Goal: Transaction & Acquisition: Purchase product/service

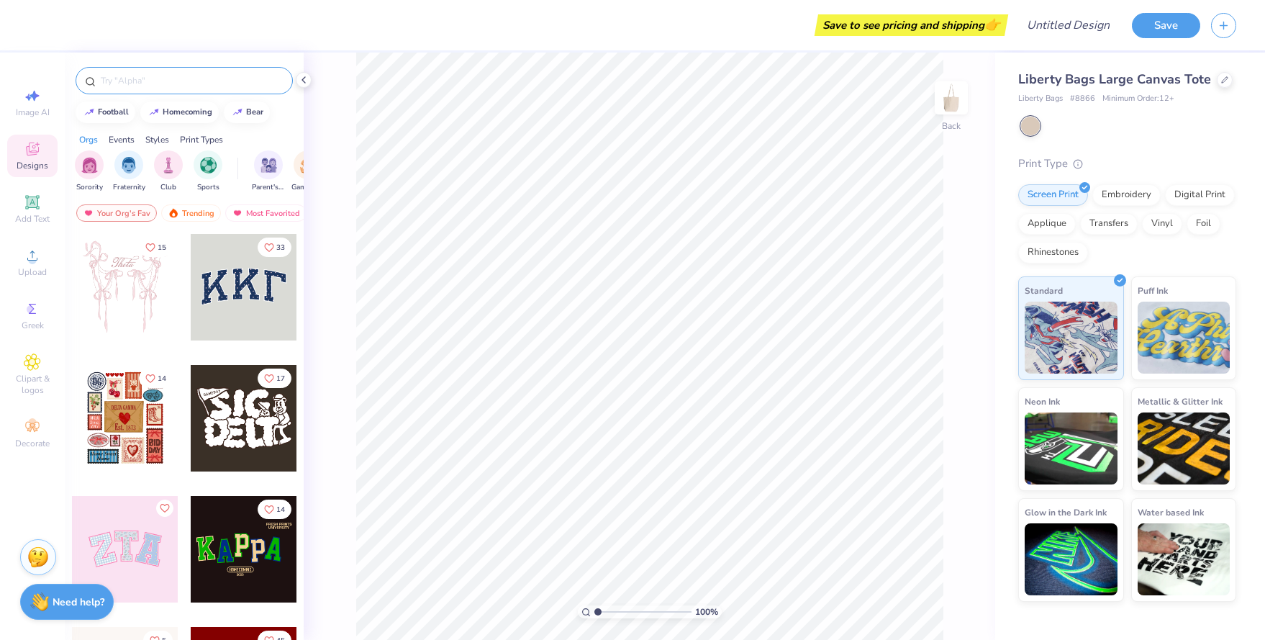
click at [145, 87] on input "text" at bounding box center [191, 80] width 184 height 14
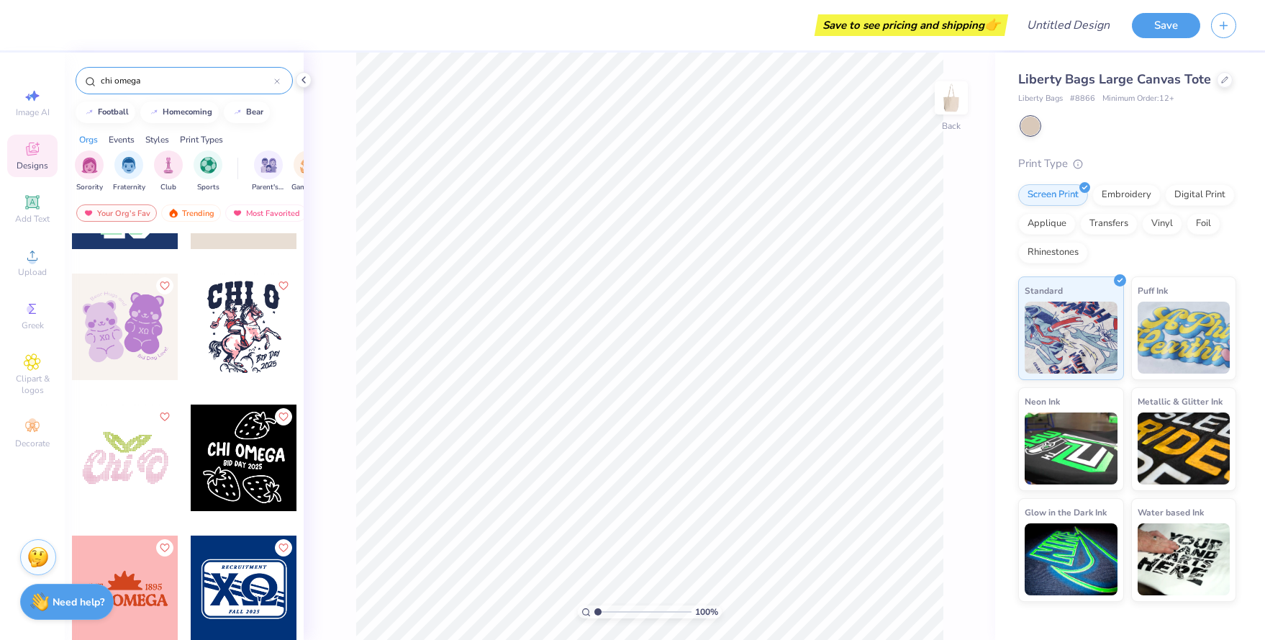
scroll to position [4442, 0]
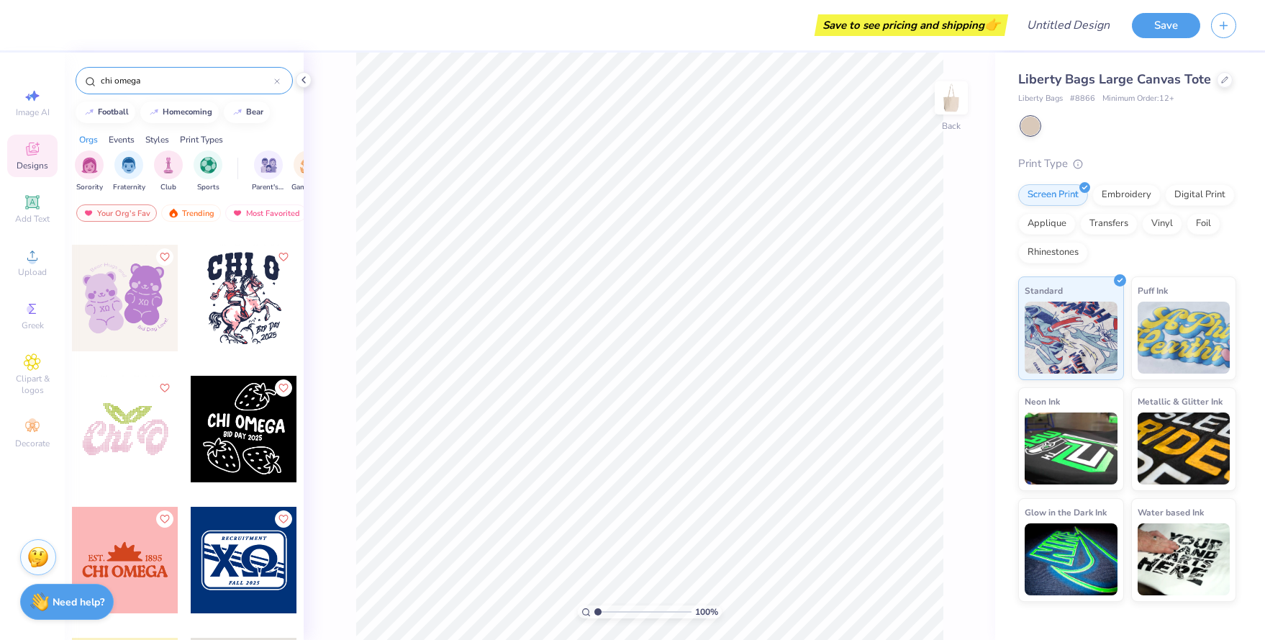
type input "chi omega"
click at [120, 421] on div at bounding box center [125, 429] width 106 height 106
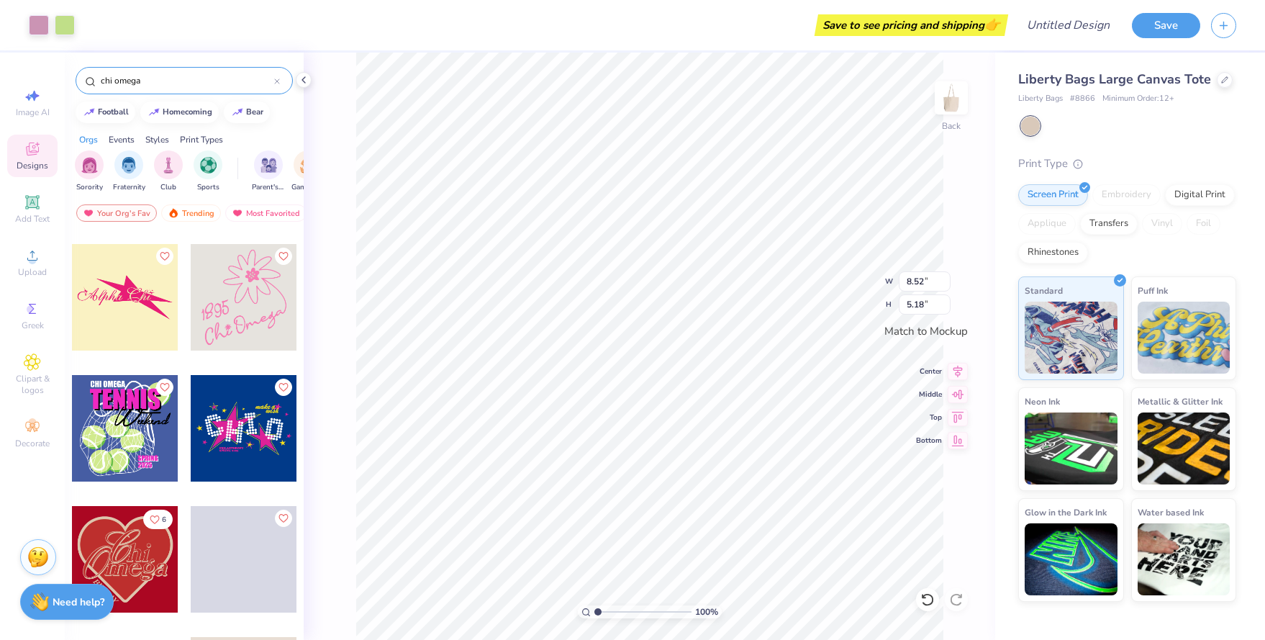
scroll to position [4835, 0]
click at [240, 322] on div at bounding box center [244, 298] width 106 height 106
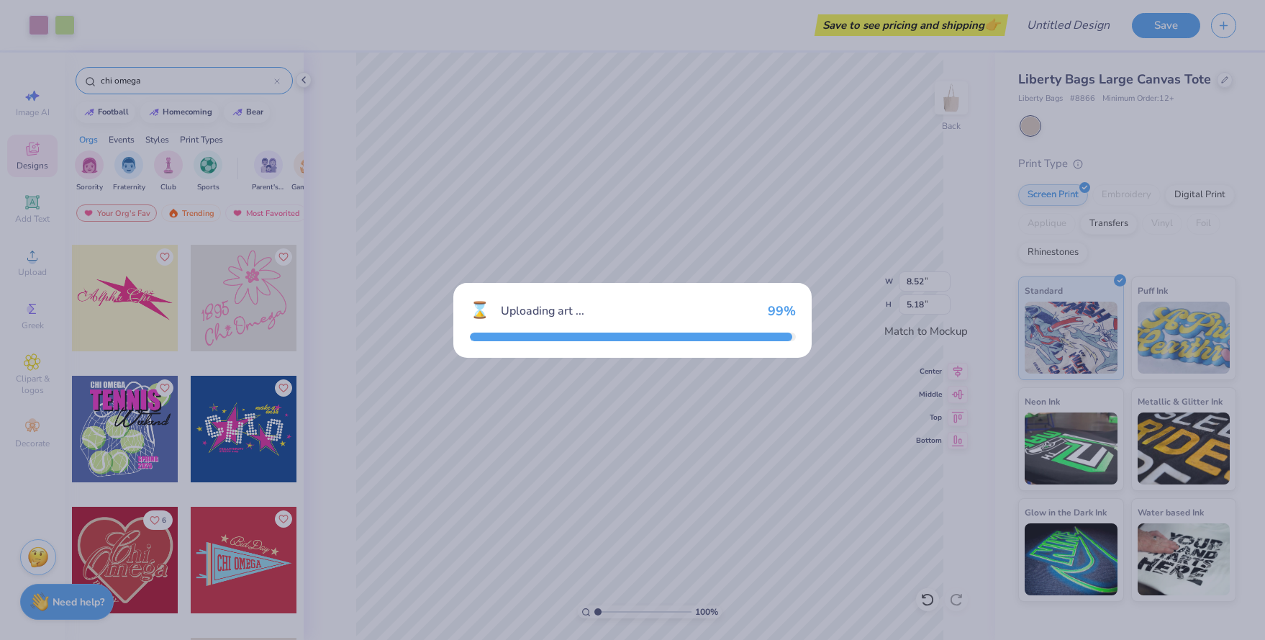
type input "7.46"
type input "8.42"
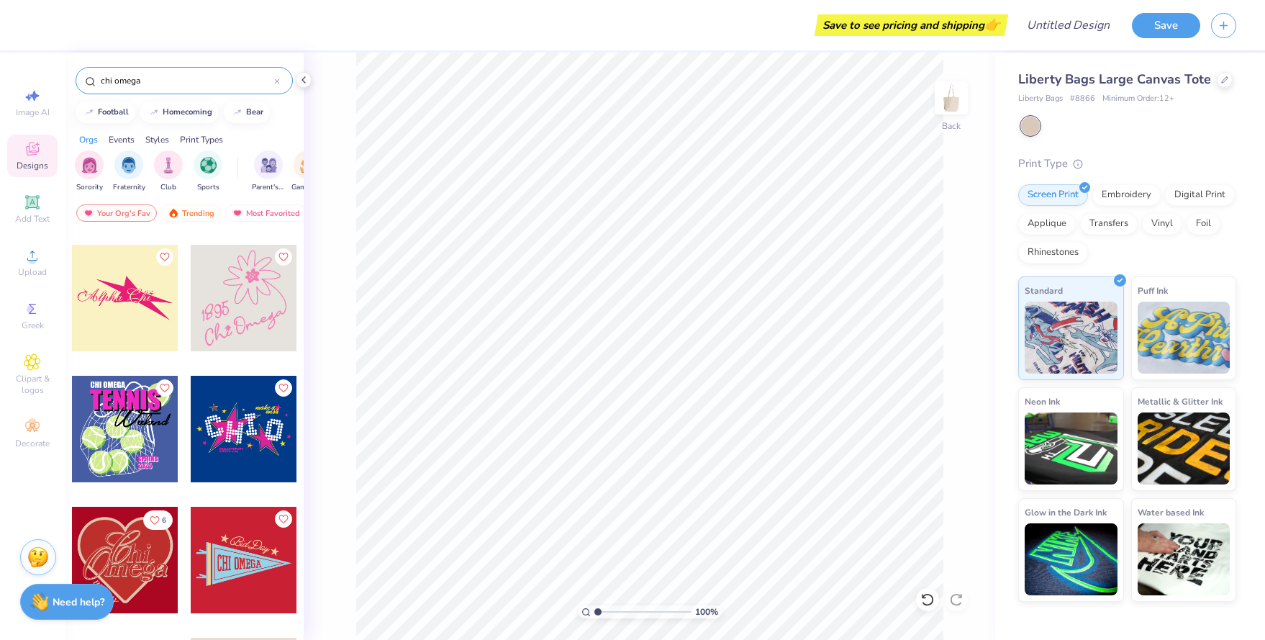
click at [253, 301] on div at bounding box center [244, 298] width 106 height 106
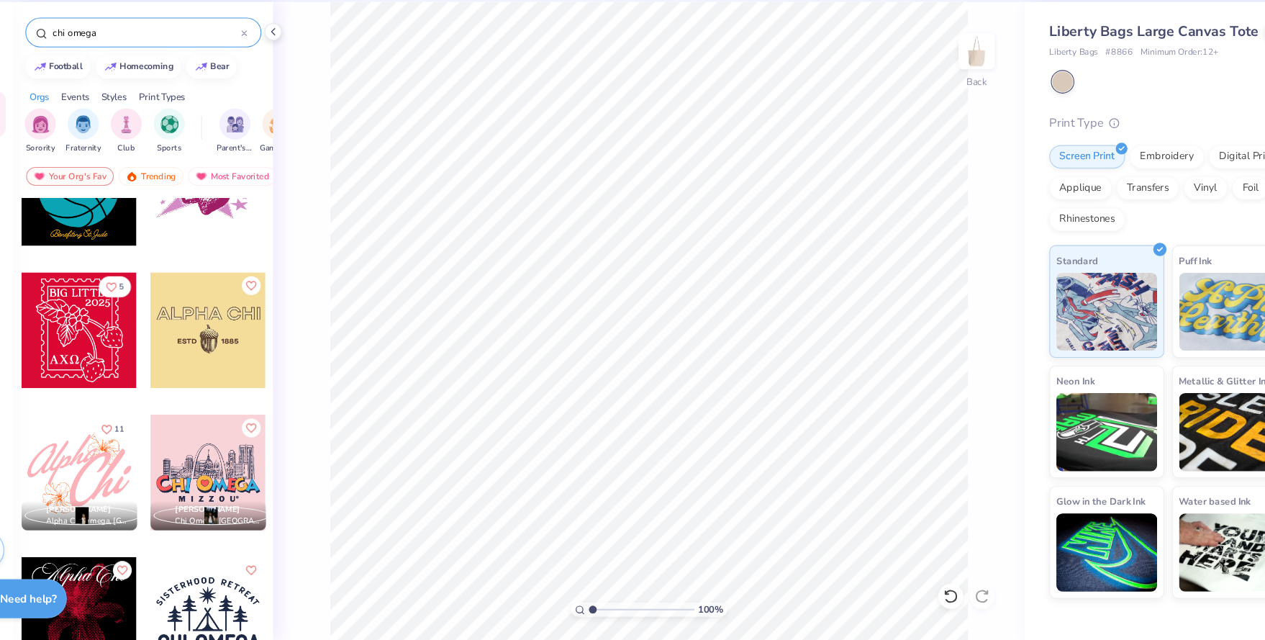
scroll to position [6634, 0]
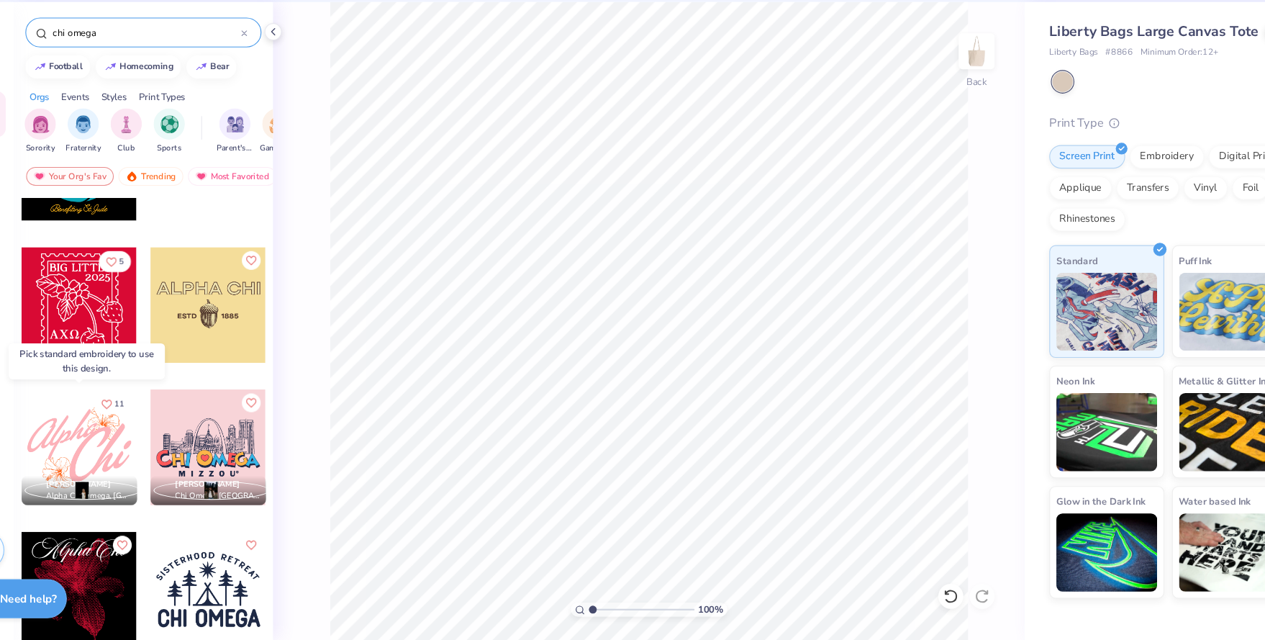
click at [106, 462] on div at bounding box center [125, 462] width 106 height 106
click at [130, 467] on div at bounding box center [125, 462] width 106 height 106
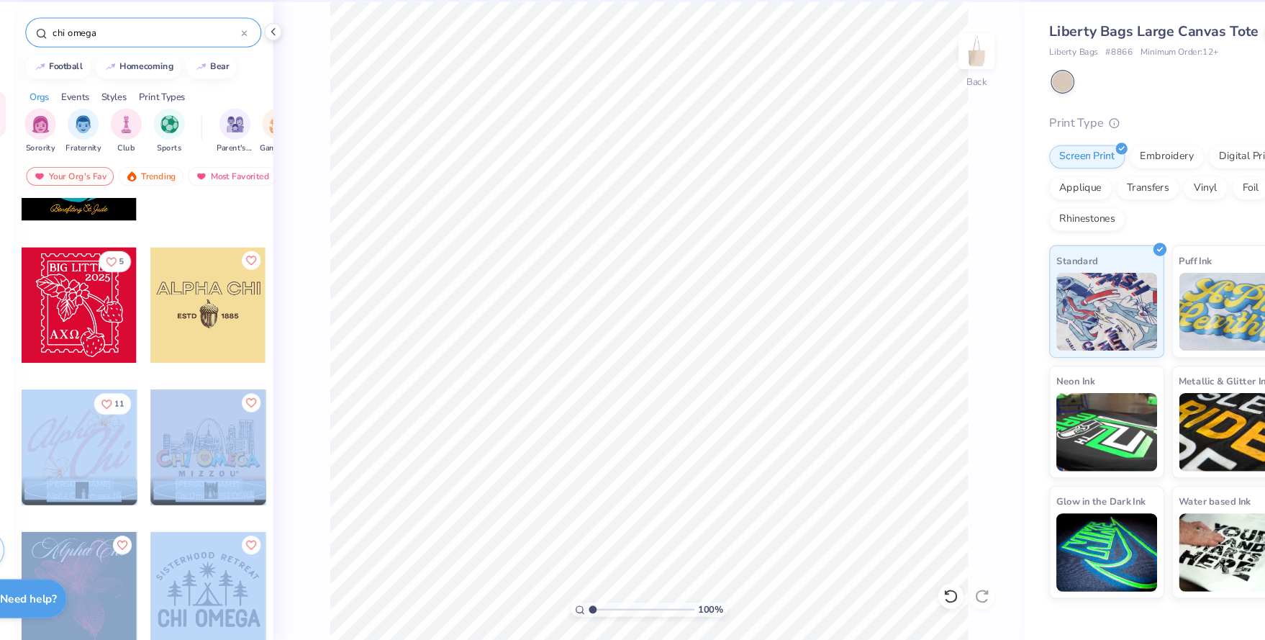
click at [554, 486] on div "Save to see pricing and shipping 👉 Design Title Save Image AI Designs Add Text …" at bounding box center [632, 320] width 1265 height 640
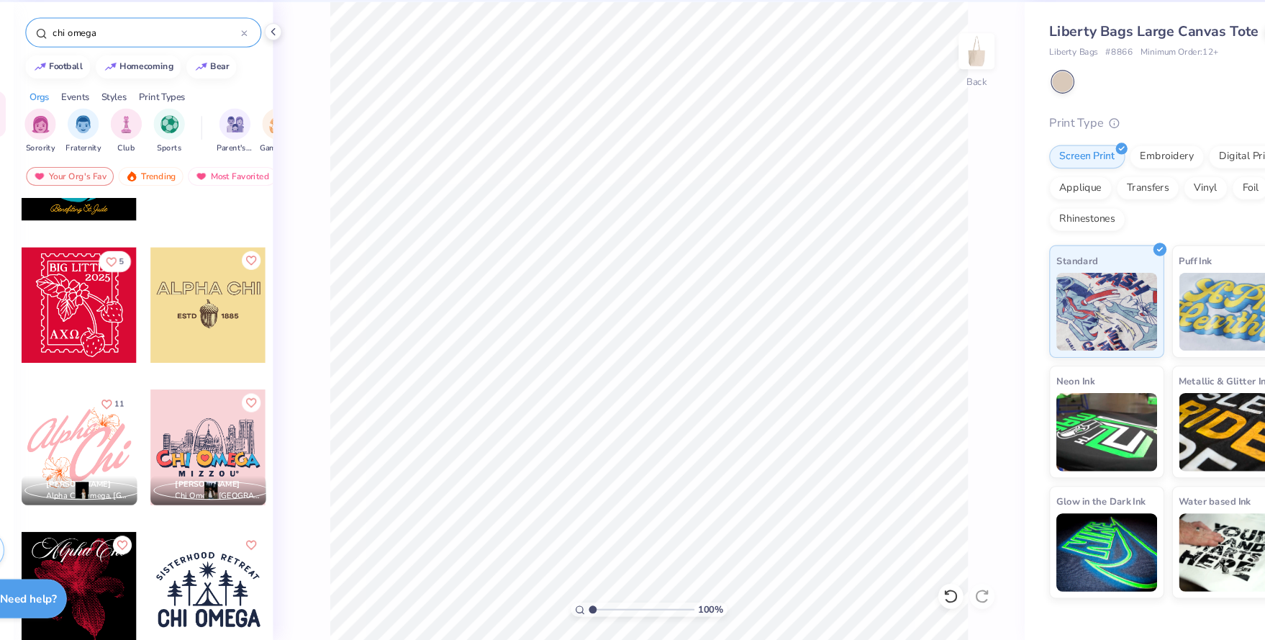
click at [161, 455] on div at bounding box center [125, 462] width 106 height 106
click at [130, 452] on div at bounding box center [125, 462] width 106 height 106
click at [141, 502] on span "Alpha Chi Omega, [GEOGRAPHIC_DATA]" at bounding box center [134, 507] width 78 height 11
click at [137, 457] on div at bounding box center [125, 462] width 106 height 106
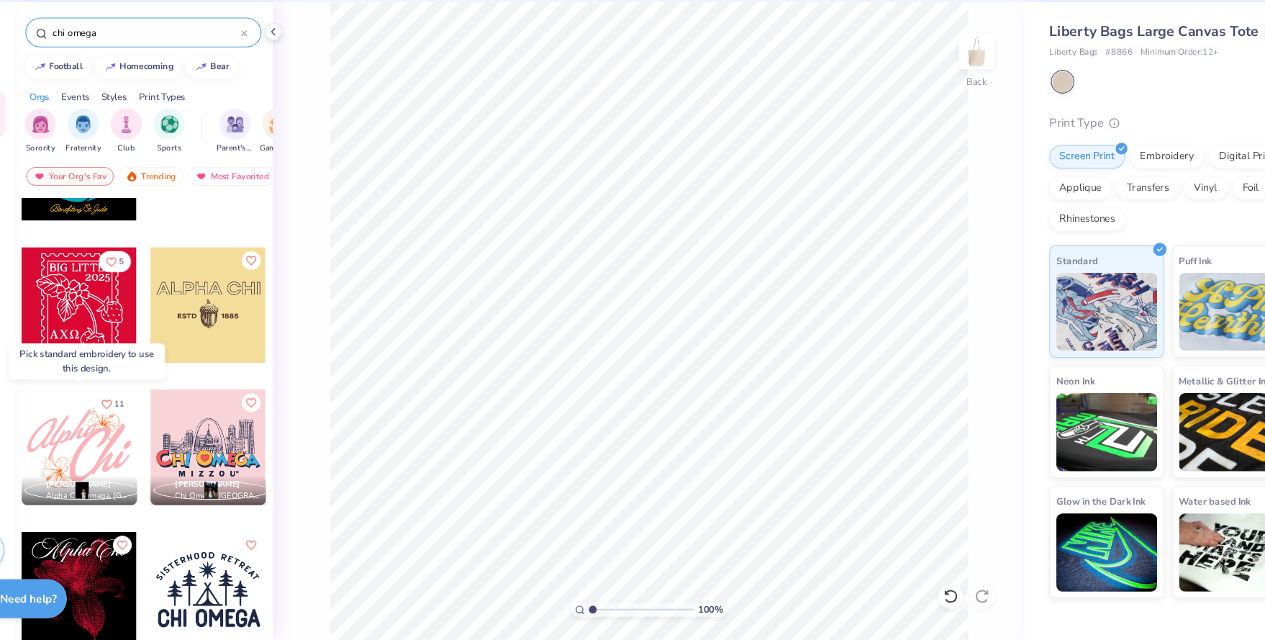
click at [137, 457] on div at bounding box center [125, 462] width 106 height 106
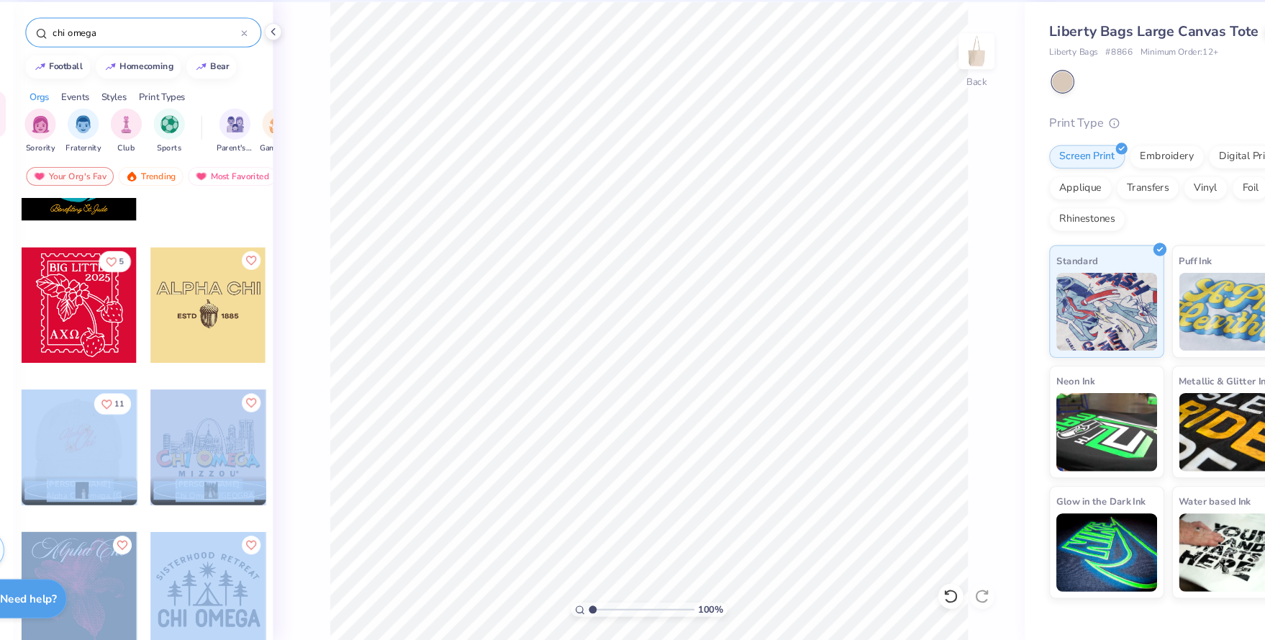
click at [525, 506] on div "Save to see pricing and shipping 👉 Design Title Save Image AI Designs Add Text …" at bounding box center [632, 320] width 1265 height 640
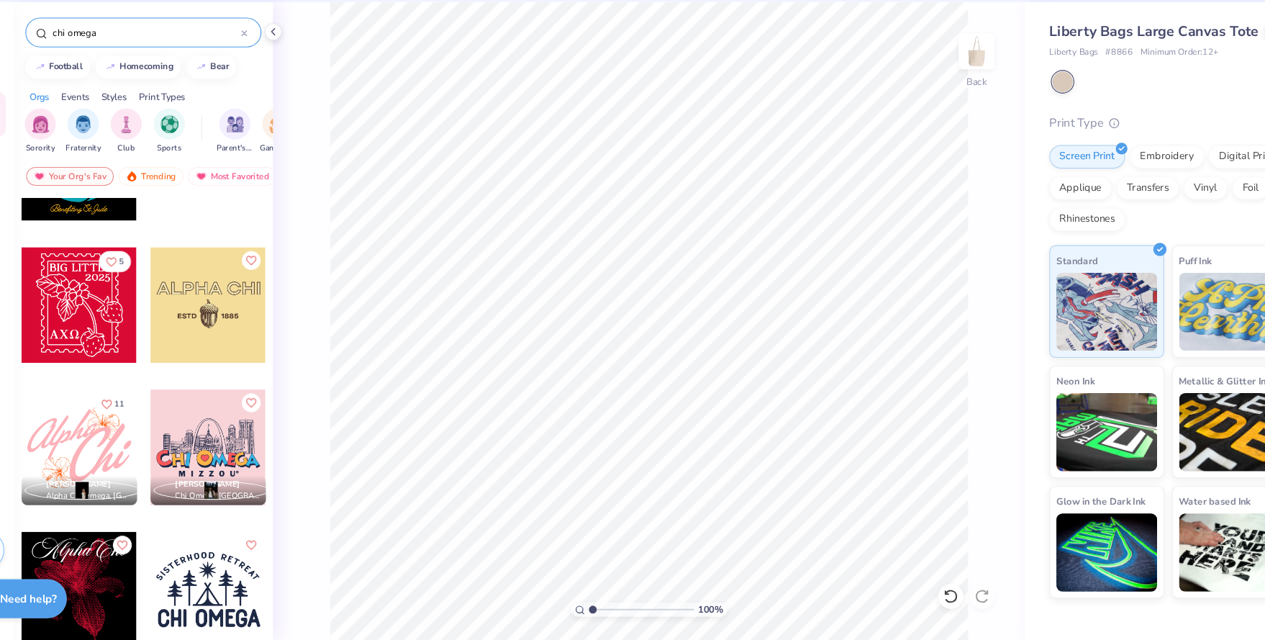
click at [271, 450] on div at bounding box center [244, 462] width 106 height 106
click at [131, 467] on div at bounding box center [125, 462] width 106 height 106
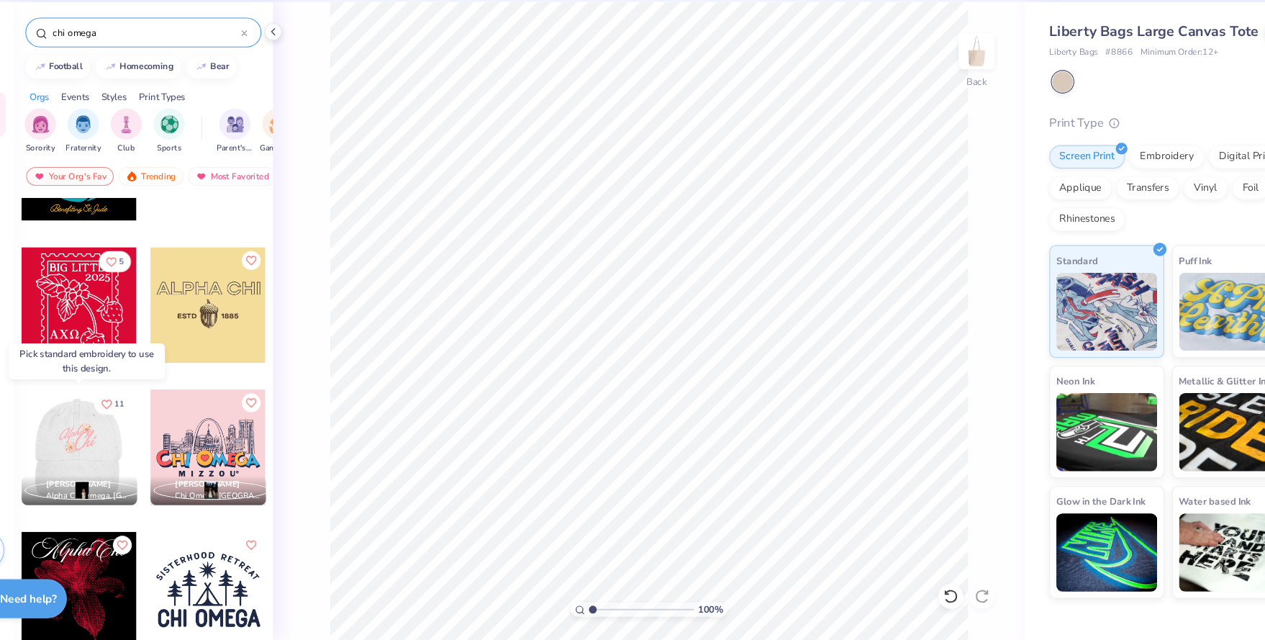
click at [131, 467] on div at bounding box center [124, 462] width 106 height 106
click at [71, 467] on div at bounding box center [18, 462] width 106 height 106
click at [131, 467] on div at bounding box center [125, 462] width 106 height 106
click at [137, 509] on span "Alpha Chi Omega, [GEOGRAPHIC_DATA]" at bounding box center [134, 507] width 78 height 11
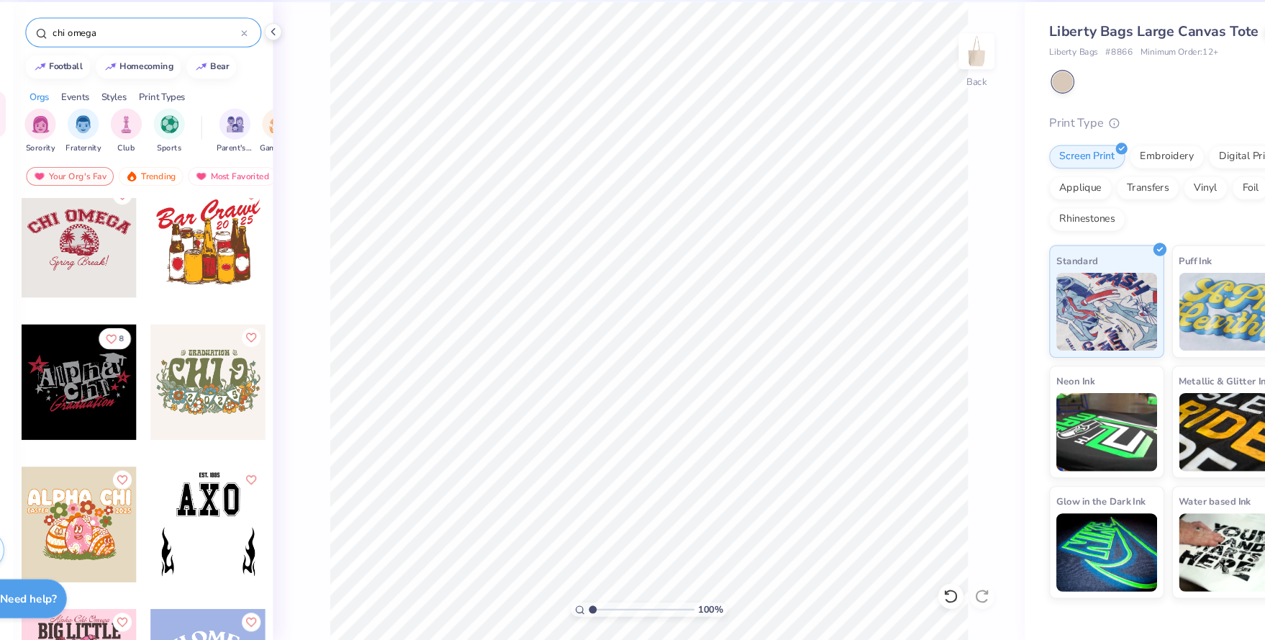
scroll to position [8660, 0]
click at [145, 302] on div at bounding box center [125, 270] width 106 height 106
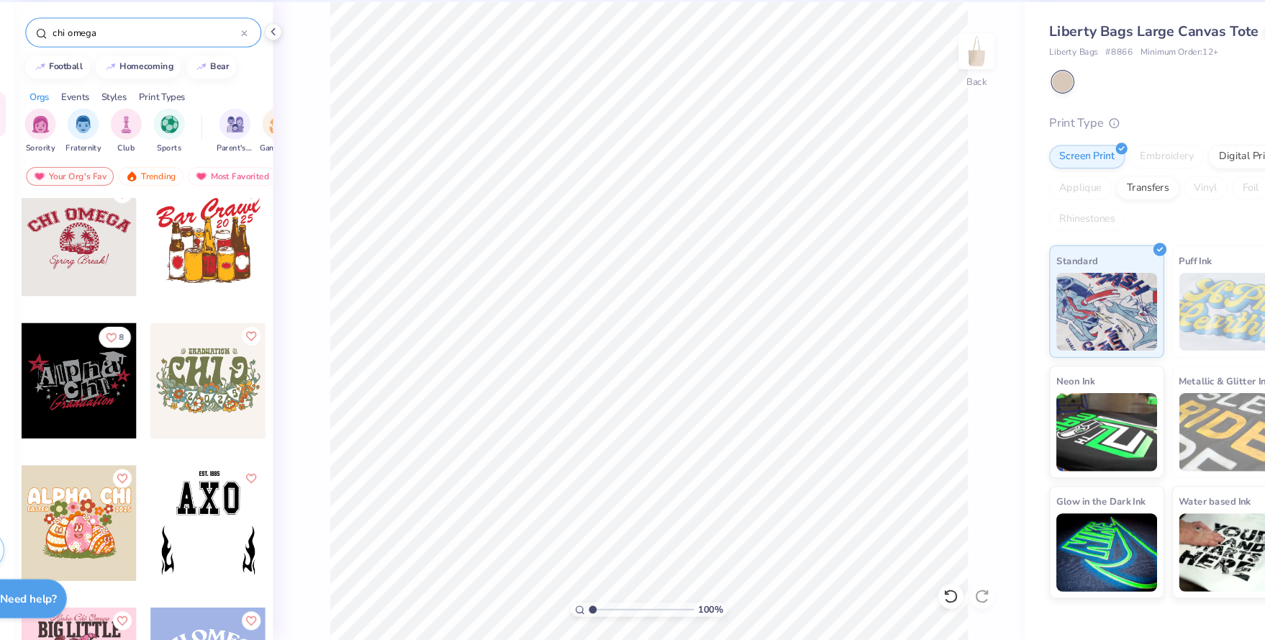
type input "1.4"
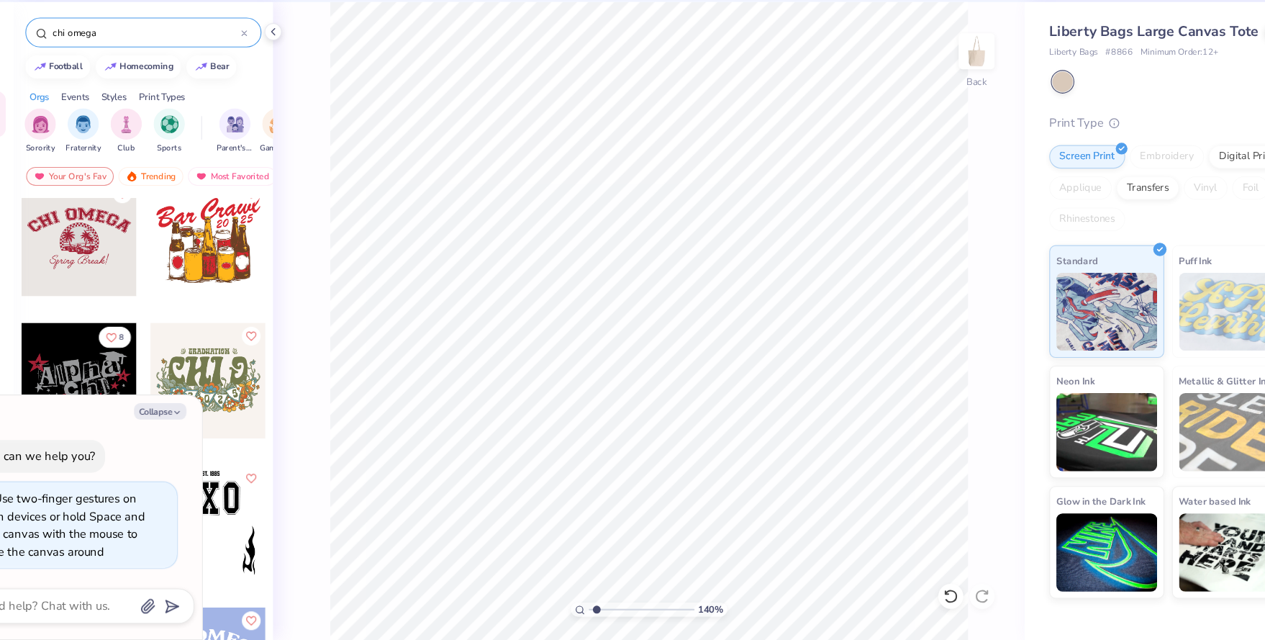
type textarea "x"
drag, startPoint x: 601, startPoint y: 612, endPoint x: 610, endPoint y: 612, distance: 9.4
type input "2.31"
click at [610, 612] on input "range" at bounding box center [642, 611] width 97 height 13
click at [283, 75] on div "chi omega" at bounding box center [184, 80] width 217 height 27
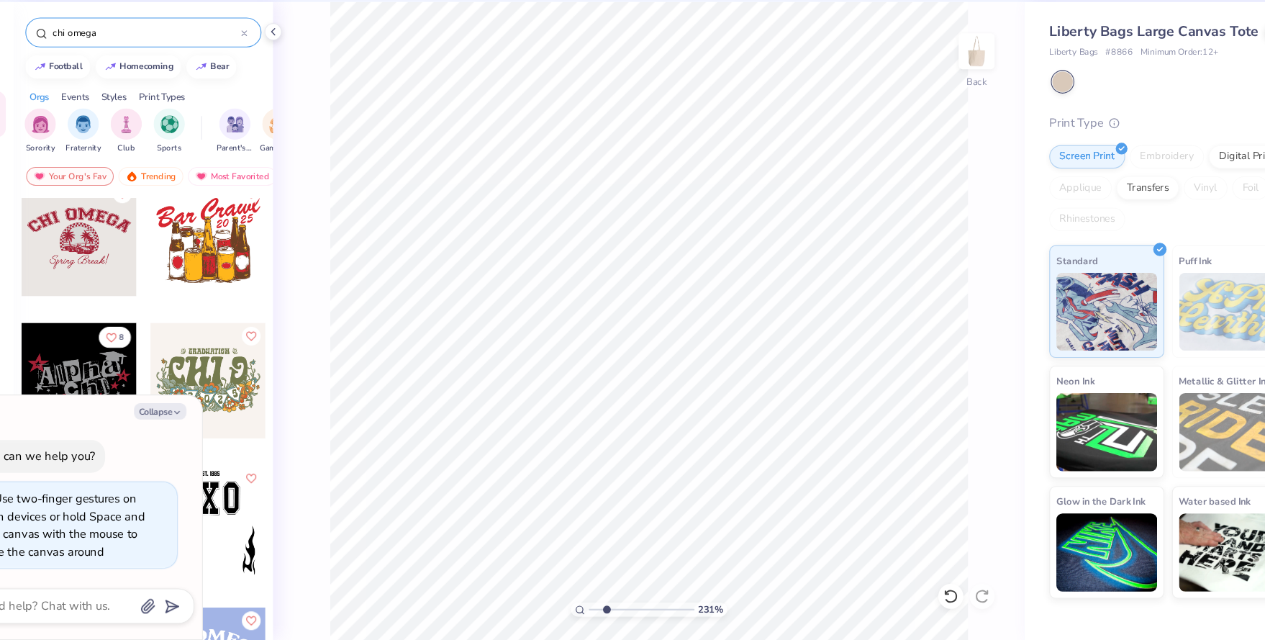
click at [278, 80] on icon at bounding box center [277, 81] width 4 height 4
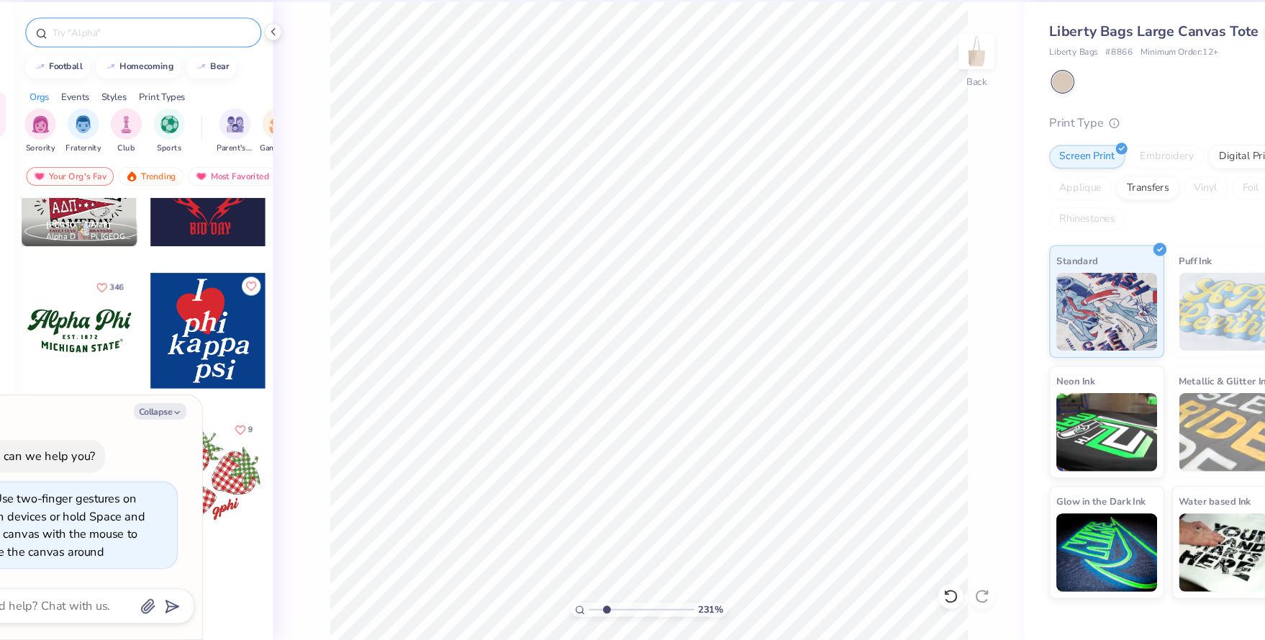
scroll to position [1635, 0]
type textarea "x"
click at [194, 78] on input "text" at bounding box center [191, 80] width 184 height 14
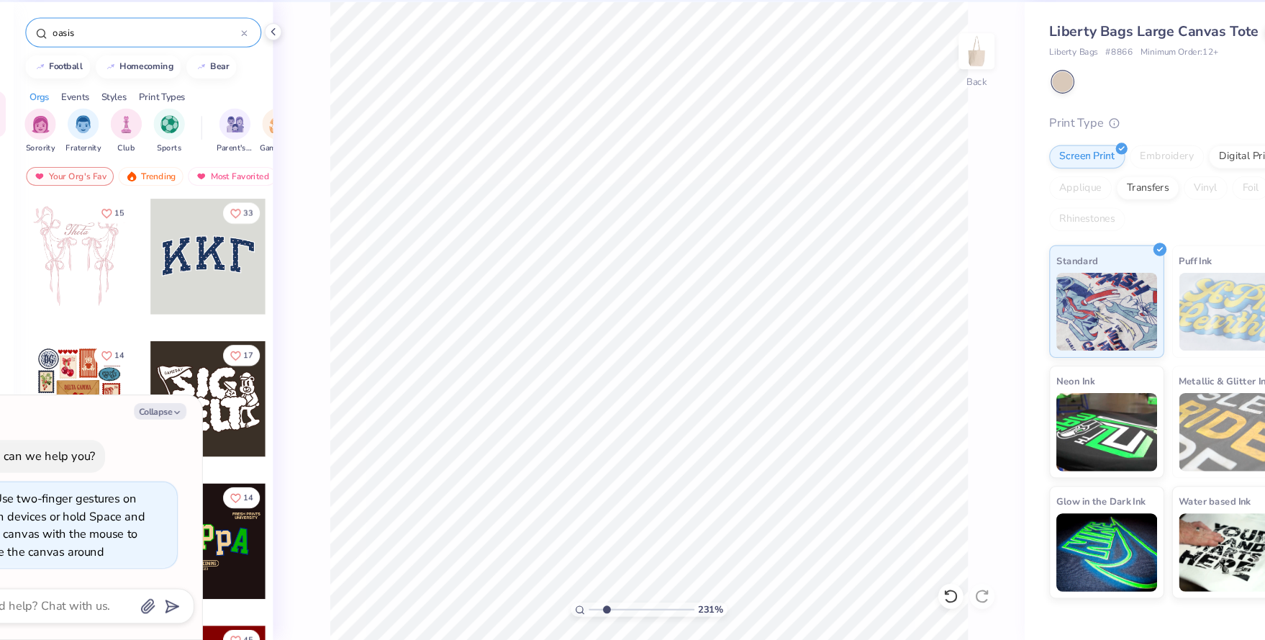
type input "oasis"
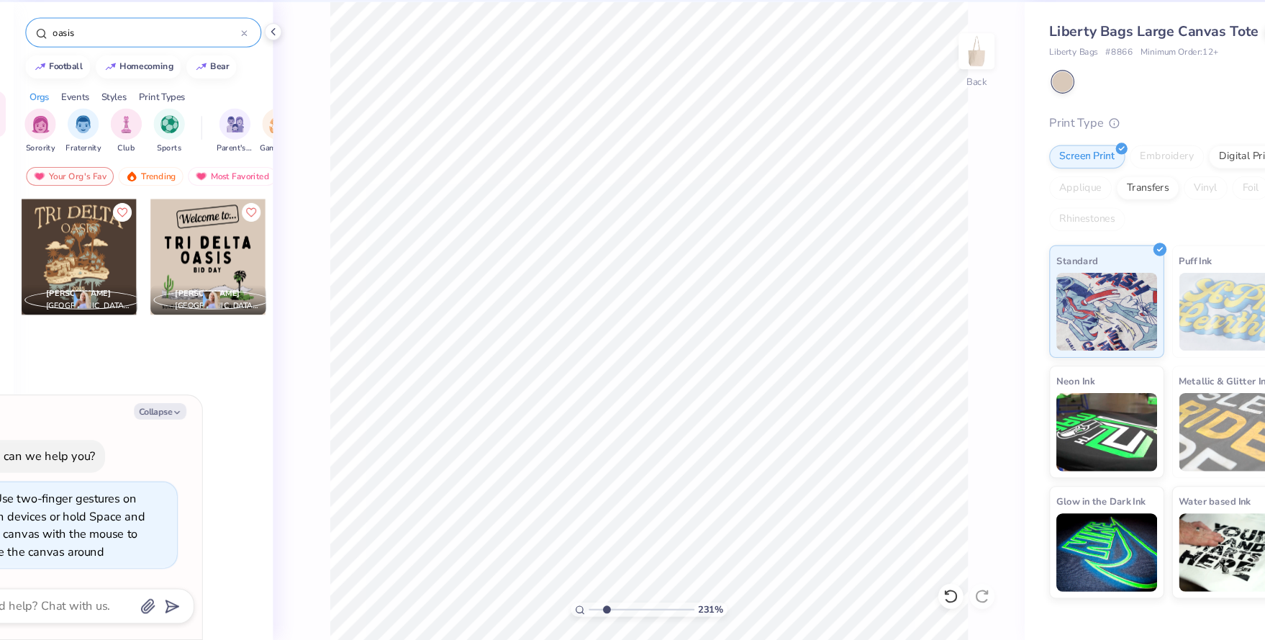
click at [253, 274] on div at bounding box center [244, 287] width 106 height 106
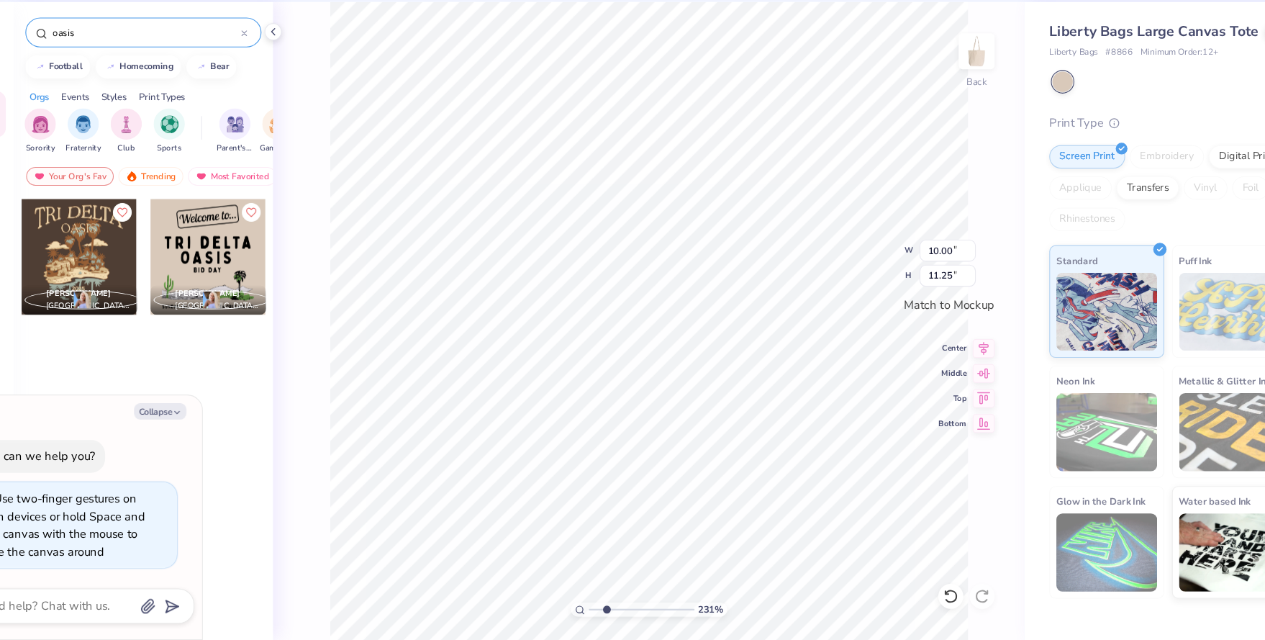
type textarea "x"
type input "10.69"
type input "6.34"
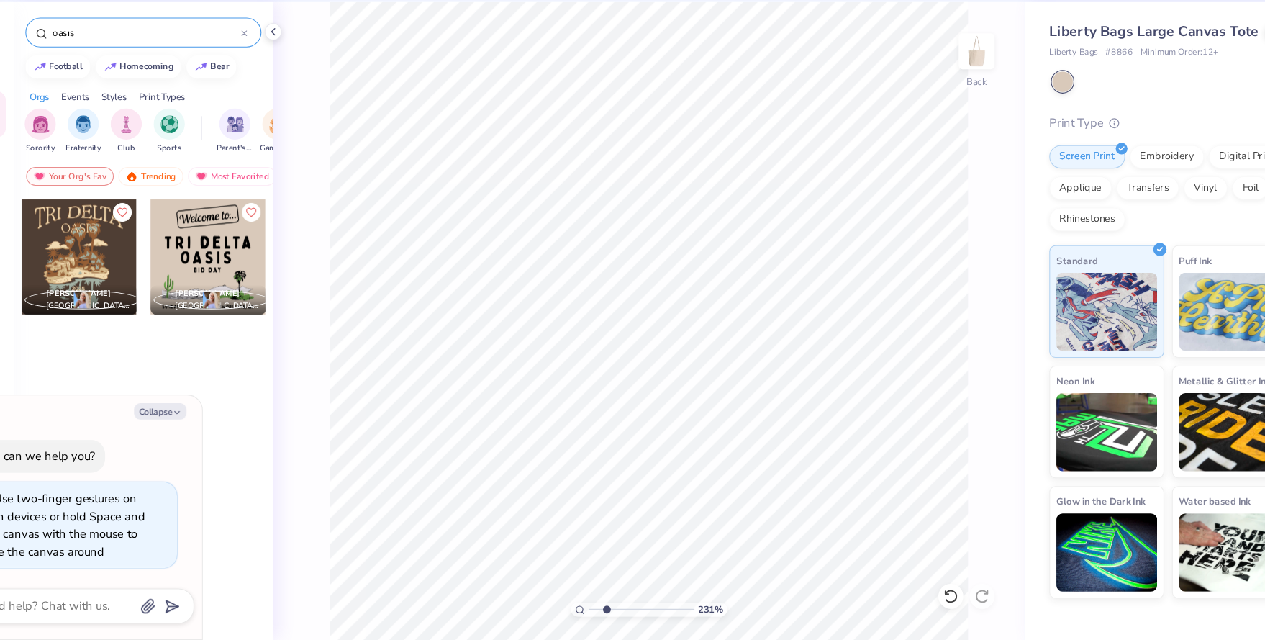
click at [149, 278] on div at bounding box center [125, 287] width 106 height 106
click at [233, 262] on div at bounding box center [244, 287] width 106 height 106
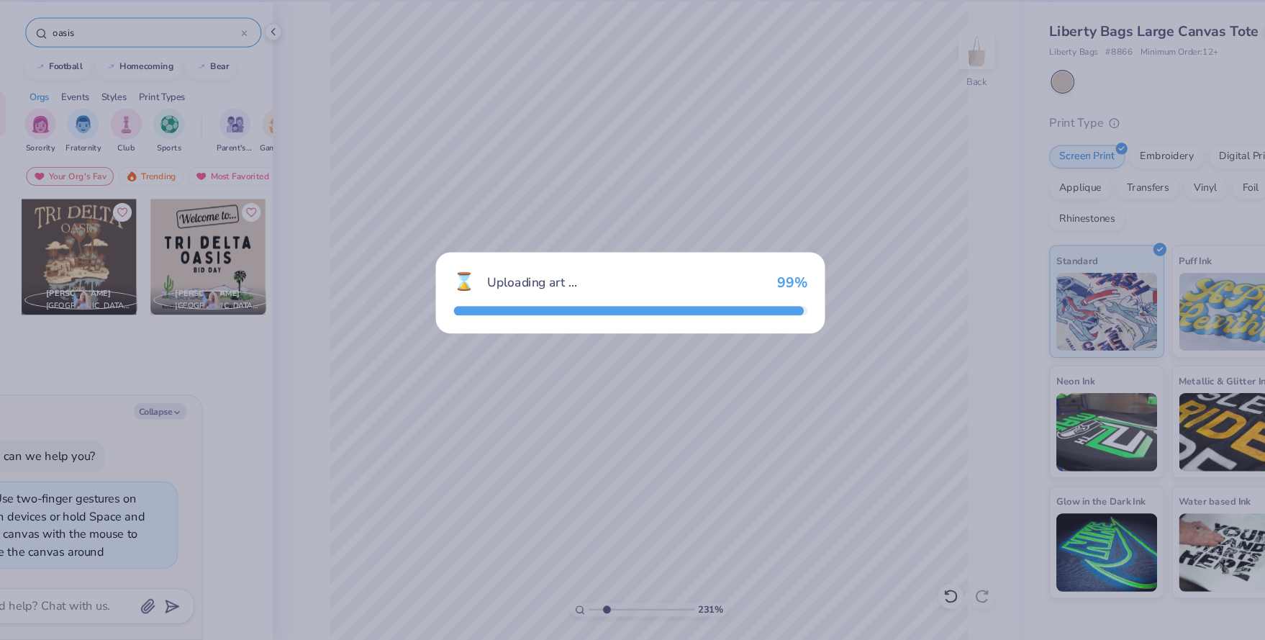
type textarea "x"
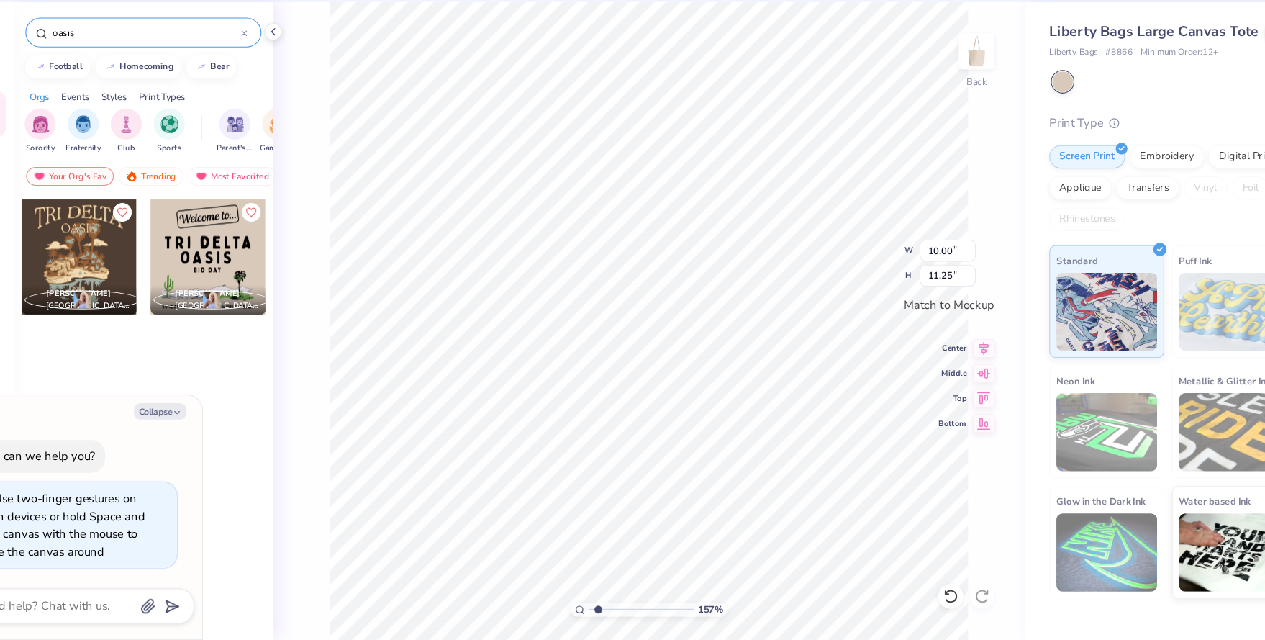
type input "1.51"
click at [602, 611] on input "range" at bounding box center [642, 611] width 97 height 13
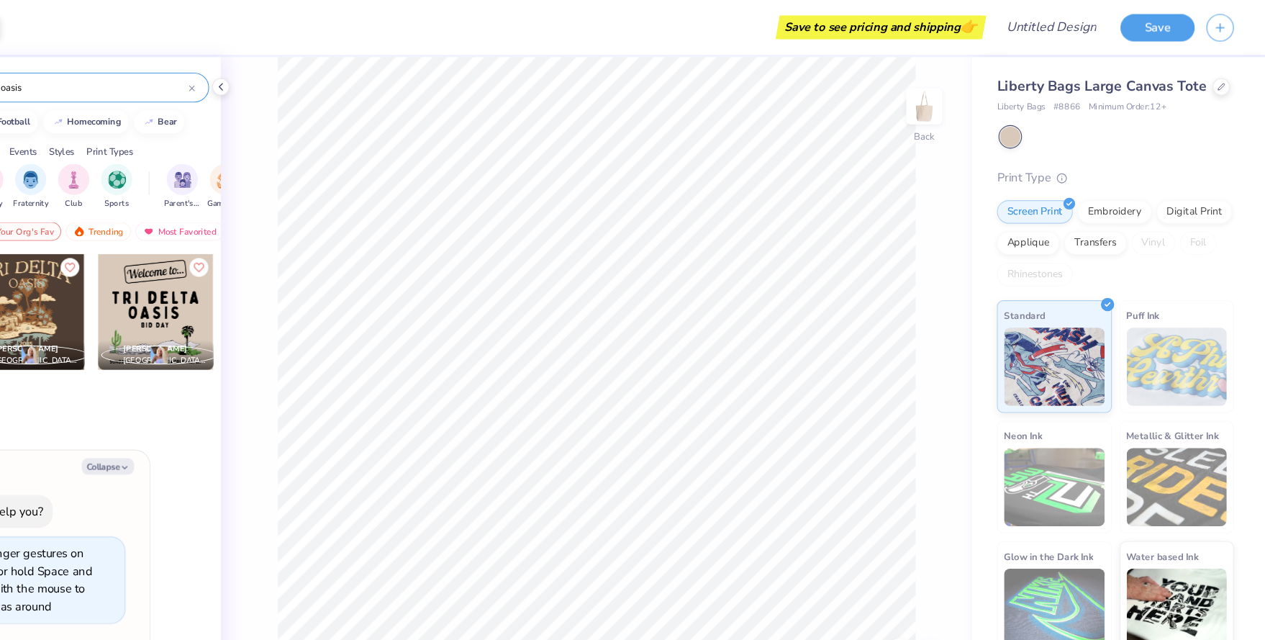
scroll to position [0, 0]
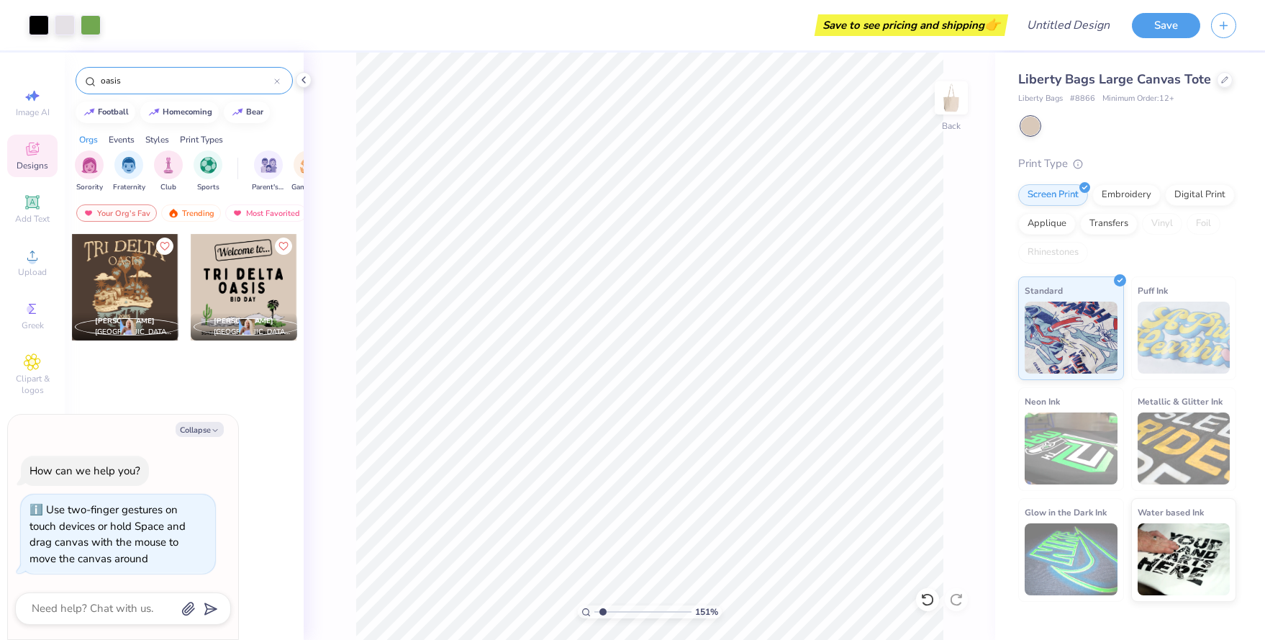
click at [971, 26] on div "Save to see pricing and shipping 👉" at bounding box center [911, 25] width 186 height 22
click at [1080, 28] on input "Design Title" at bounding box center [1050, 25] width 141 height 29
click at [1139, 28] on button "Save" at bounding box center [1166, 23] width 68 height 25
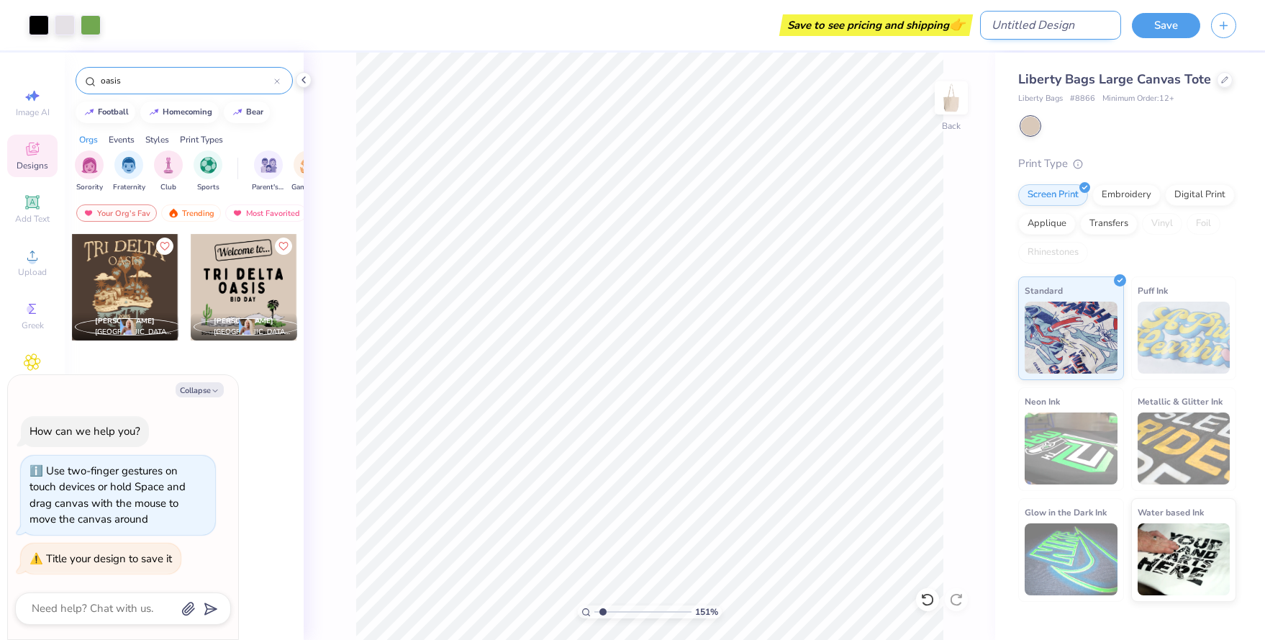
type textarea "x"
click at [1092, 21] on input "Design Title" at bounding box center [1050, 25] width 141 height 29
type input "b"
type textarea "x"
type input "bi"
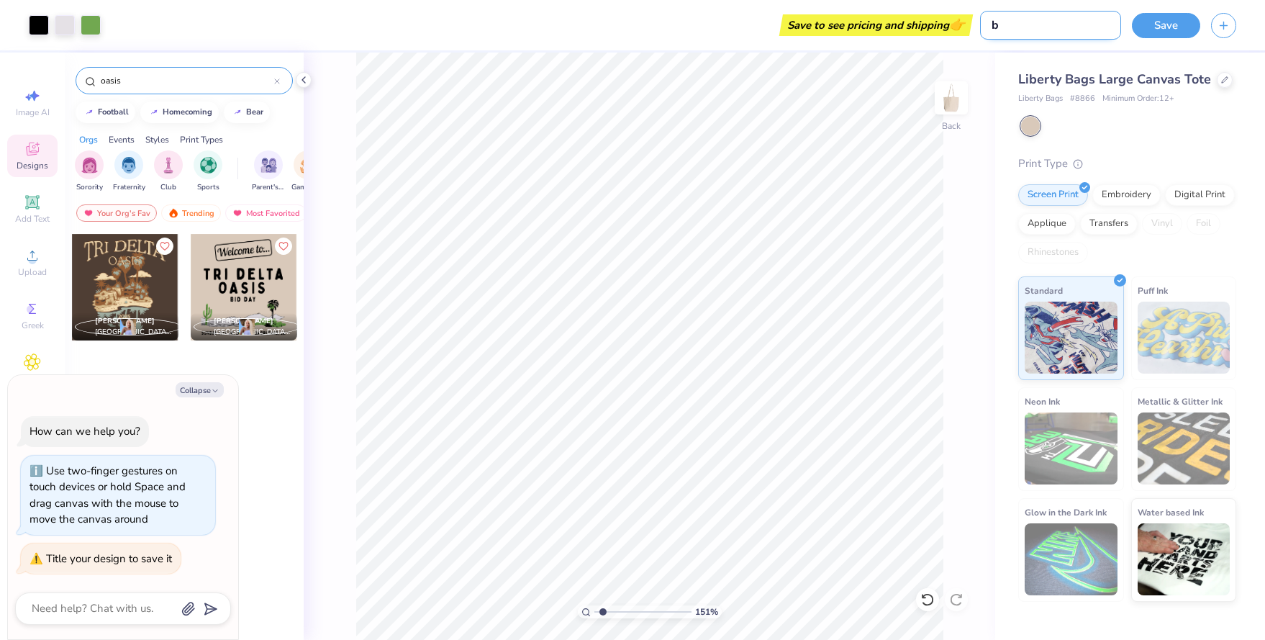
type textarea "x"
type input "bid"
type textarea "x"
type input "bid"
type textarea "x"
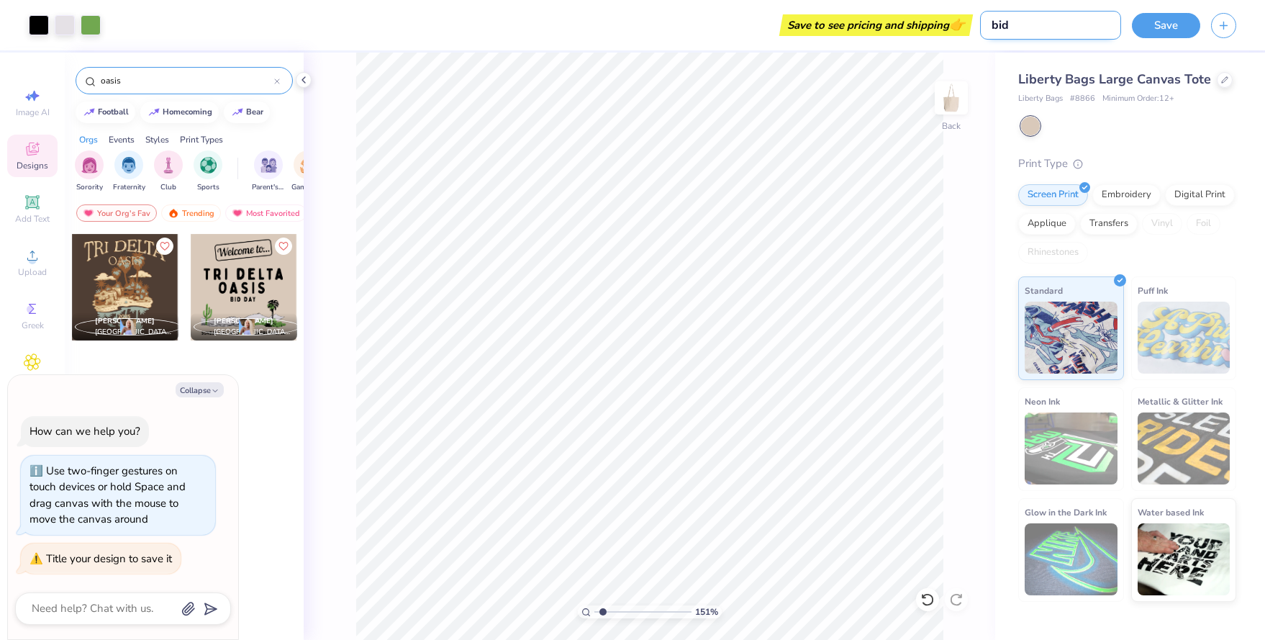
type input "bid d"
type textarea "x"
type input "bid da"
type textarea "x"
type input "bid day"
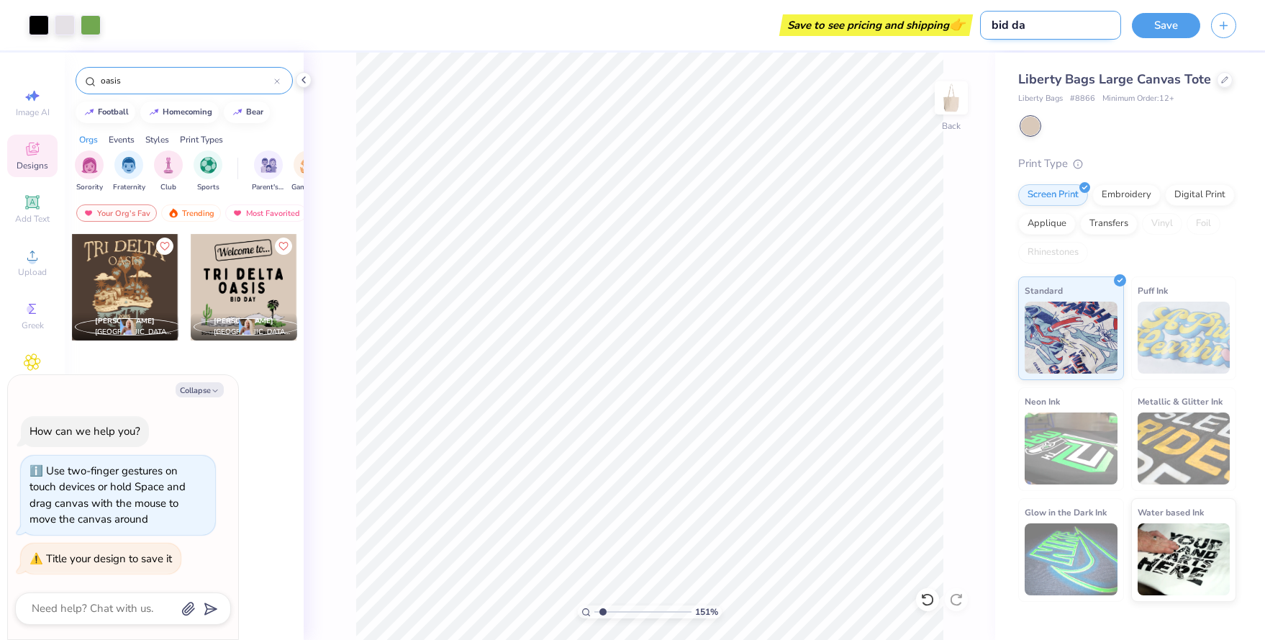
type textarea "x"
type input "bid day"
type textarea "x"
type input "bid day b"
type textarea "x"
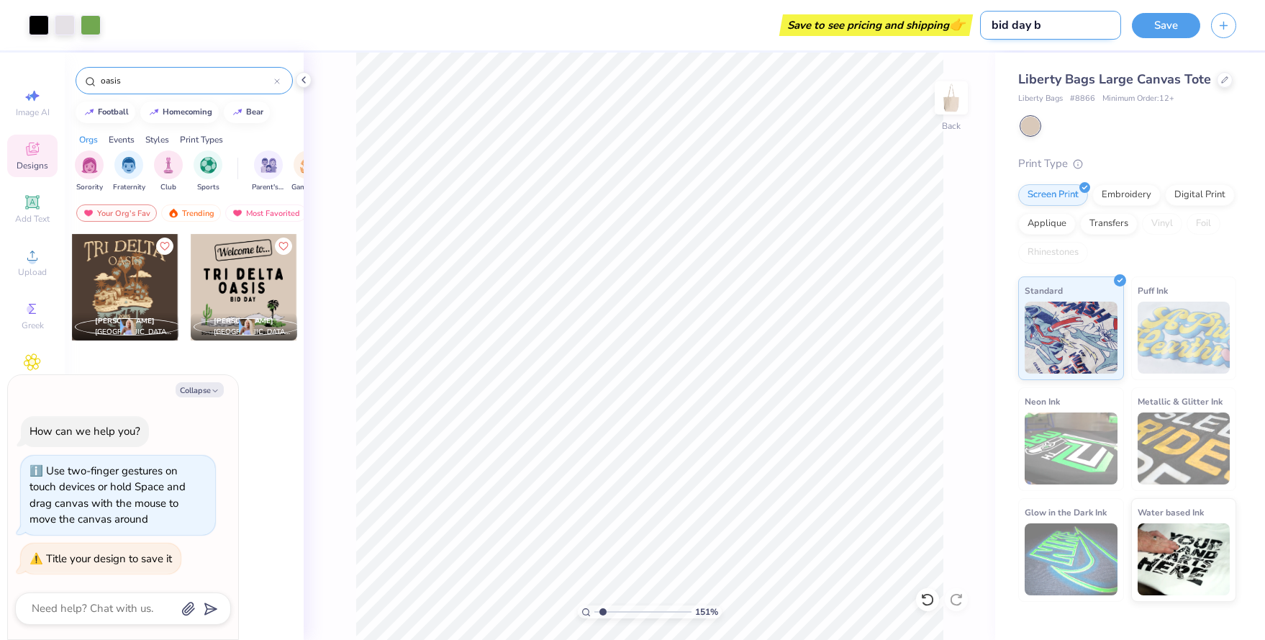
type input "bid day ba"
type textarea "x"
type input "bid day bag"
type textarea "x"
type input "bid day bags"
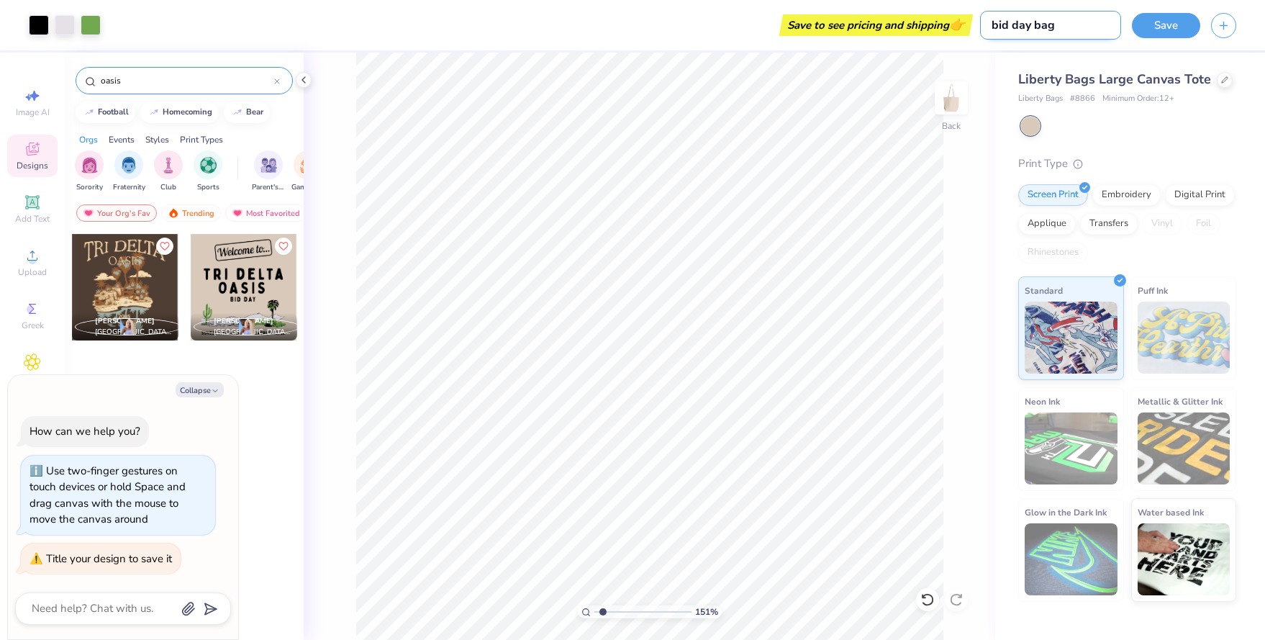
type textarea "x"
type input "bid day bags"
click at [1159, 34] on button "Save" at bounding box center [1166, 23] width 68 height 25
type textarea "x"
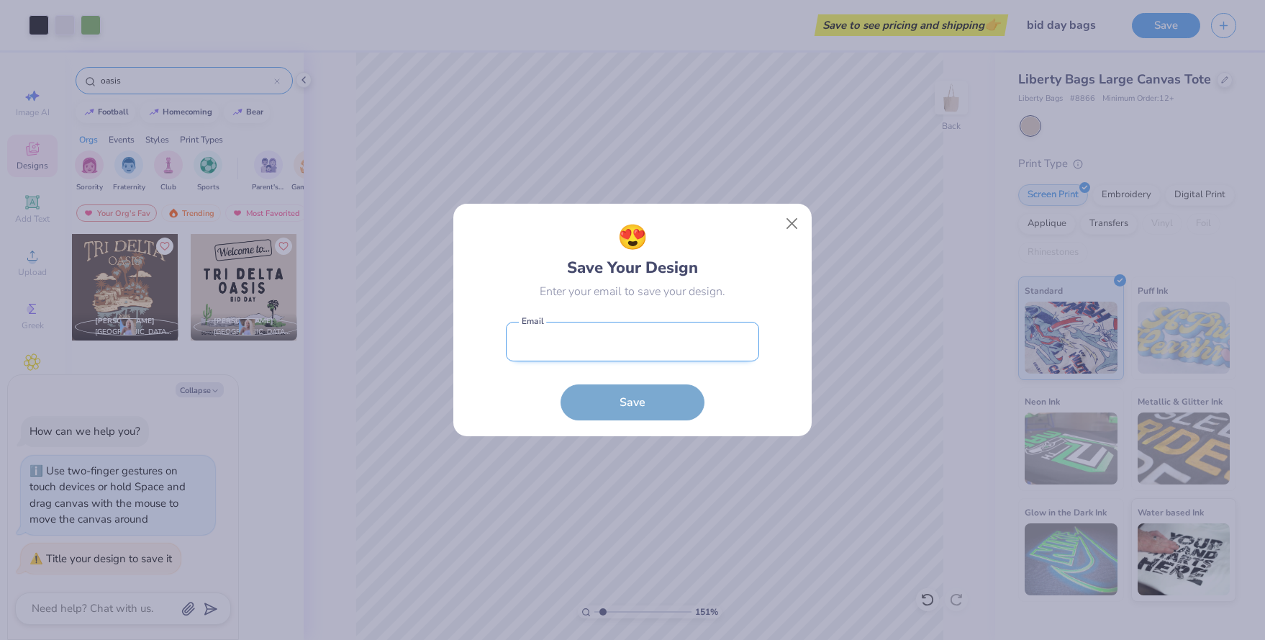
click at [708, 335] on input "email" at bounding box center [632, 342] width 253 height 40
type input "[EMAIL_ADDRESS][DOMAIN_NAME]"
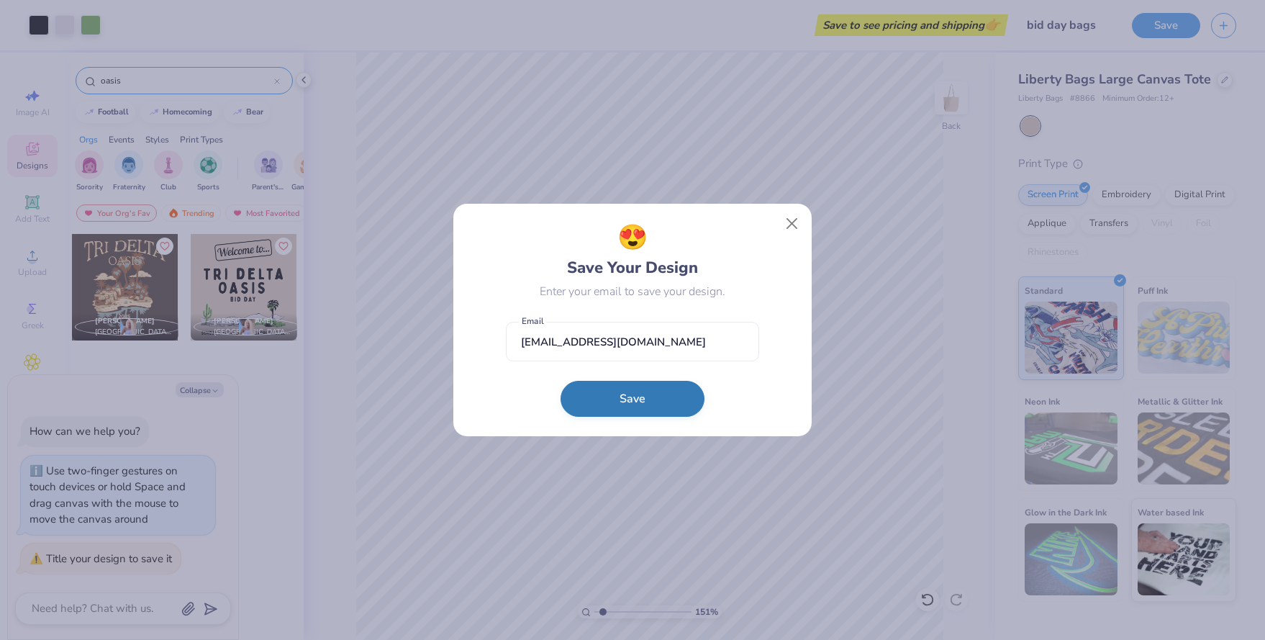
click at [656, 399] on button "Save" at bounding box center [633, 399] width 144 height 36
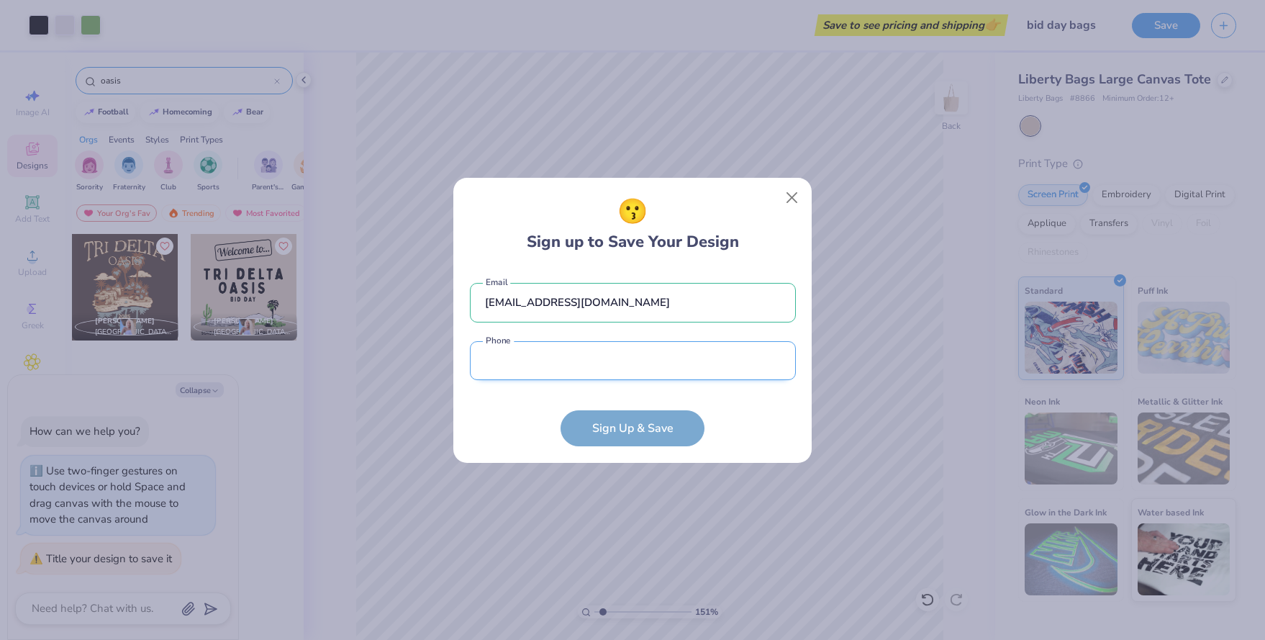
click at [616, 366] on input "tel" at bounding box center [633, 361] width 326 height 40
type input "[PHONE_NUMBER]"
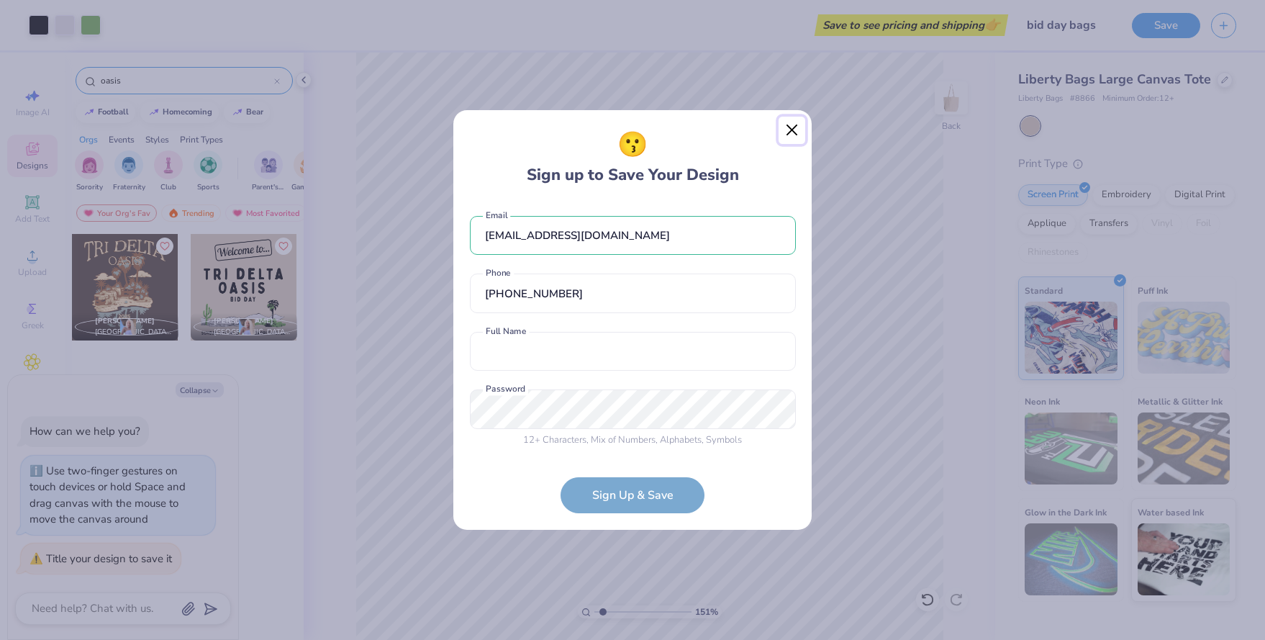
click at [795, 136] on button "Close" at bounding box center [792, 130] width 27 height 27
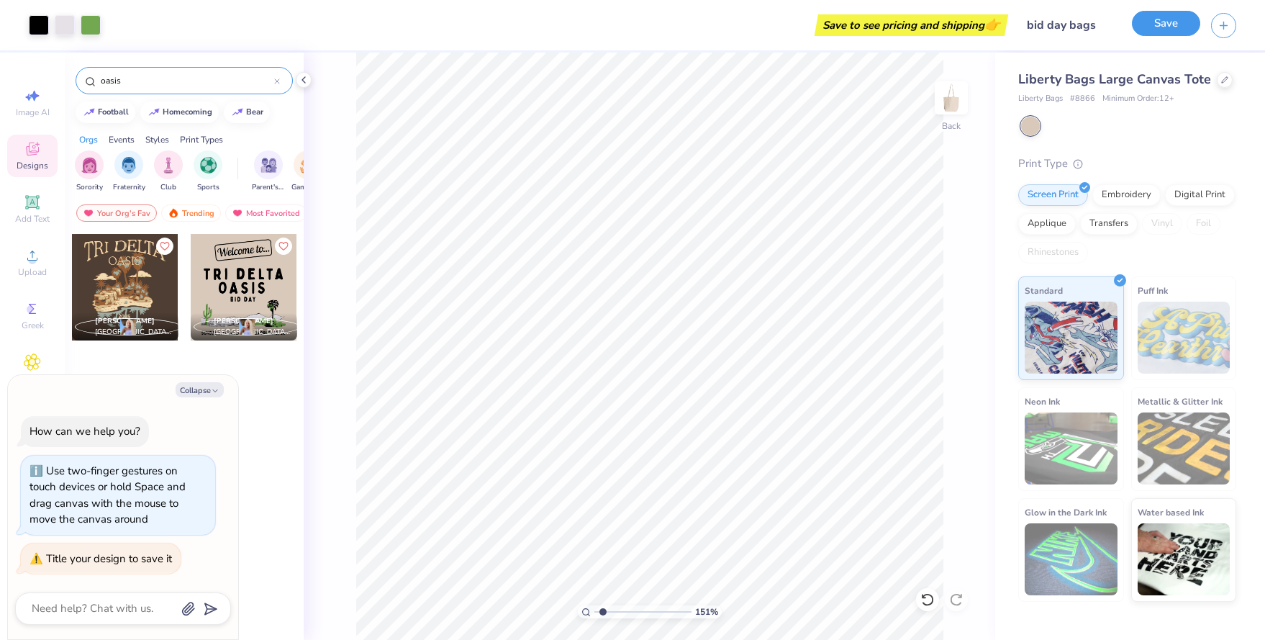
click at [1158, 35] on button "Save" at bounding box center [1166, 23] width 68 height 25
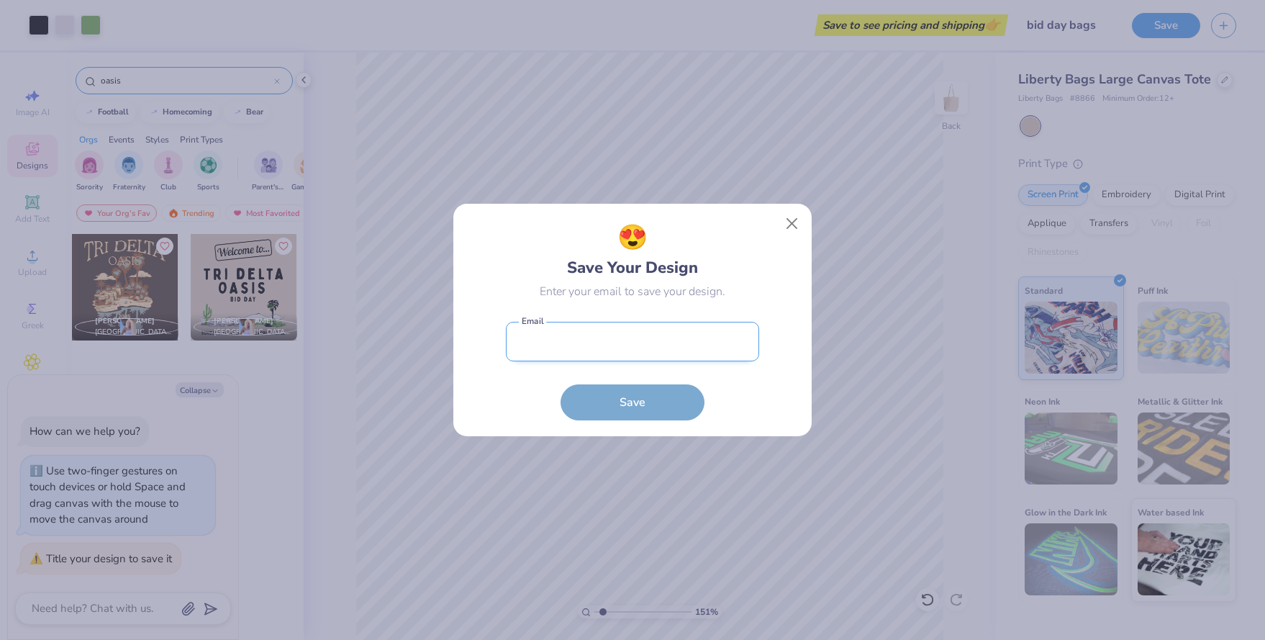
click at [712, 348] on input "email" at bounding box center [632, 342] width 253 height 40
type input "[EMAIL_ADDRESS][DOMAIN_NAME]"
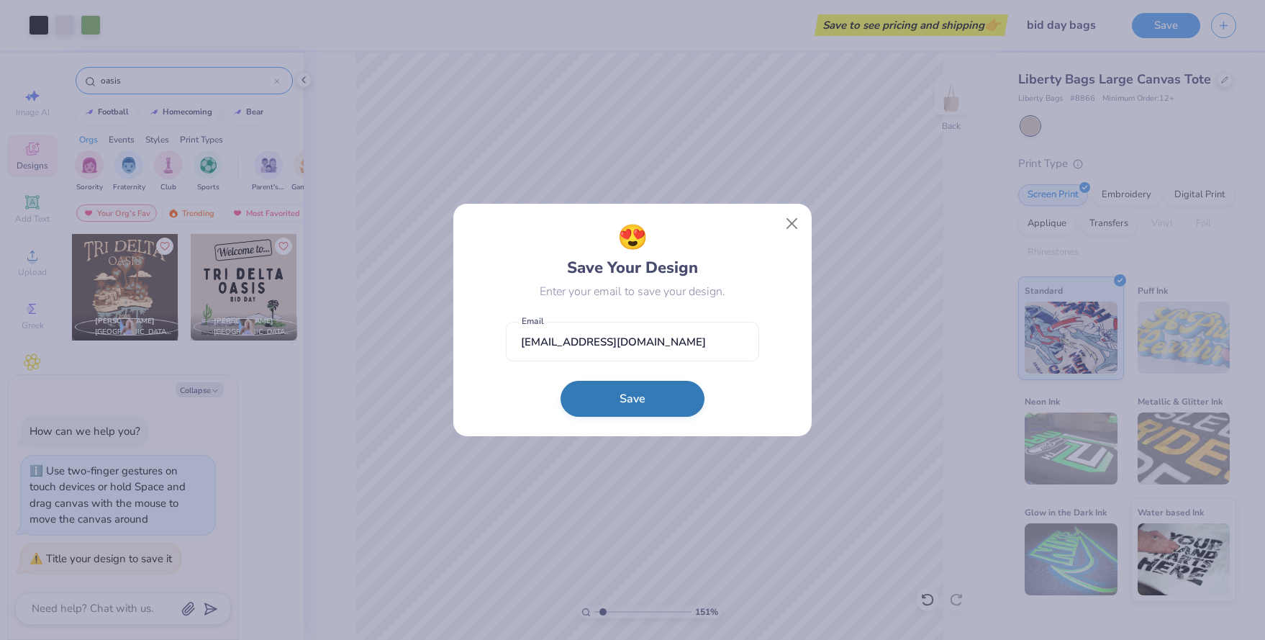
click at [662, 399] on button "Save" at bounding box center [633, 399] width 144 height 36
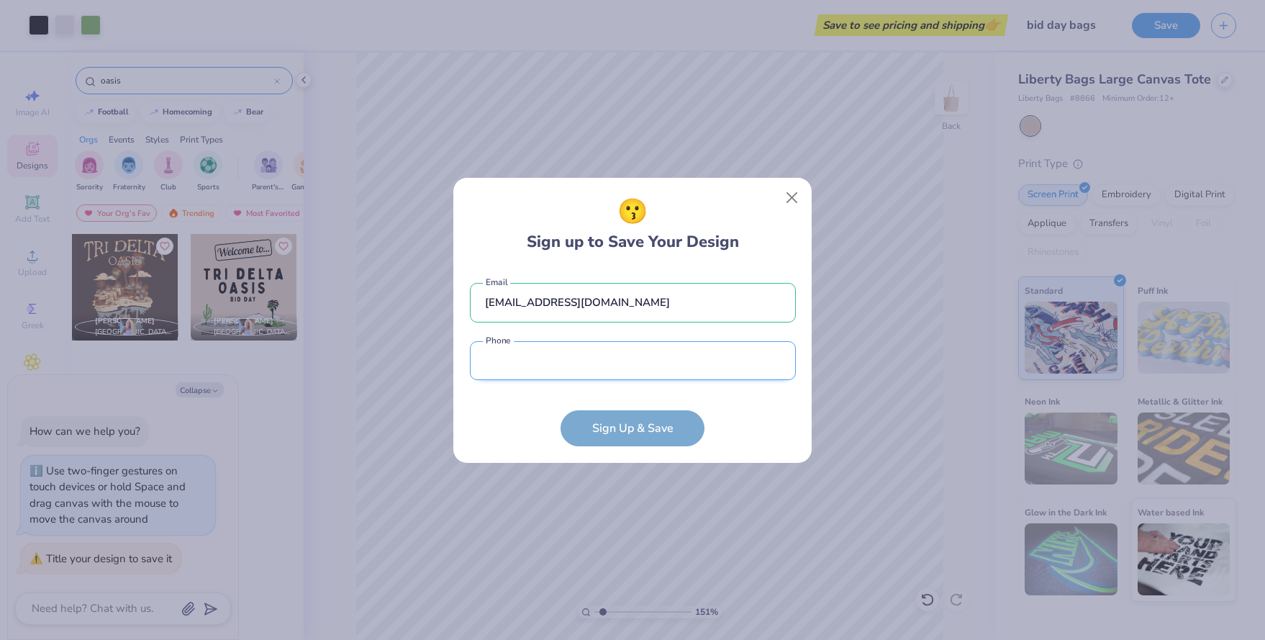
click at [625, 363] on input "tel" at bounding box center [633, 361] width 326 height 40
type input "[PHONE_NUMBER]"
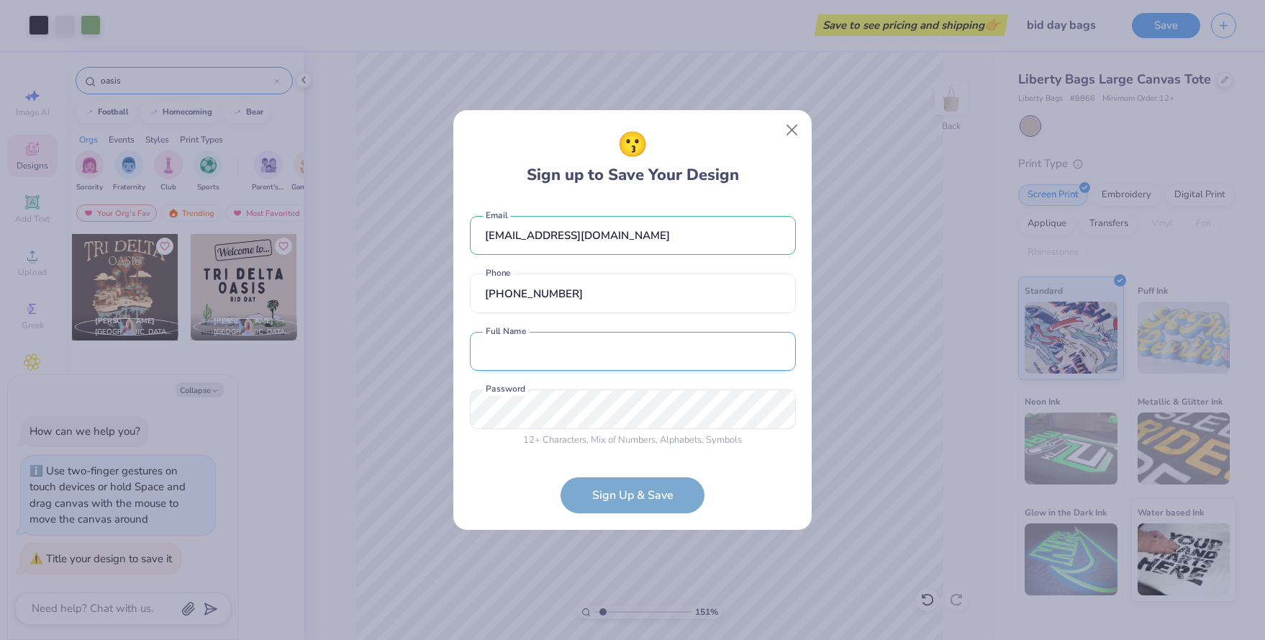
click at [589, 371] on input "text" at bounding box center [633, 352] width 326 height 40
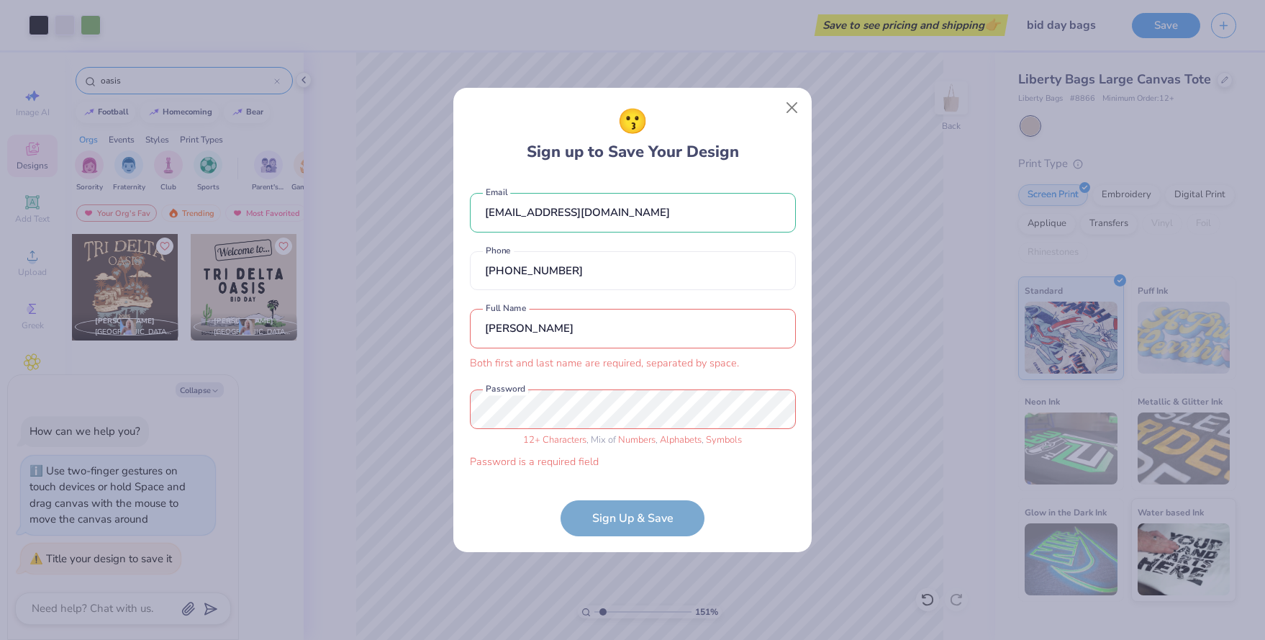
click at [635, 355] on div "[PERSON_NAME] Both first and last name are required, separated by space. Full N…" at bounding box center [633, 340] width 326 height 62
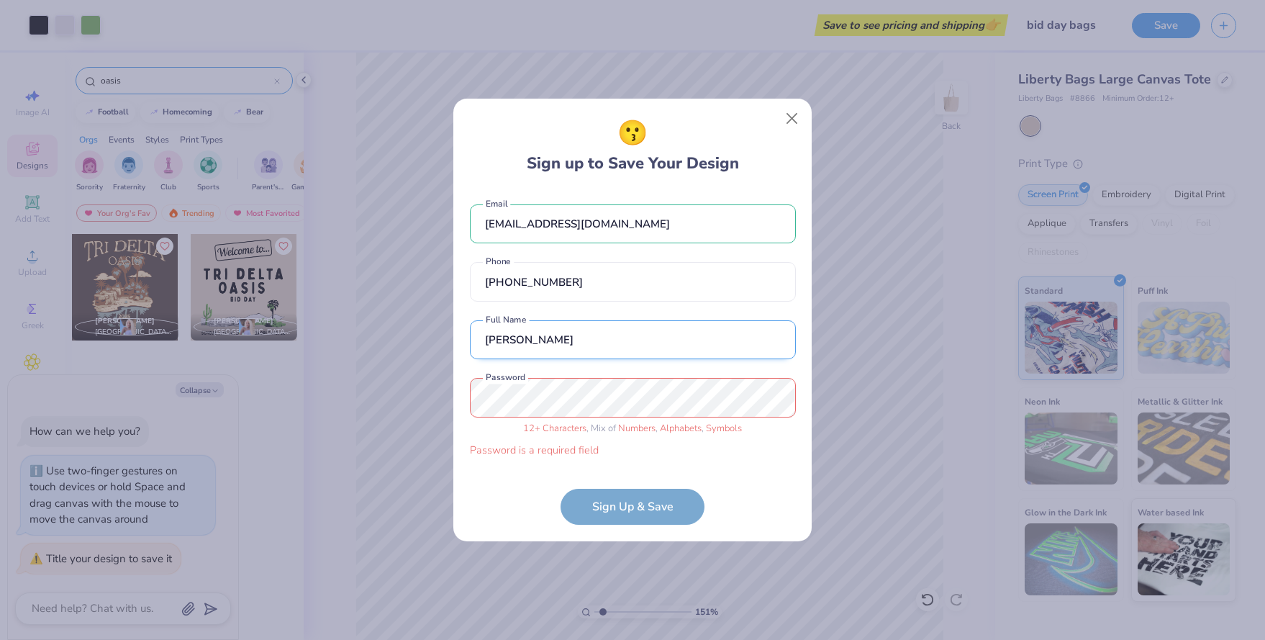
type input "[PERSON_NAME]"
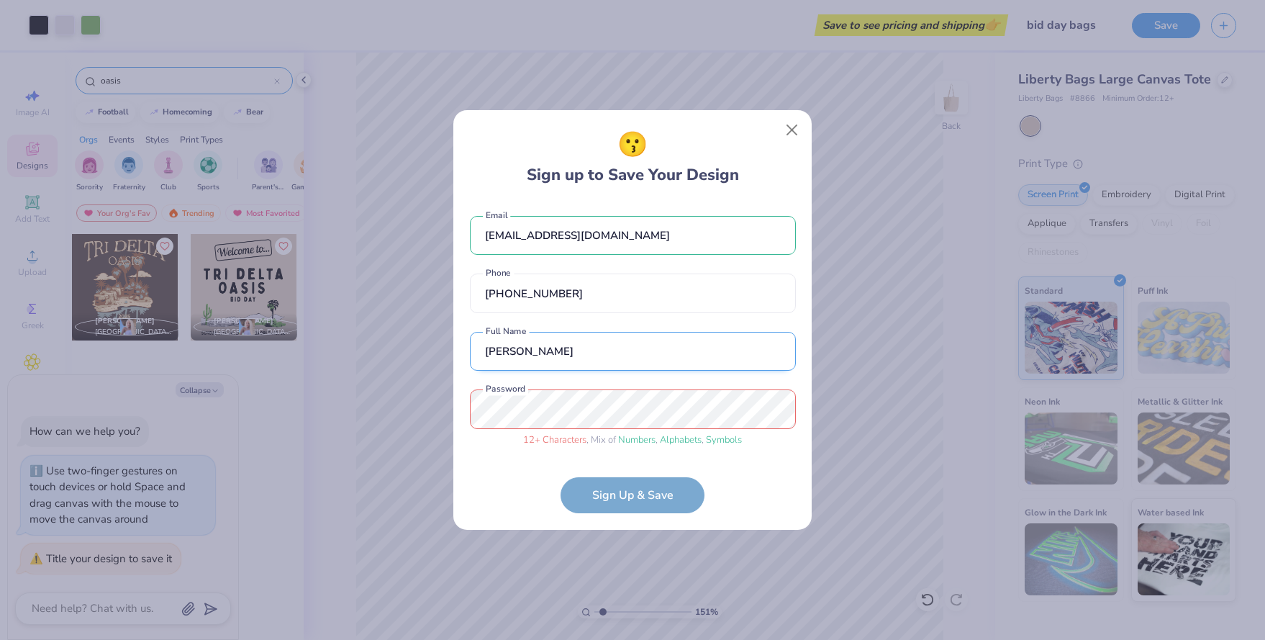
type textarea "x"
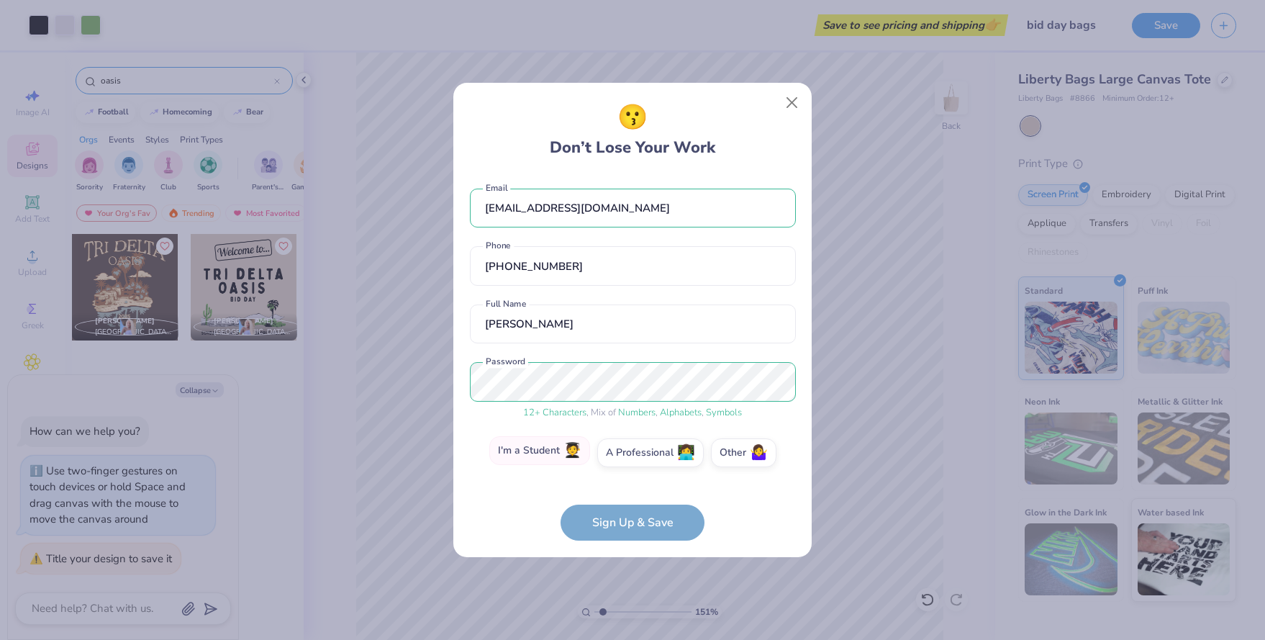
click at [530, 456] on label "I'm a Student 🧑‍🎓" at bounding box center [539, 450] width 101 height 29
click at [628, 456] on input "I'm a Student 🧑‍🎓" at bounding box center [632, 456] width 9 height 9
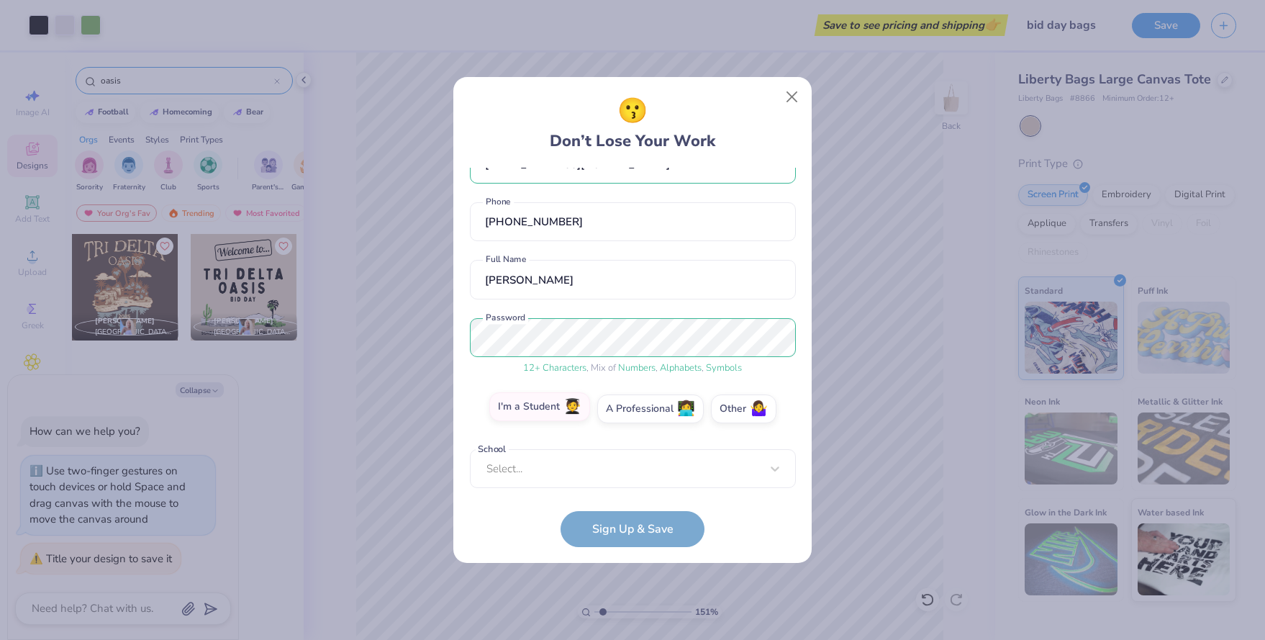
click at [530, 456] on div "Select..." at bounding box center [633, 469] width 326 height 40
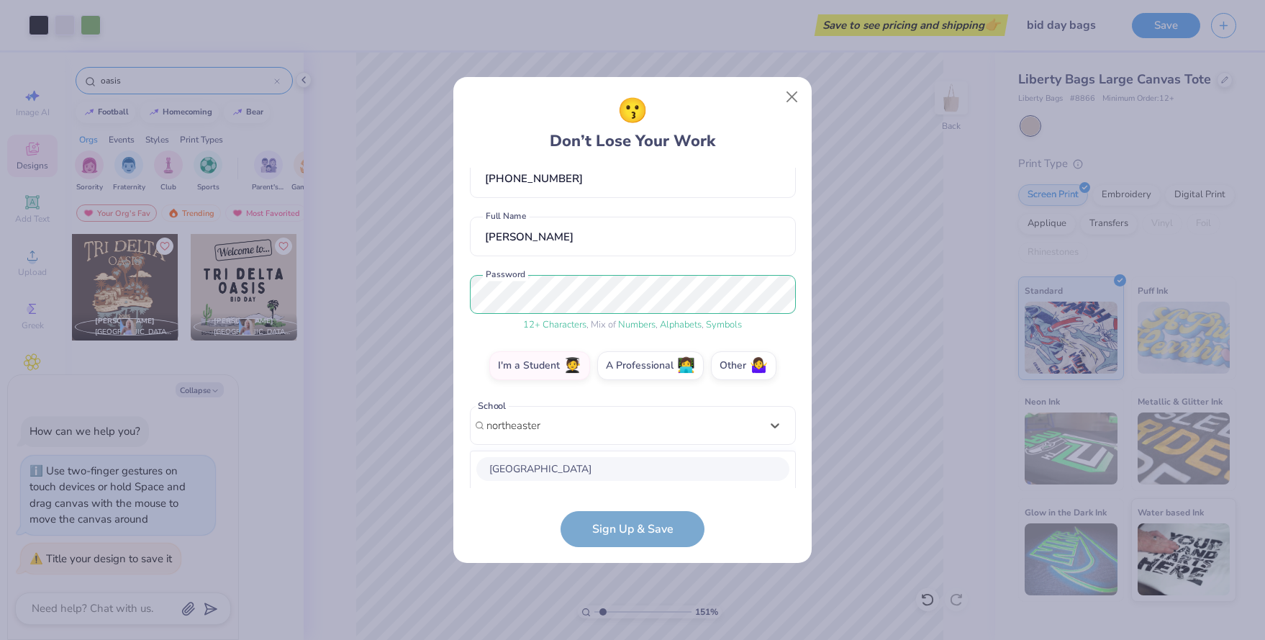
scroll to position [261, 0]
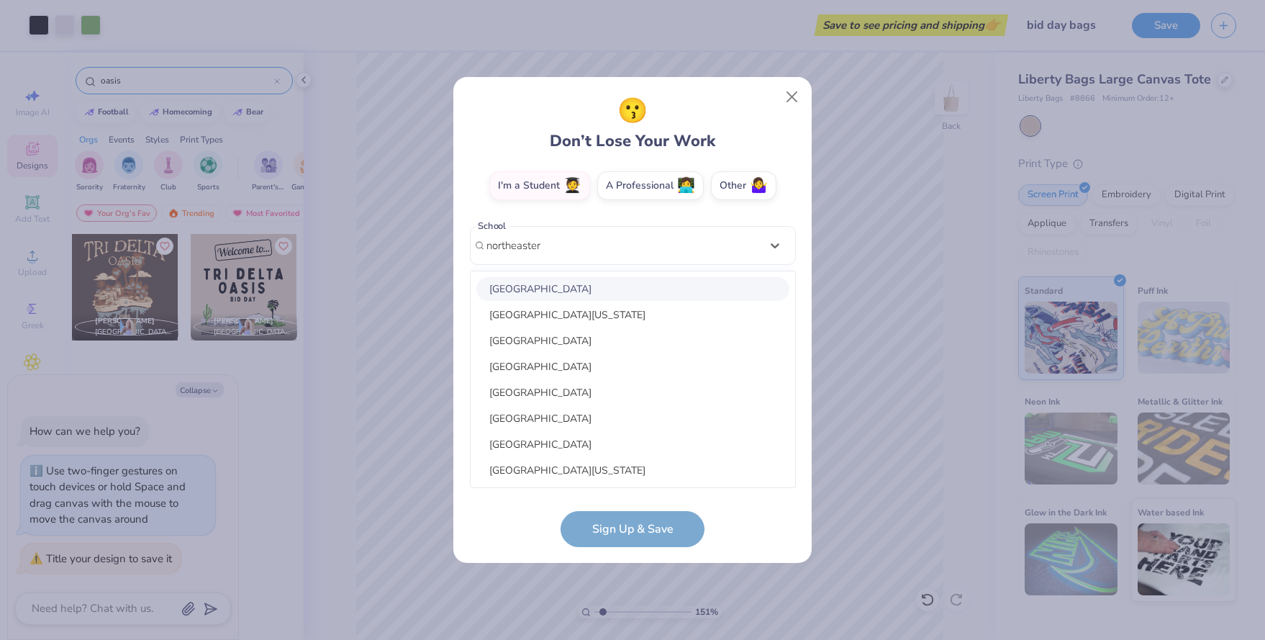
click at [579, 299] on div "[GEOGRAPHIC_DATA]" at bounding box center [632, 289] width 313 height 24
type input "northeaster"
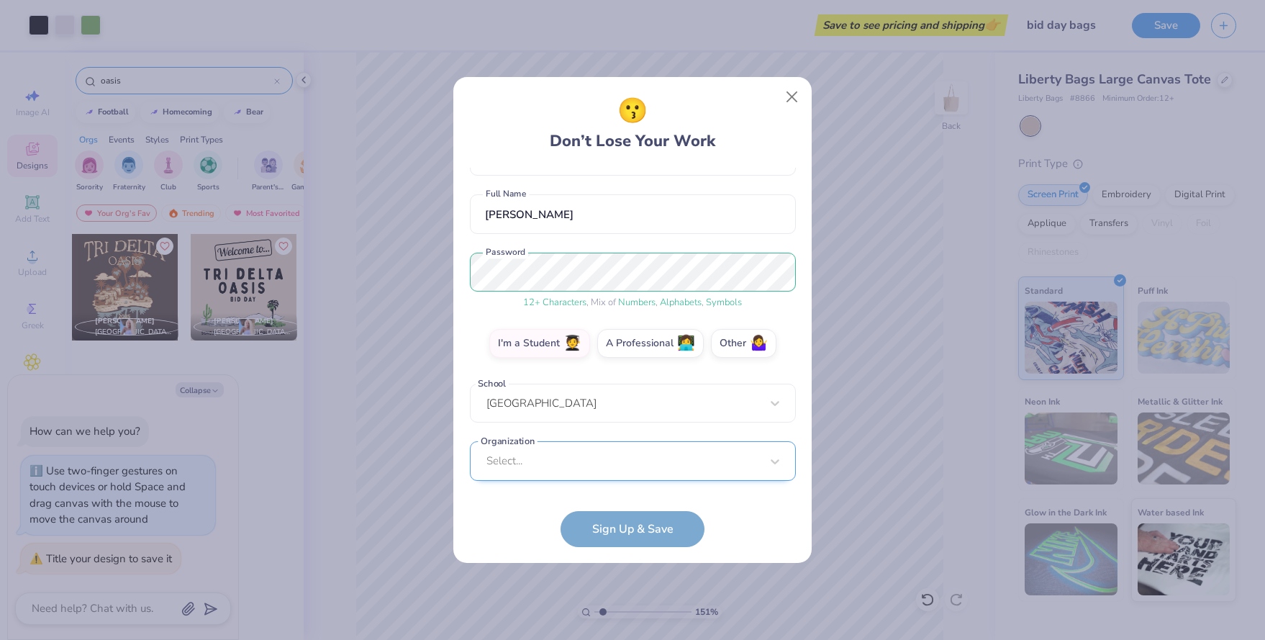
click at [584, 459] on div "Select..." at bounding box center [633, 461] width 326 height 40
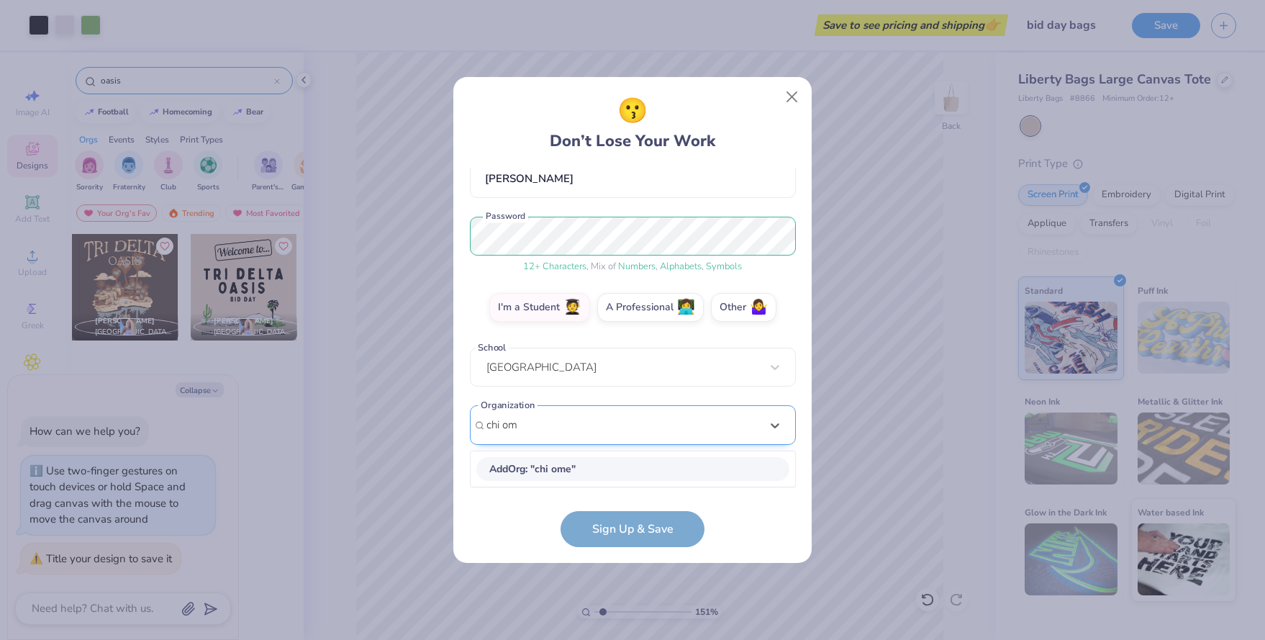
scroll to position [139, 0]
type input "c"
click at [518, 507] on form "[EMAIL_ADDRESS][DOMAIN_NAME] Email [PHONE_NUMBER] Phone [PERSON_NAME] Full Name…" at bounding box center [633, 357] width 326 height 379
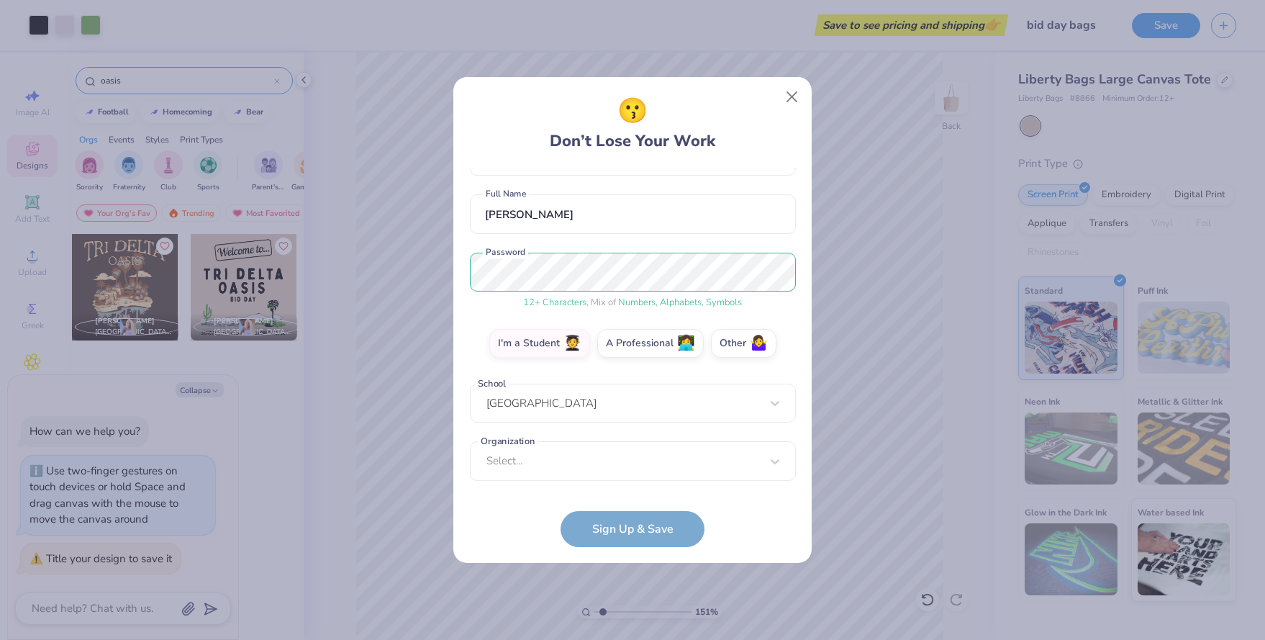
scroll to position [104, 0]
click at [610, 514] on form "[EMAIL_ADDRESS][DOMAIN_NAME] Email [PHONE_NUMBER] Phone [PERSON_NAME] Full Name…" at bounding box center [633, 357] width 326 height 379
click at [609, 527] on form "[EMAIL_ADDRESS][DOMAIN_NAME] Email [PHONE_NUMBER] Phone [PERSON_NAME] Full Name…" at bounding box center [633, 357] width 326 height 379
click at [607, 454] on div "Select..." at bounding box center [633, 461] width 326 height 40
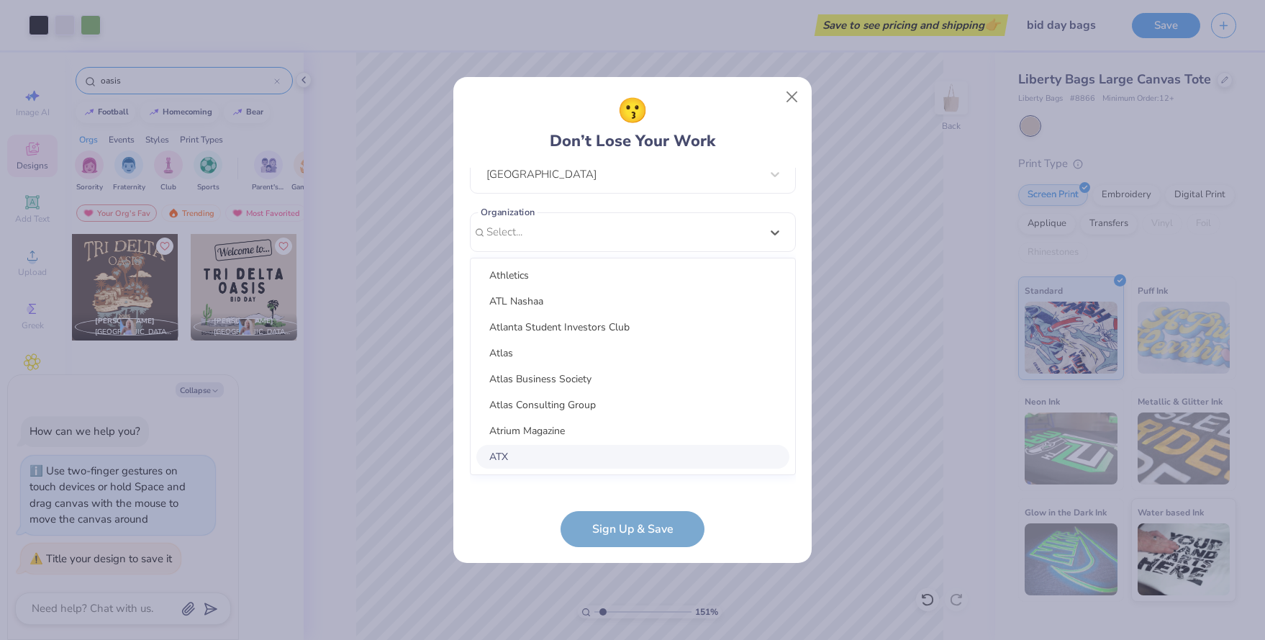
scroll to position [0, 0]
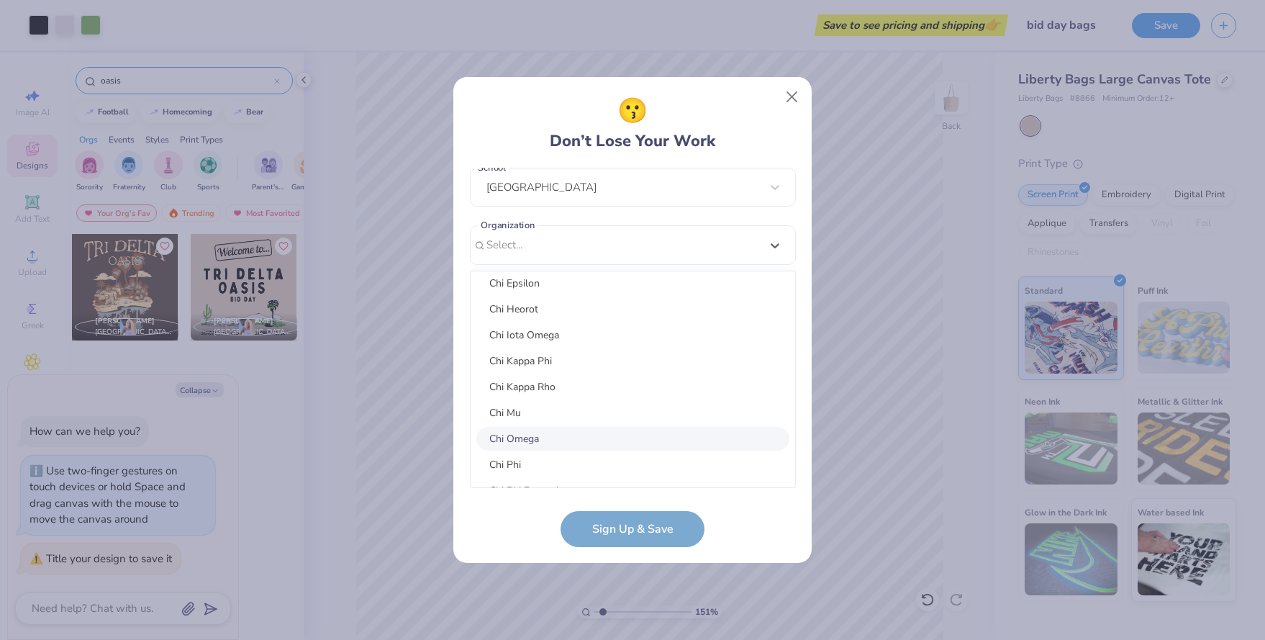
click at [586, 433] on div "Chi Omega" at bounding box center [632, 439] width 313 height 24
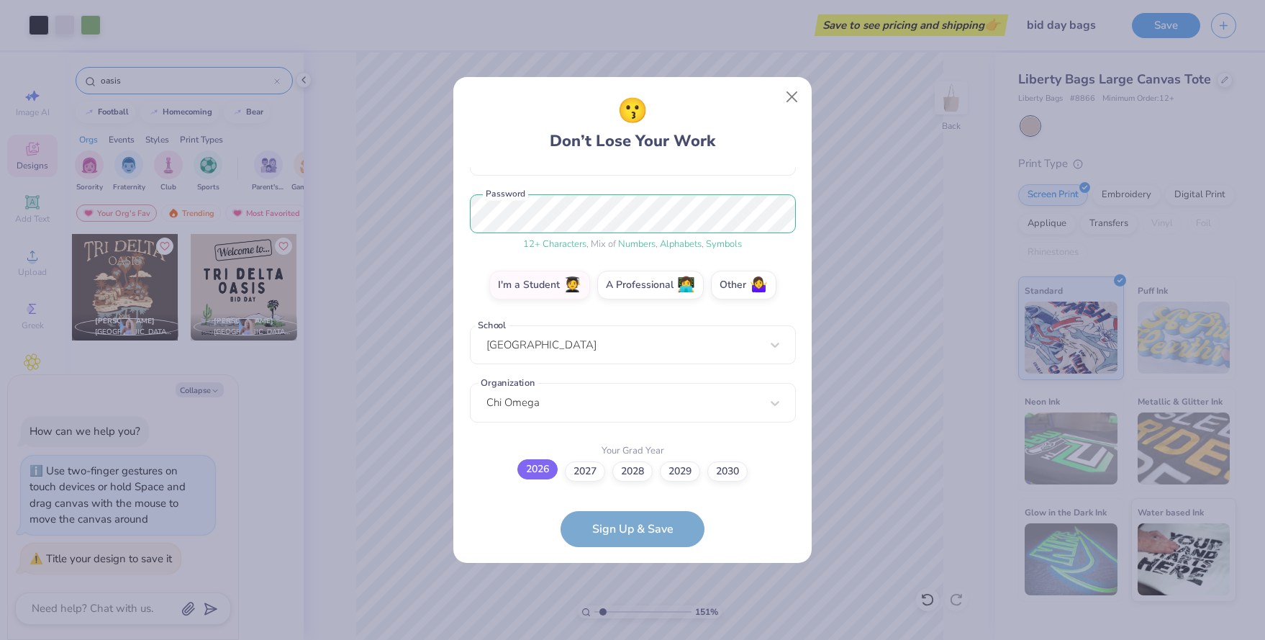
click at [547, 466] on label "2026" at bounding box center [537, 469] width 40 height 20
click at [628, 629] on input "2026" at bounding box center [632, 633] width 9 height 9
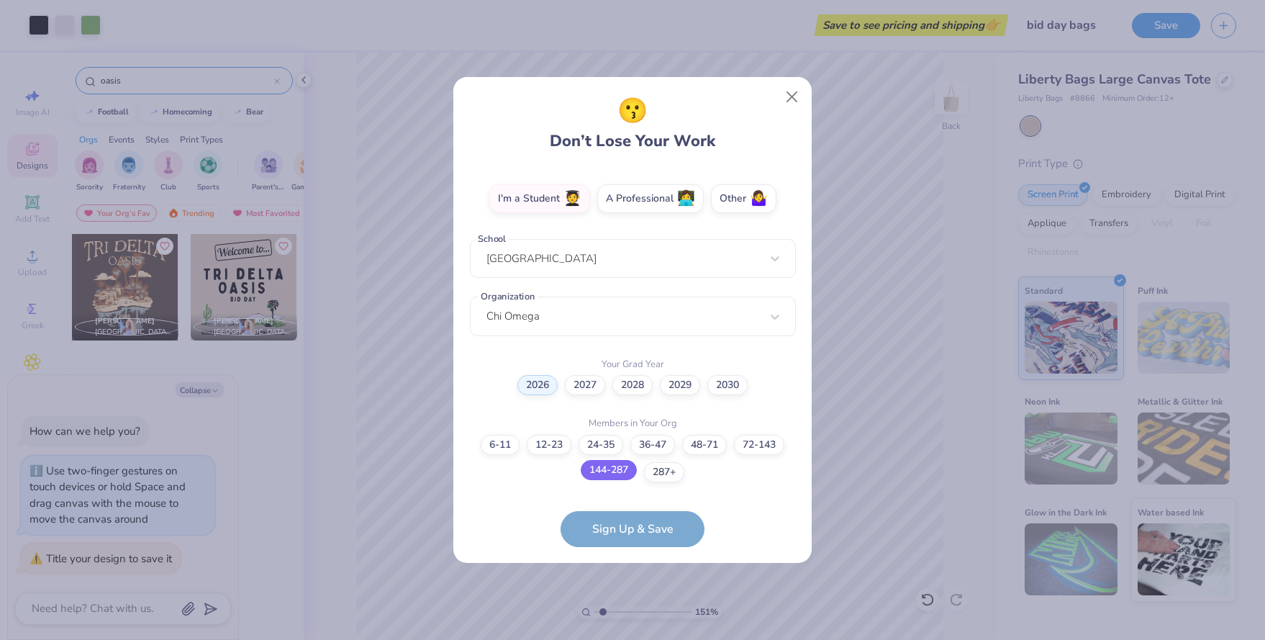
click at [625, 471] on label "144-287" at bounding box center [609, 470] width 56 height 20
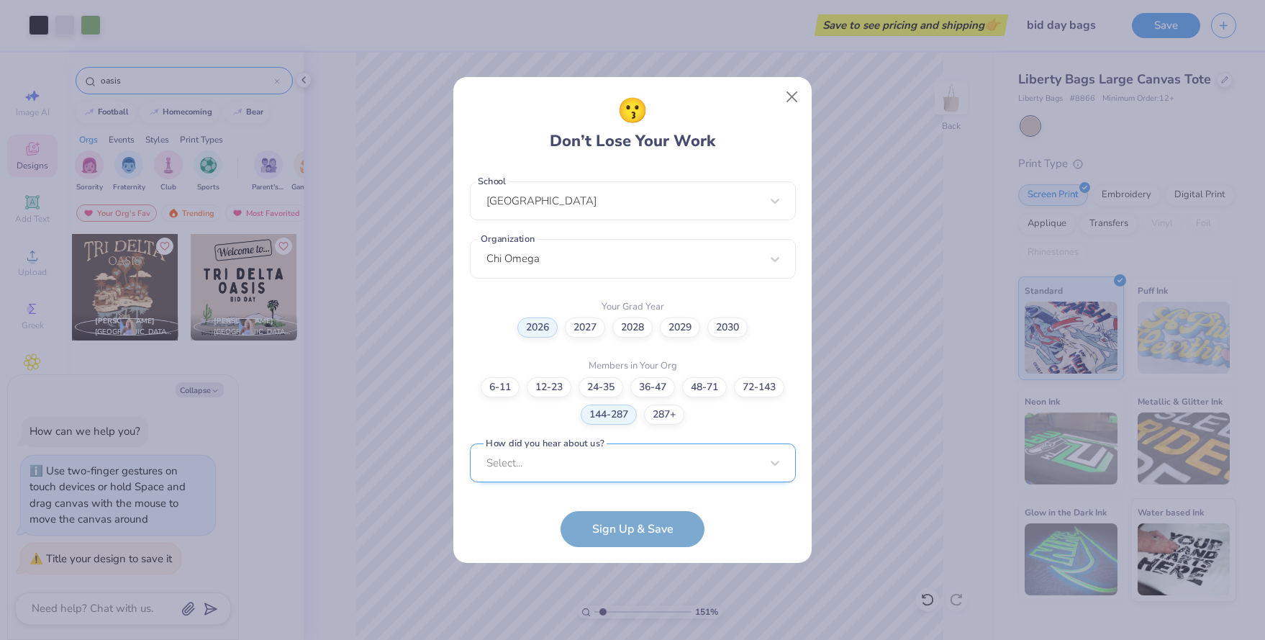
click at [613, 463] on div "Select..." at bounding box center [633, 463] width 326 height 40
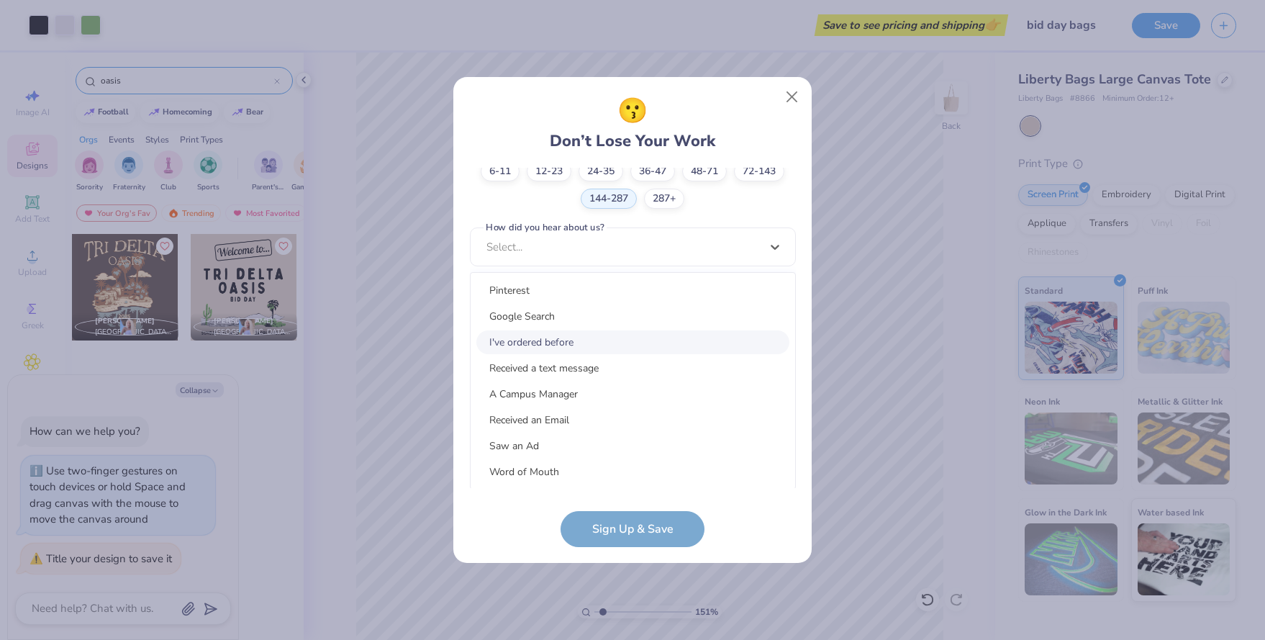
click at [589, 348] on div "I've ordered before" at bounding box center [632, 342] width 313 height 24
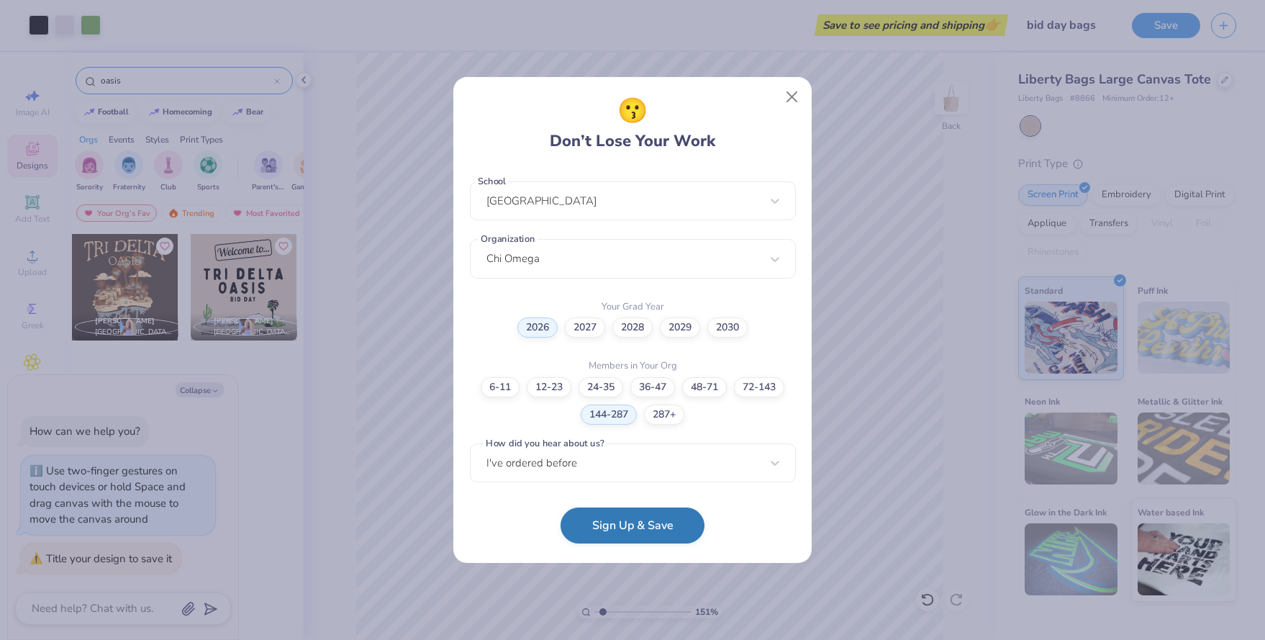
click at [609, 518] on button "Sign Up & Save" at bounding box center [633, 525] width 144 height 36
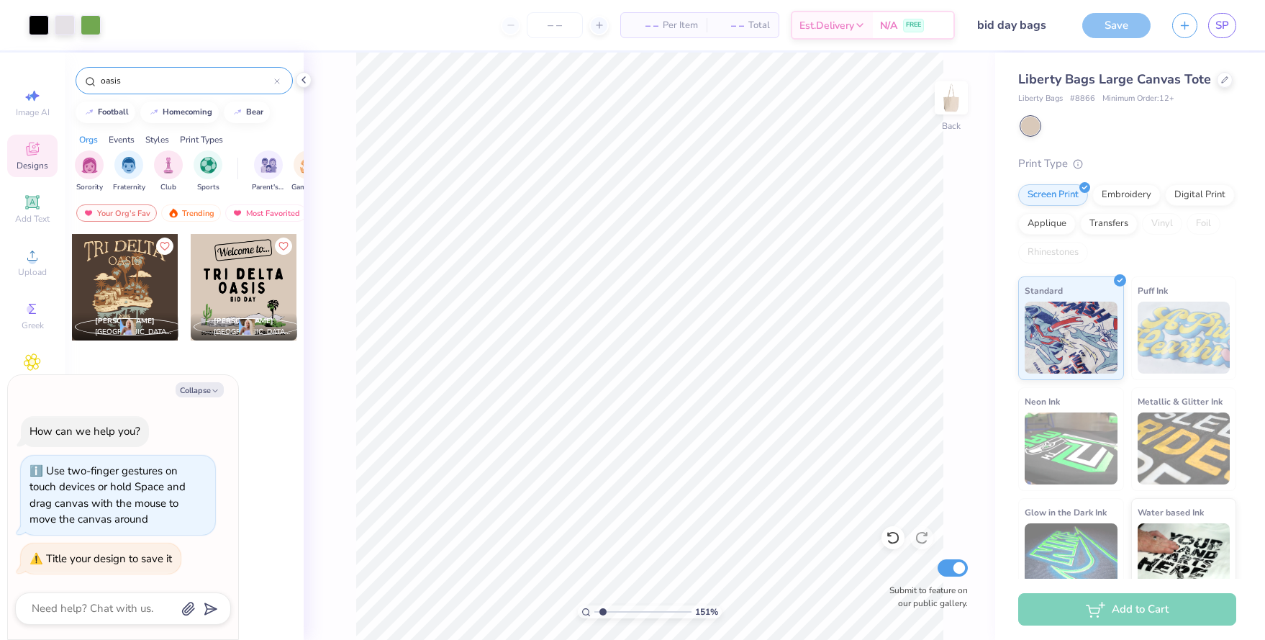
type textarea "x"
drag, startPoint x: 655, startPoint y: 28, endPoint x: 616, endPoint y: 57, distance: 48.4
click at [655, 28] on span "– –" at bounding box center [644, 25] width 29 height 15
click at [568, 32] on input "number" at bounding box center [555, 25] width 56 height 26
click at [596, 29] on icon at bounding box center [599, 25] width 10 height 10
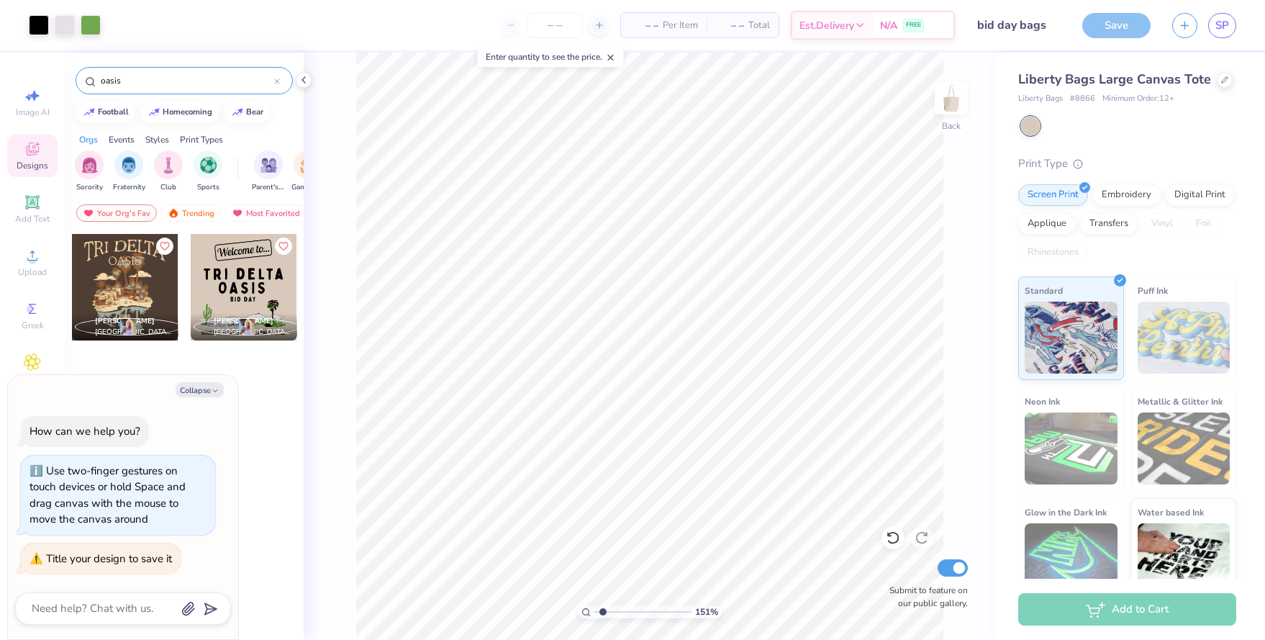
click at [596, 29] on icon at bounding box center [599, 25] width 10 height 10
click at [566, 32] on input "number" at bounding box center [555, 25] width 56 height 26
click at [555, 22] on input "number" at bounding box center [555, 25] width 56 height 26
click at [607, 55] on div "Enter quantity to see the price." at bounding box center [551, 57] width 146 height 20
click at [620, 57] on div "Enter quantity to see the price." at bounding box center [551, 57] width 146 height 20
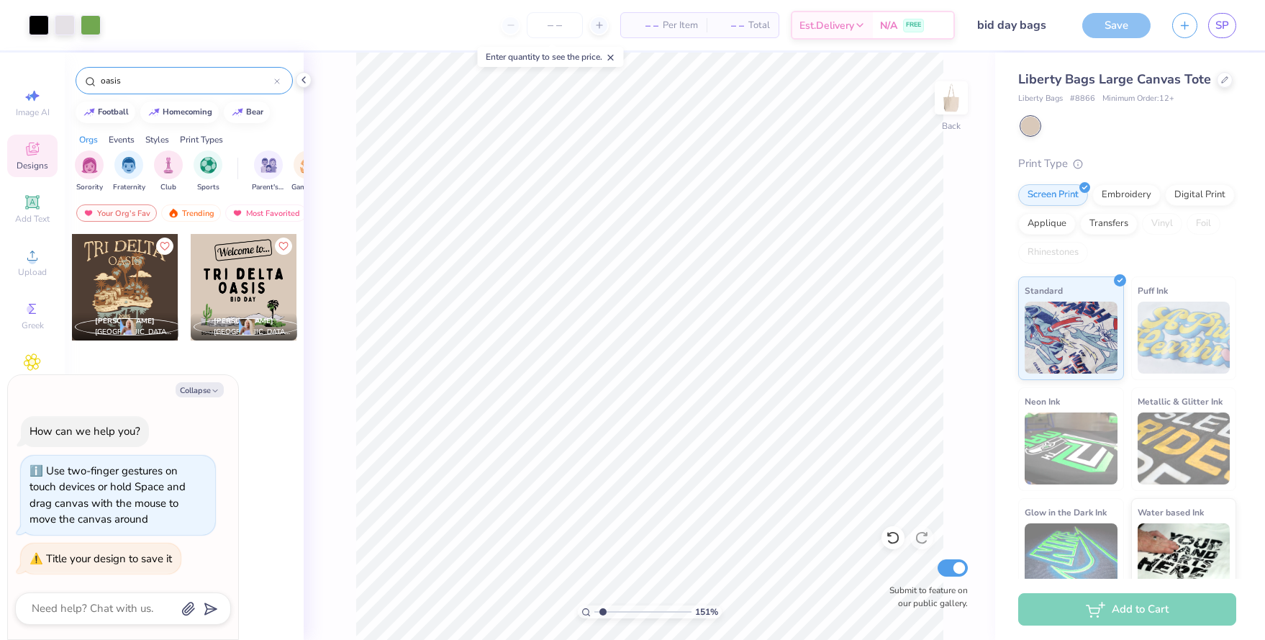
click at [616, 57] on icon at bounding box center [611, 58] width 10 height 10
type input "13"
type textarea "x"
click at [594, 28] on div "$32.90 Per Item" at bounding box center [617, 25] width 88 height 24
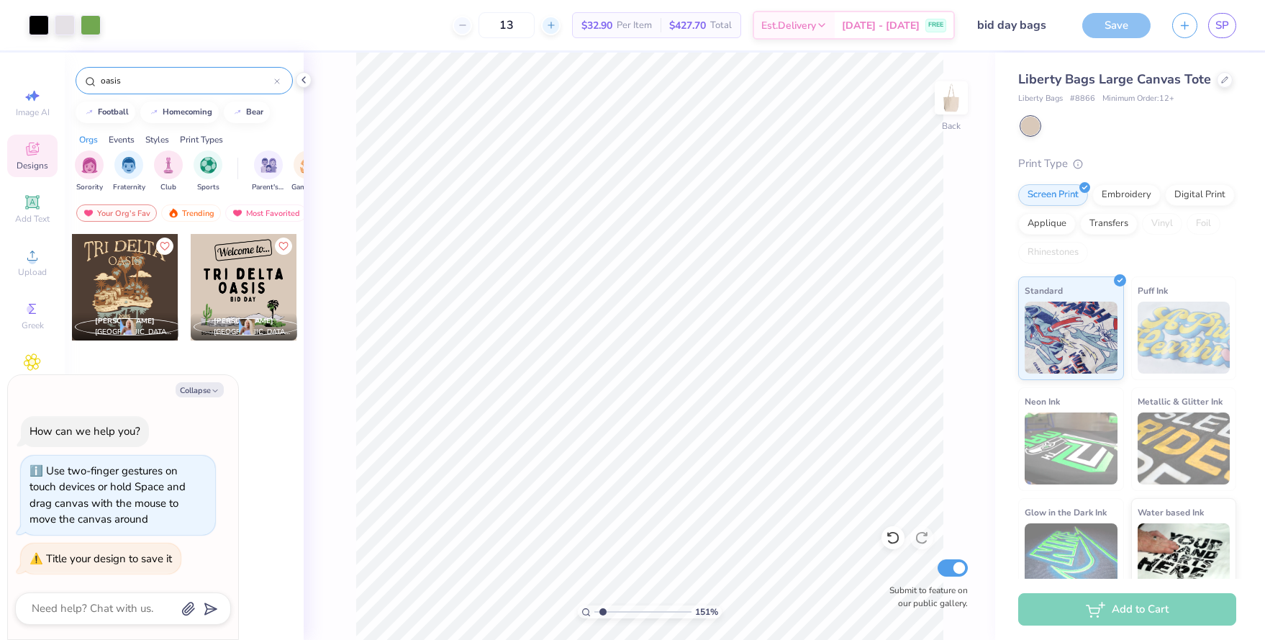
click at [556, 24] on icon at bounding box center [551, 25] width 10 height 10
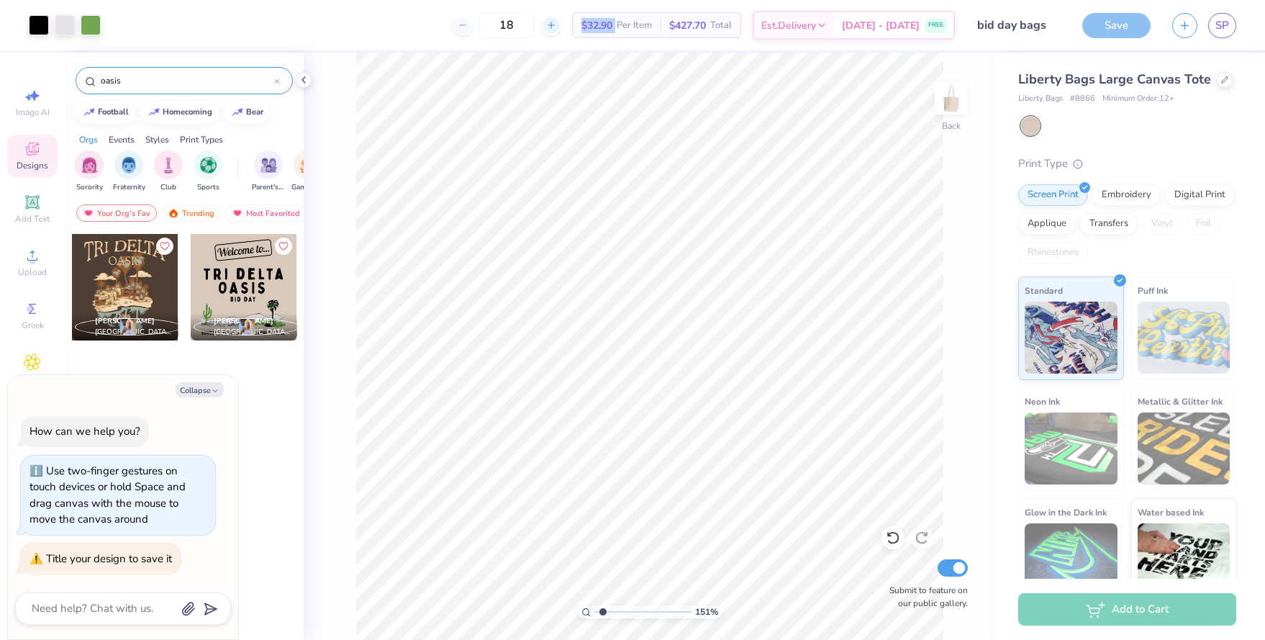
click at [556, 24] on icon at bounding box center [551, 25] width 10 height 10
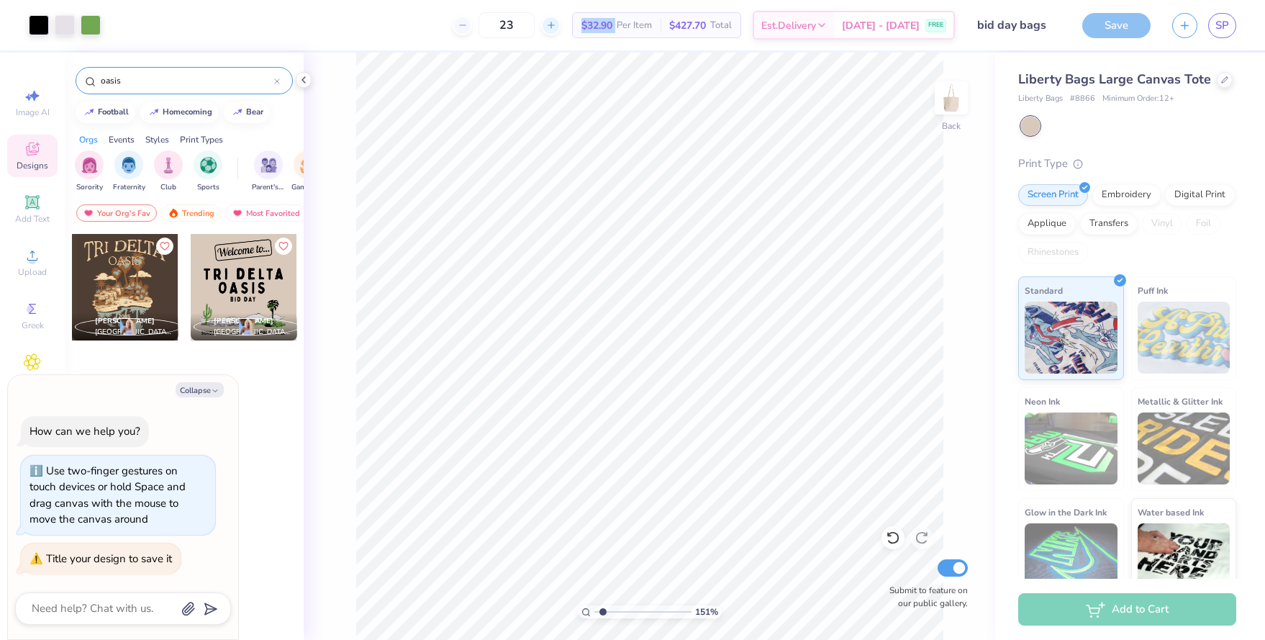
click at [556, 24] on icon at bounding box center [551, 25] width 10 height 10
type input "24"
click at [556, 24] on icon at bounding box center [551, 25] width 10 height 10
type textarea "x"
click at [556, 24] on icon at bounding box center [551, 25] width 10 height 10
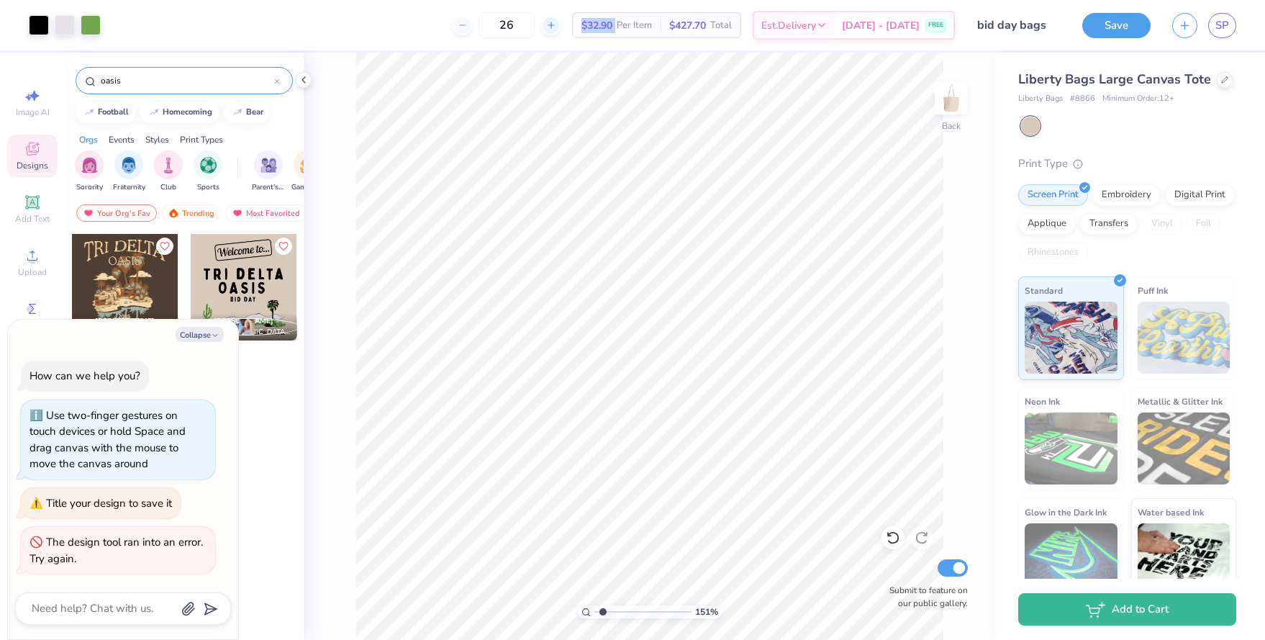
click at [556, 24] on icon at bounding box center [551, 25] width 10 height 10
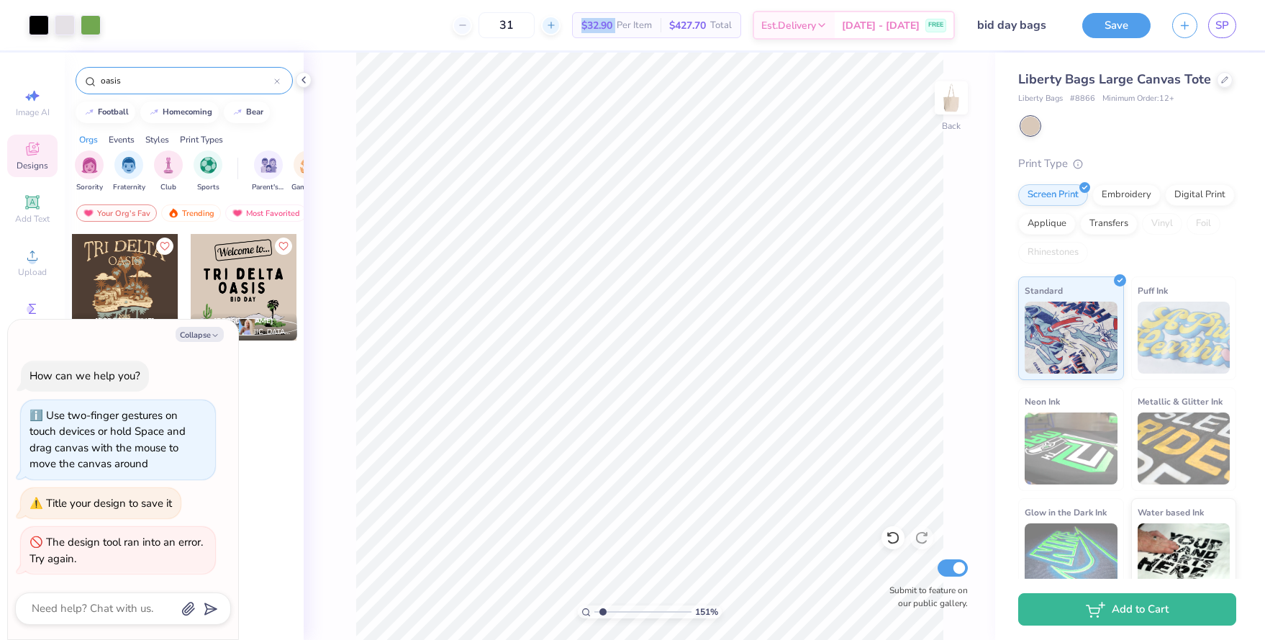
click at [556, 24] on icon at bounding box center [551, 25] width 10 height 10
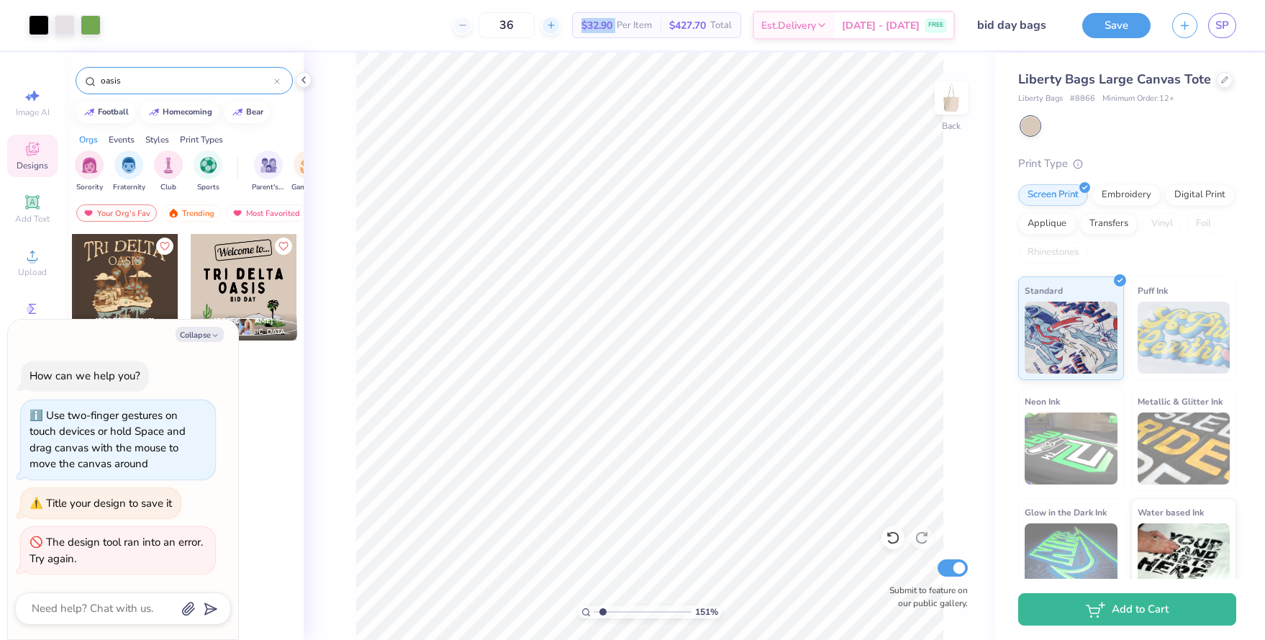
click at [556, 24] on icon at bounding box center [551, 25] width 10 height 10
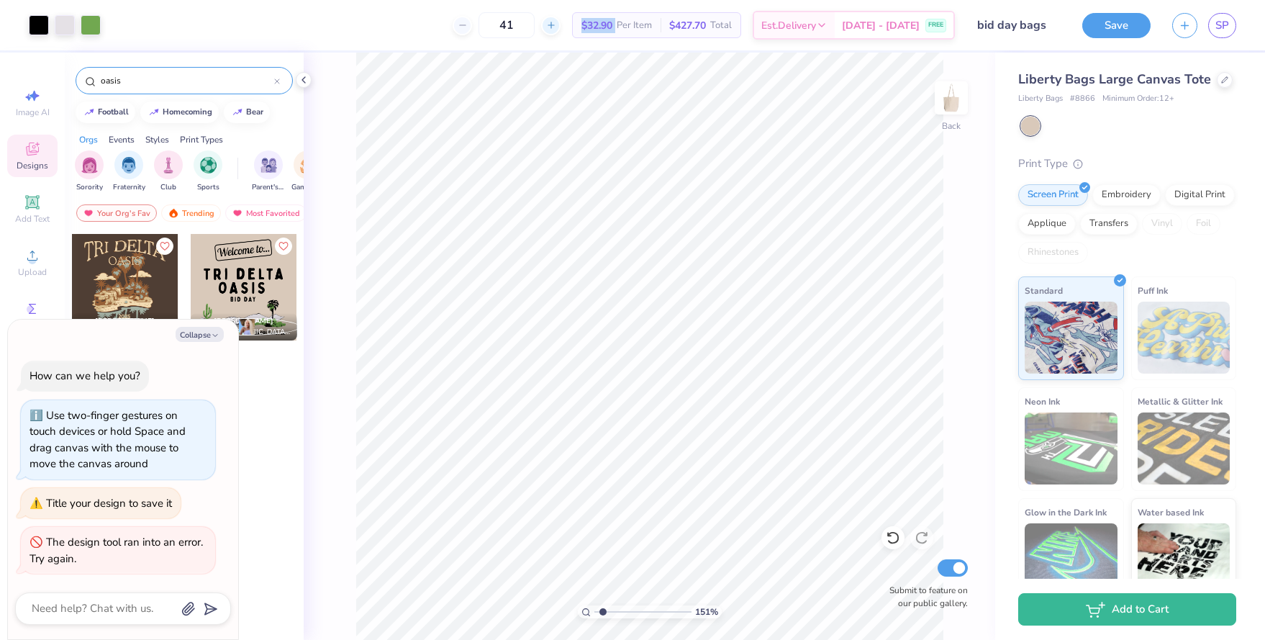
click at [556, 24] on icon at bounding box center [551, 25] width 10 height 10
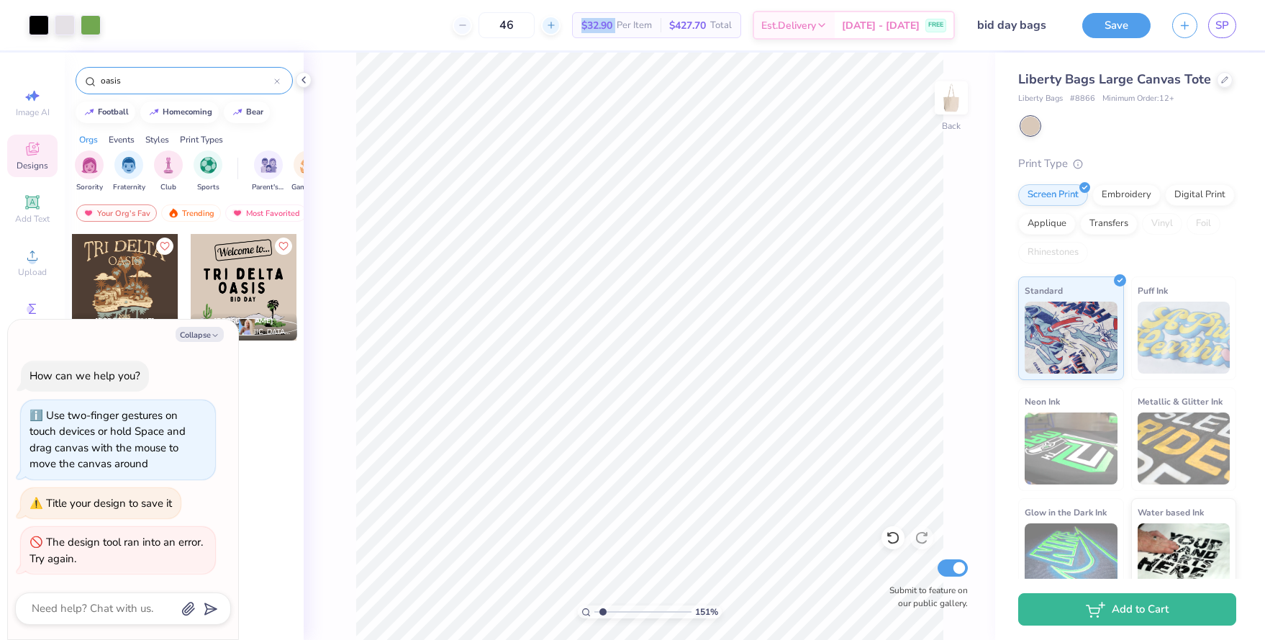
click at [556, 24] on icon at bounding box center [551, 25] width 10 height 10
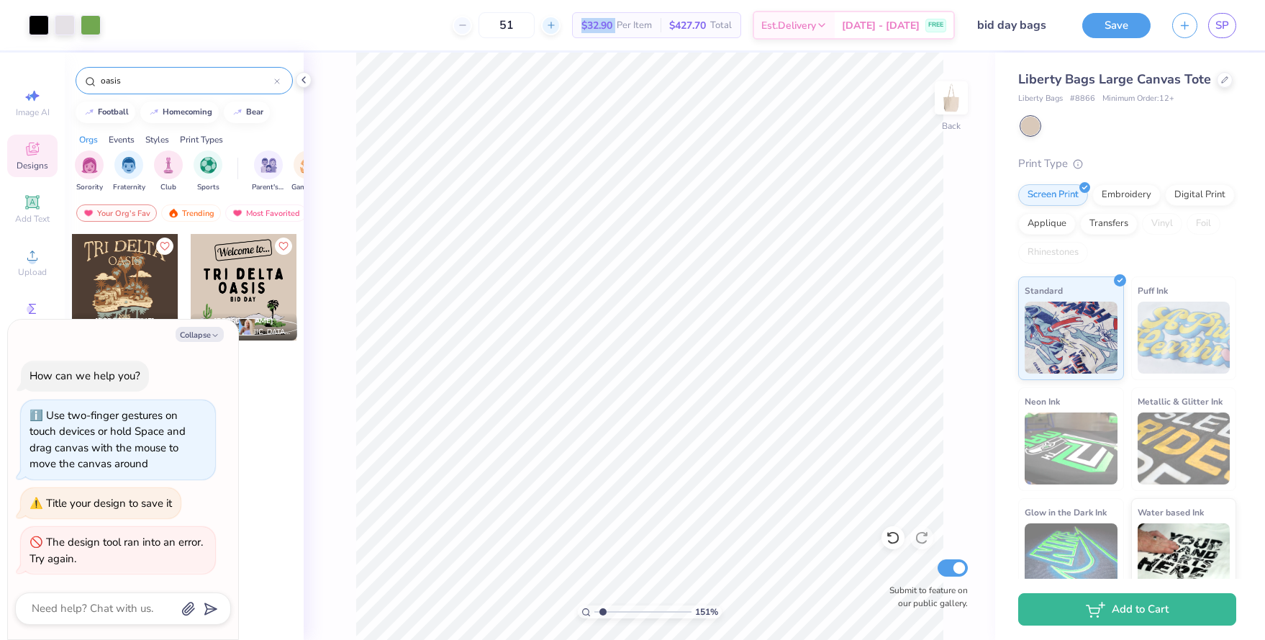
click at [556, 24] on icon at bounding box center [551, 25] width 10 height 10
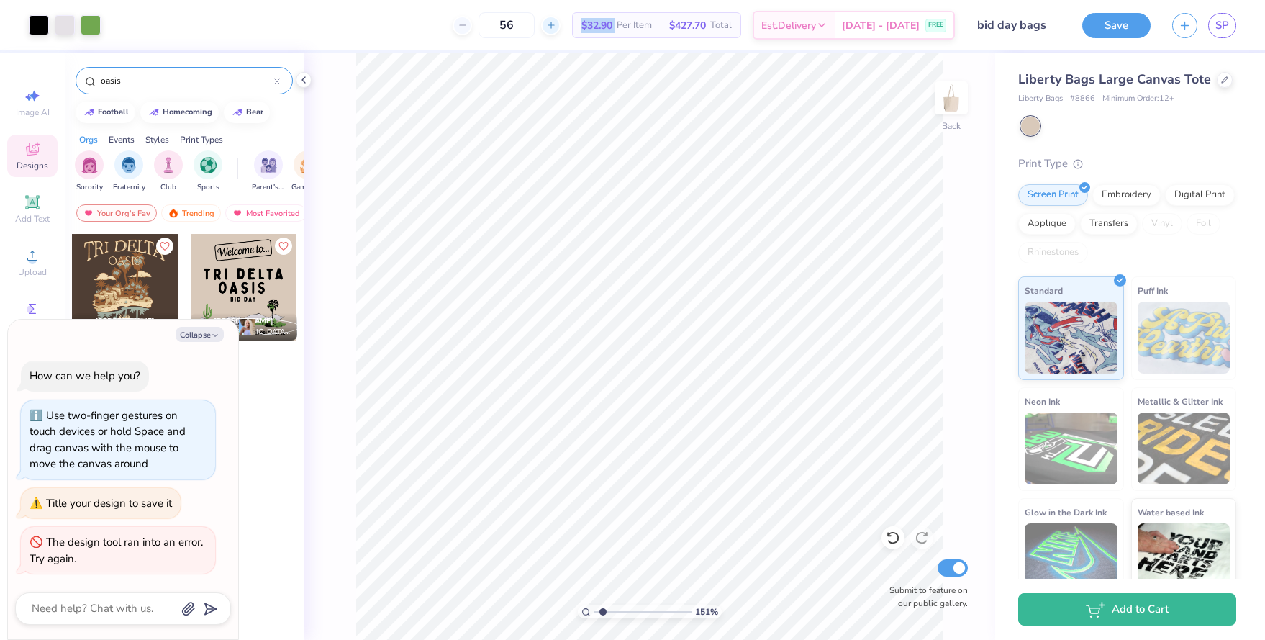
click at [556, 24] on icon at bounding box center [551, 25] width 10 height 10
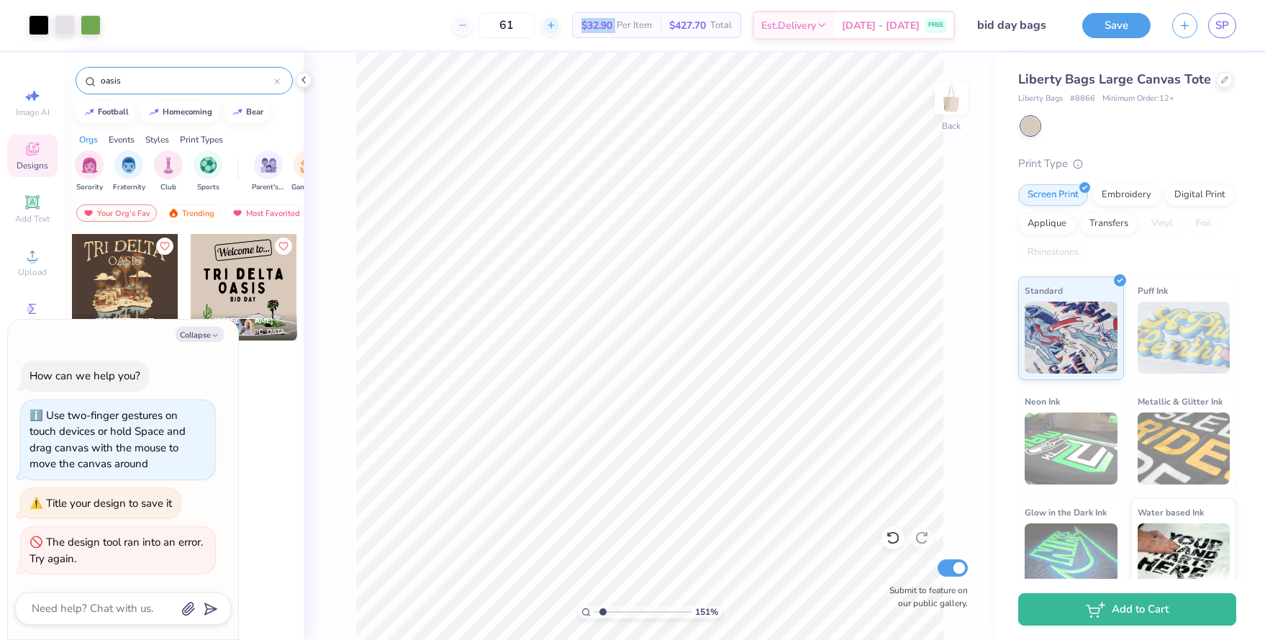
click at [556, 24] on icon at bounding box center [551, 25] width 10 height 10
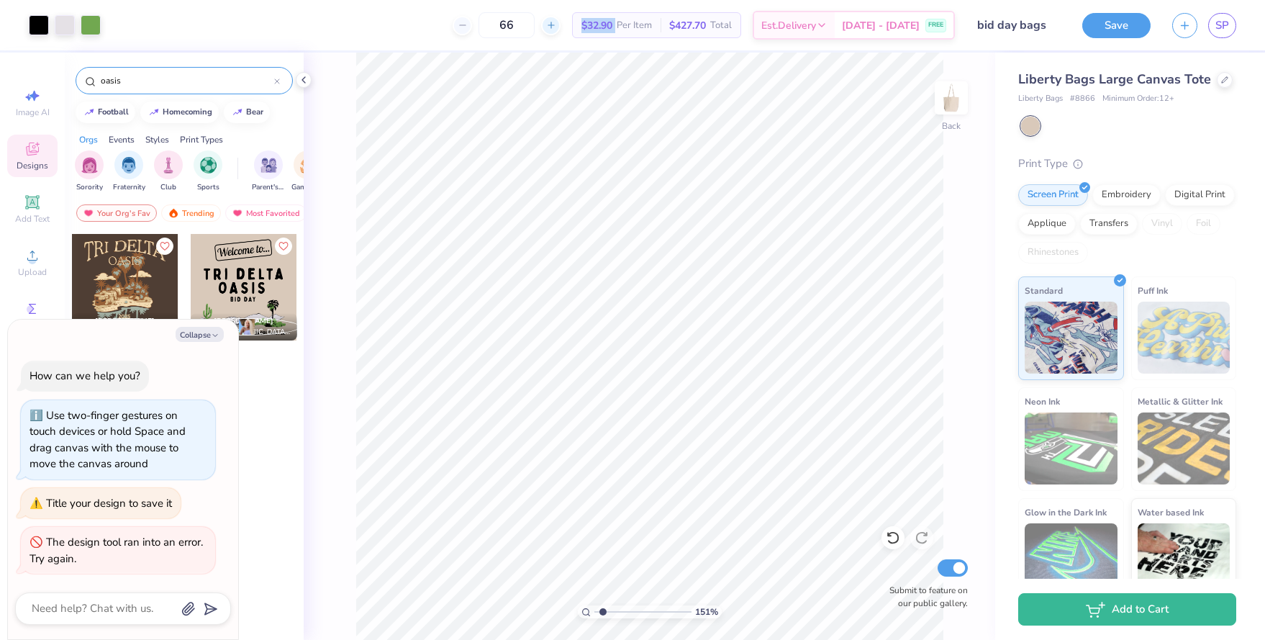
click at [556, 24] on icon at bounding box center [551, 25] width 10 height 10
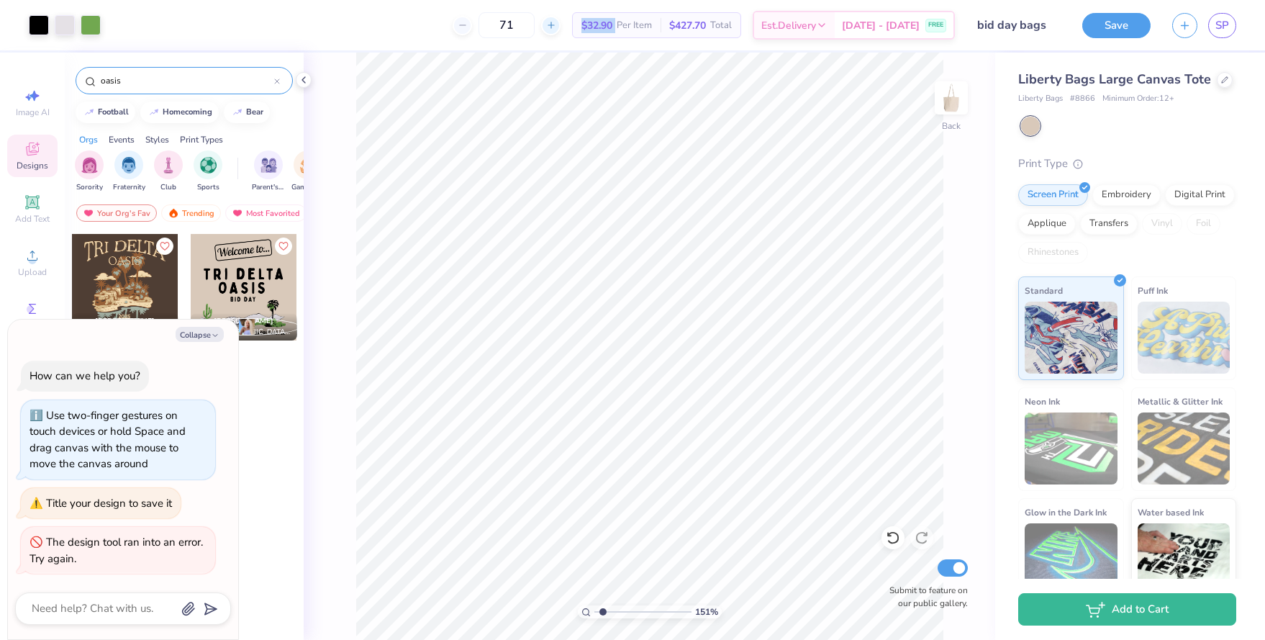
click at [556, 24] on icon at bounding box center [551, 25] width 10 height 10
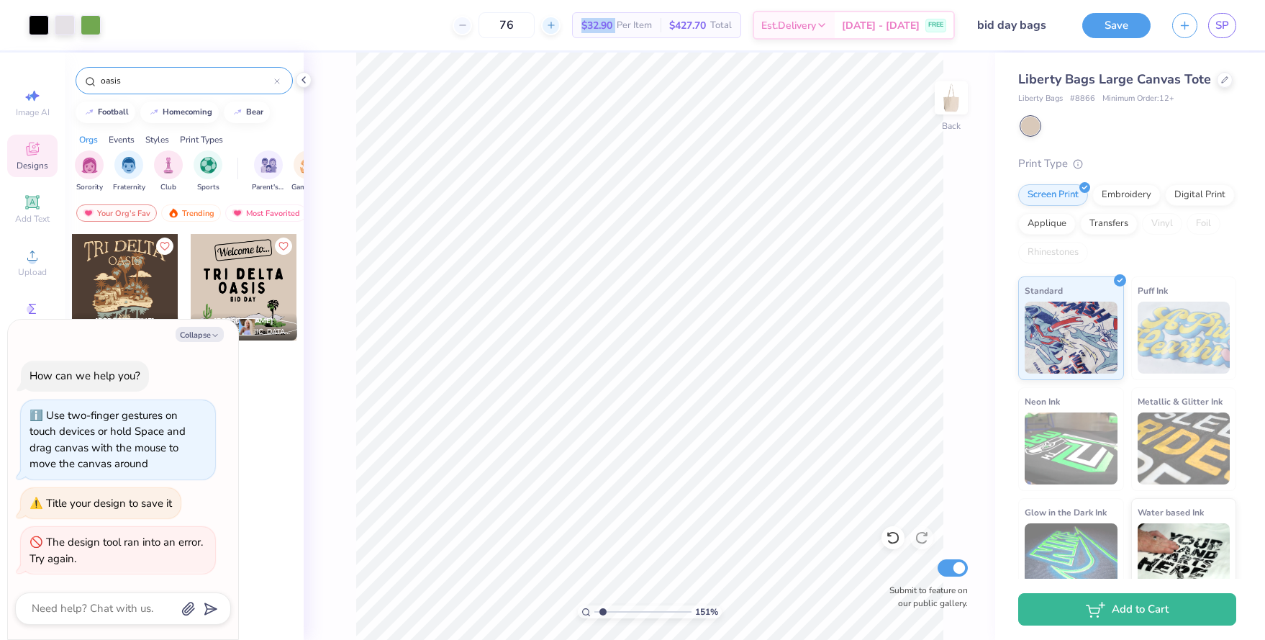
click at [556, 24] on icon at bounding box center [551, 25] width 10 height 10
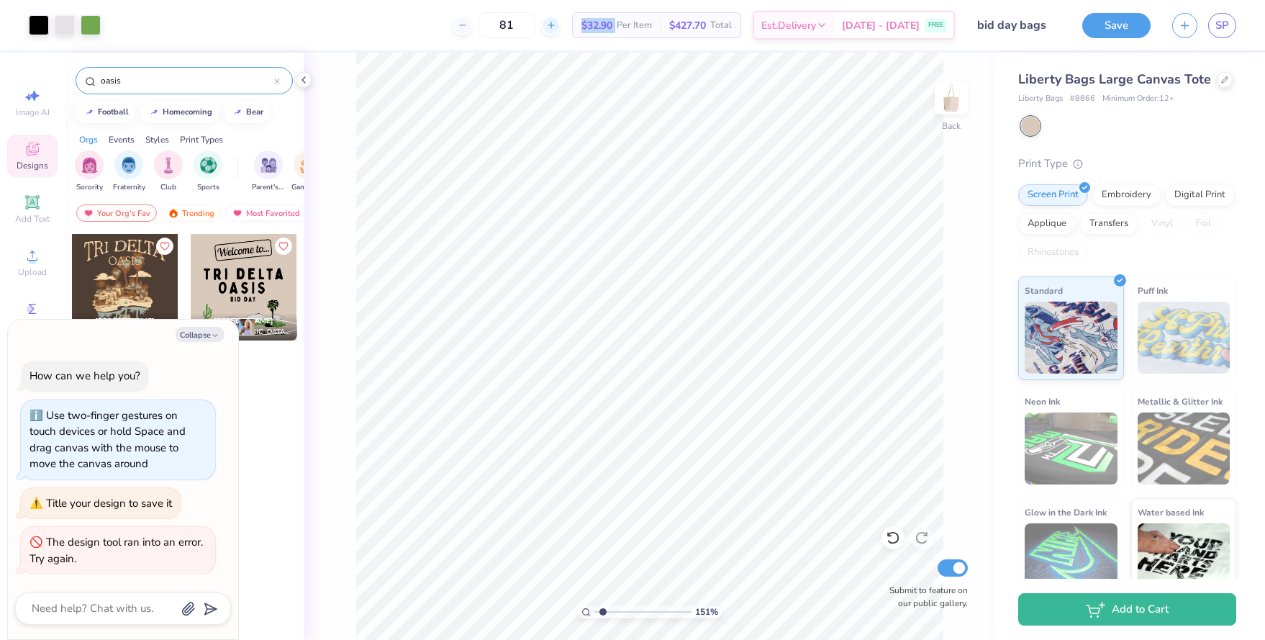
click at [556, 24] on icon at bounding box center [551, 25] width 10 height 10
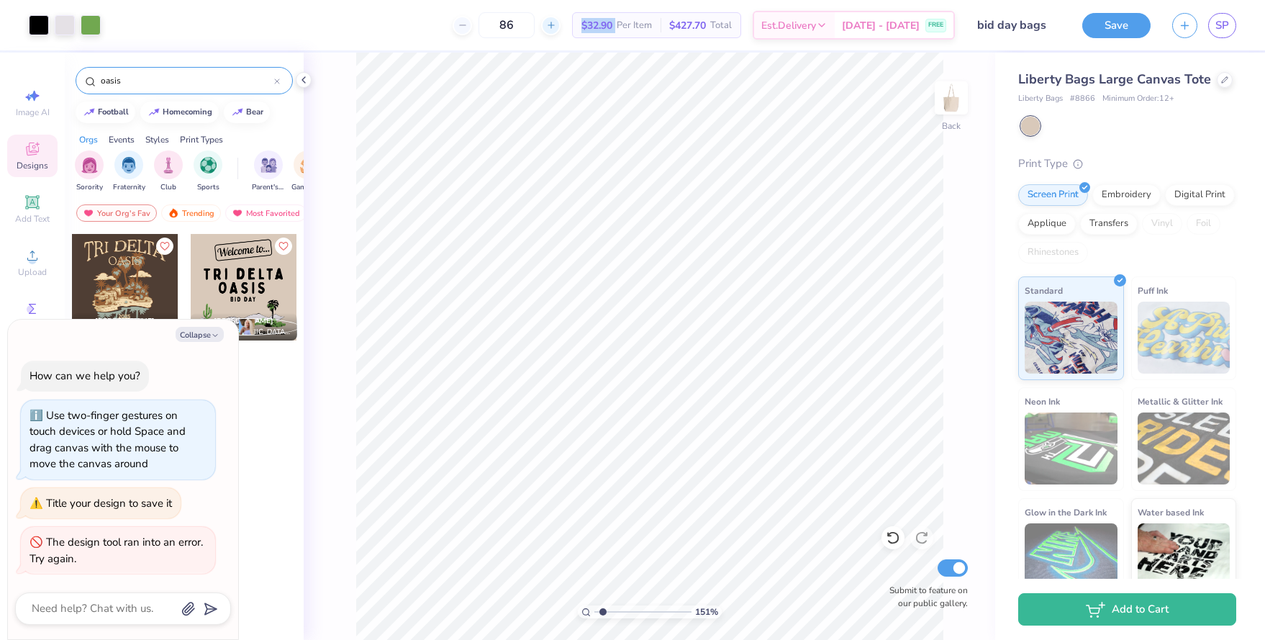
click at [556, 24] on icon at bounding box center [551, 25] width 10 height 10
type input "90"
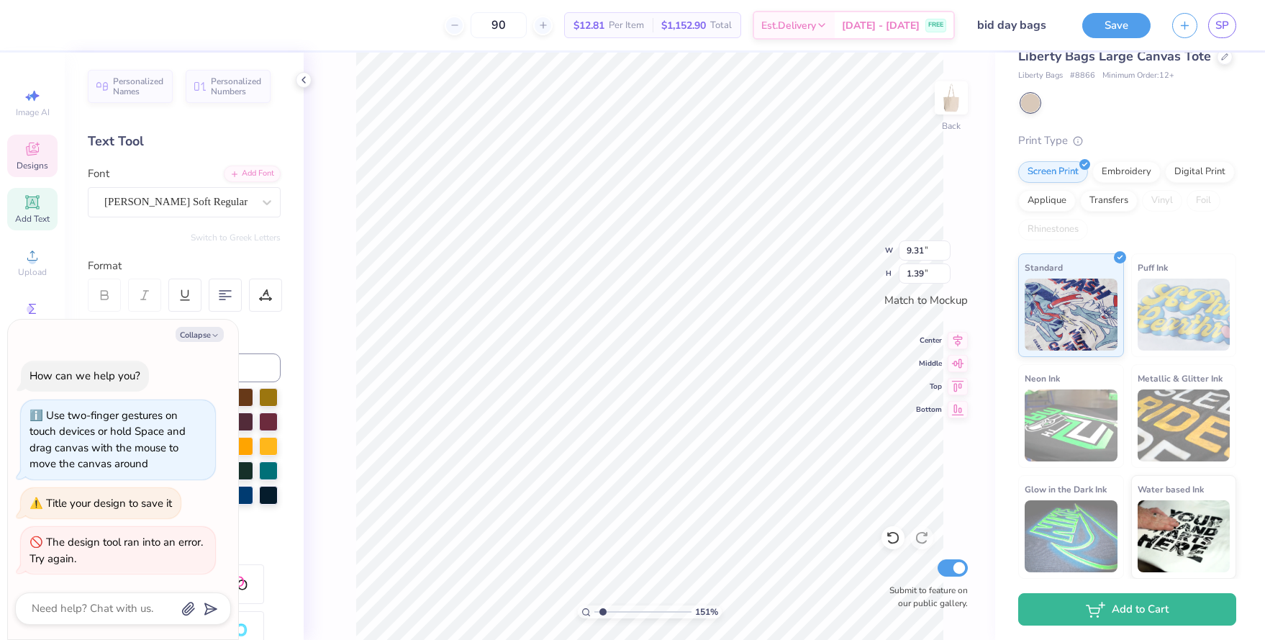
scroll to position [0, 1]
type textarea "x"
type textarea "CH delta"
type textarea "x"
type textarea "CHI delta"
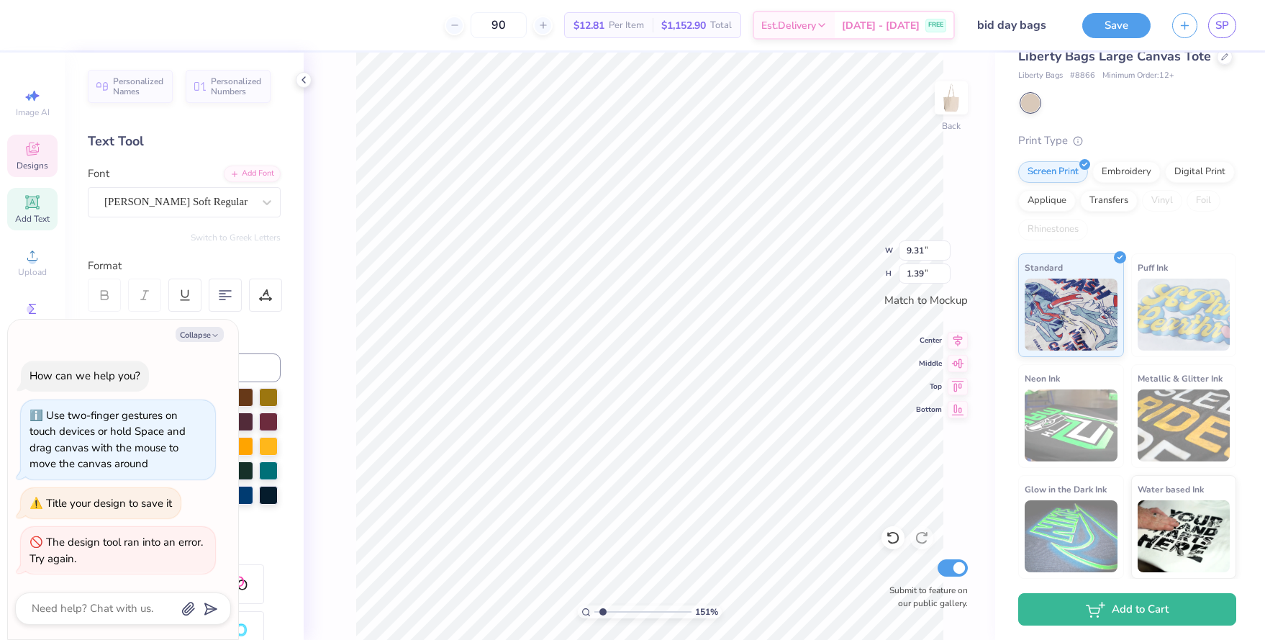
type textarea "x"
type textarea "CHI delta"
type textarea "x"
type textarea "CHI o"
type textarea "x"
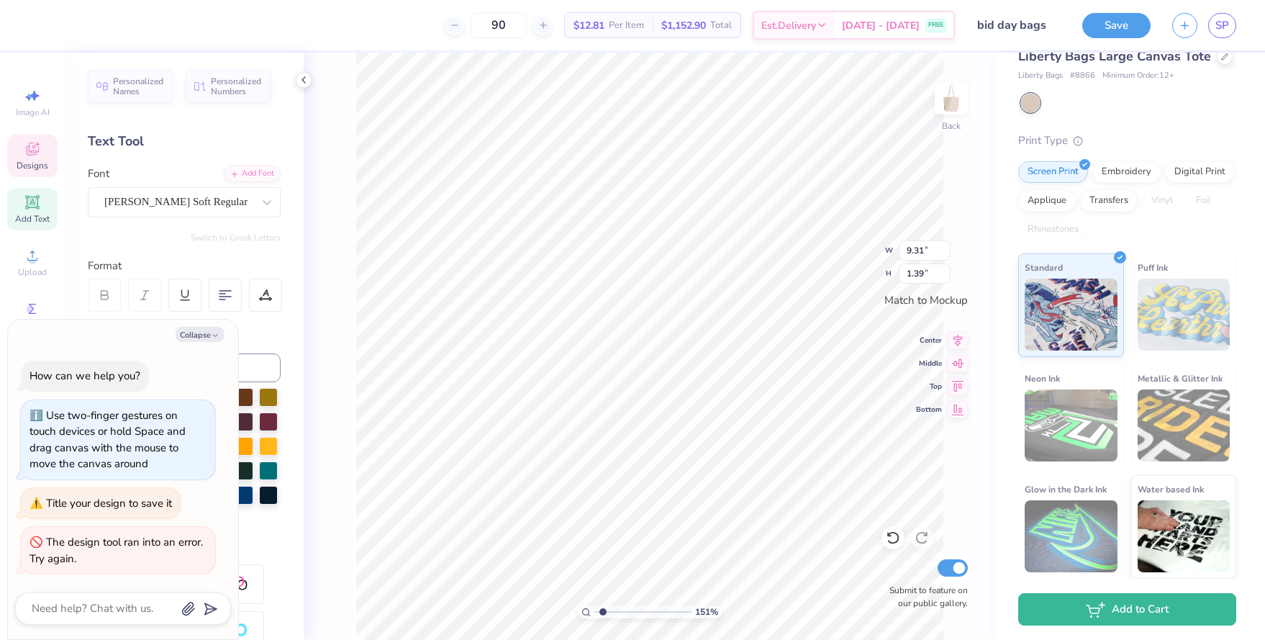
scroll to position [0, 0]
type textarea "CHI om"
type textarea "x"
type textarea "CHI omw"
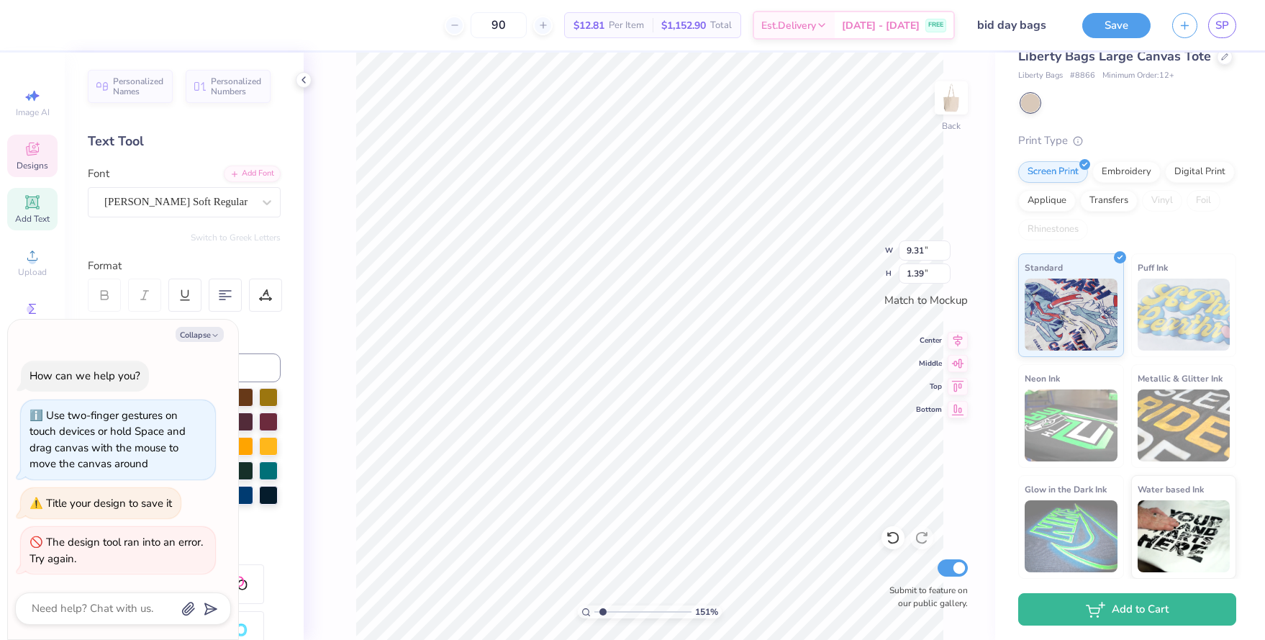
type textarea "x"
type textarea "CHI omwga"
type textarea "x"
type textarea "CHI omwg"
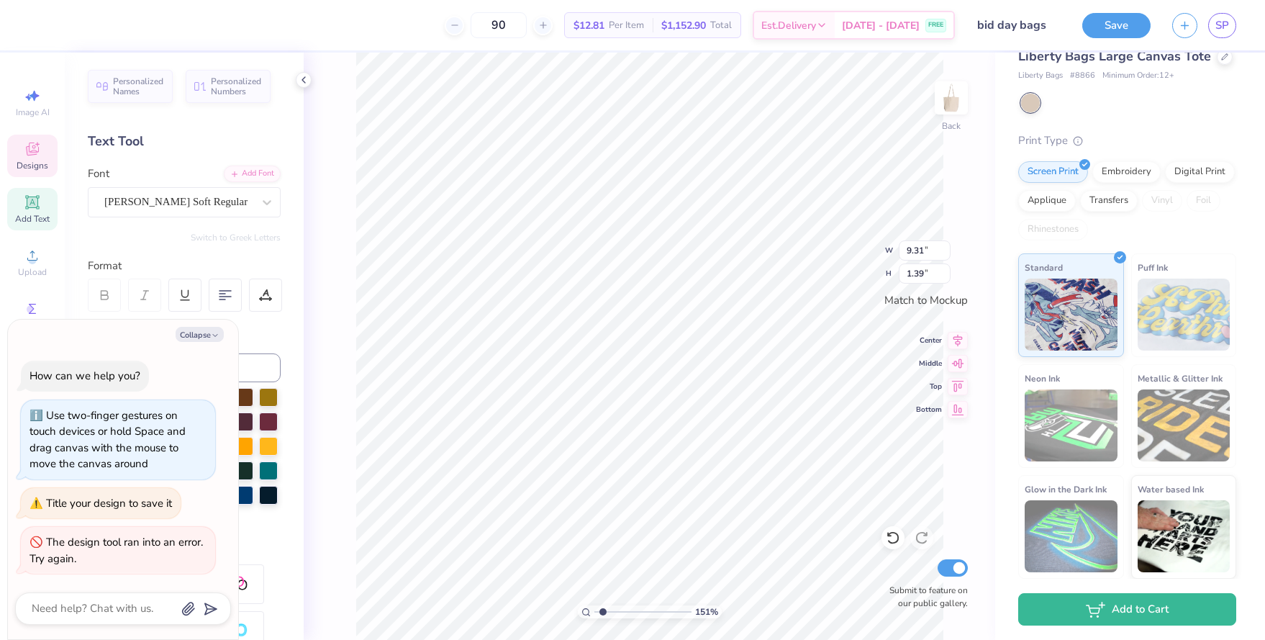
type textarea "x"
type textarea "CHI omw"
type textarea "x"
type textarea "CHI om"
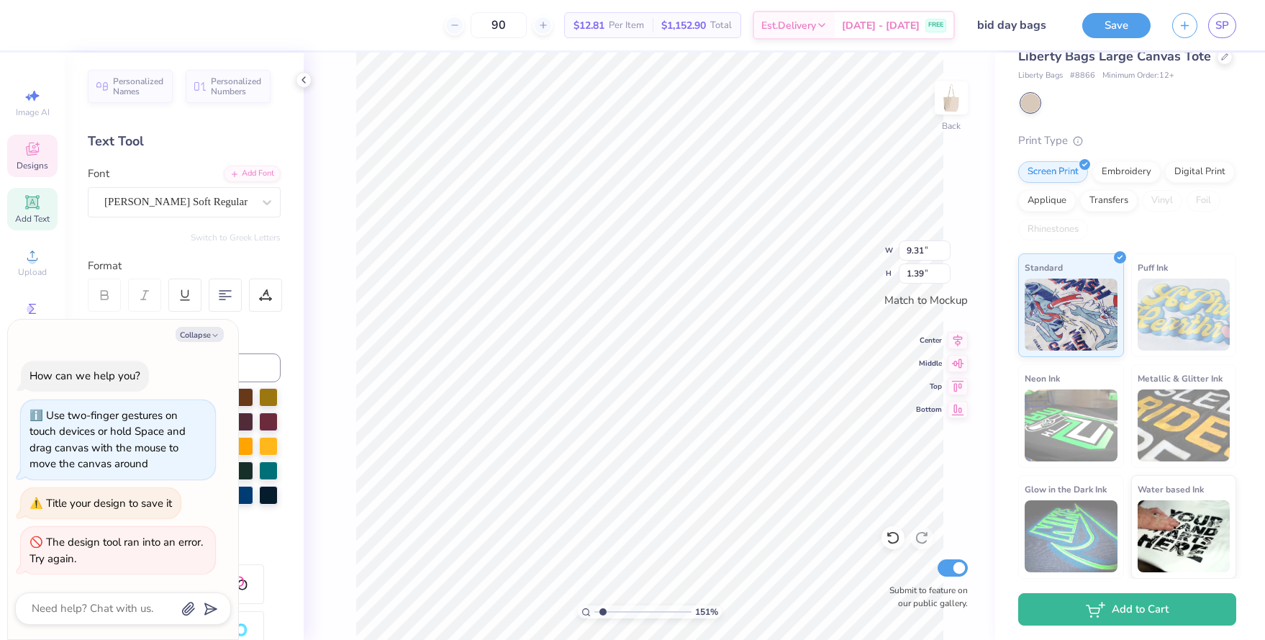
type textarea "x"
type textarea "CHI o"
type textarea "x"
type textarea "CHI"
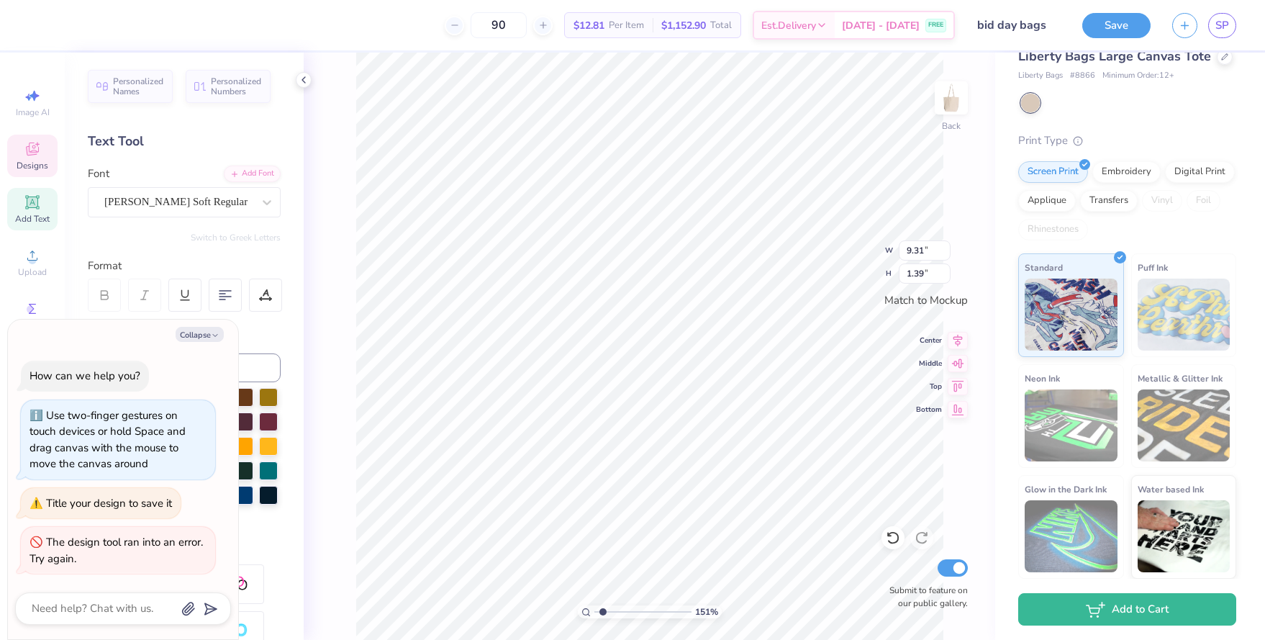
scroll to position [0, 0]
type textarea "x"
type textarea "CHI-"
type textarea "x"
type textarea "CHI-o"
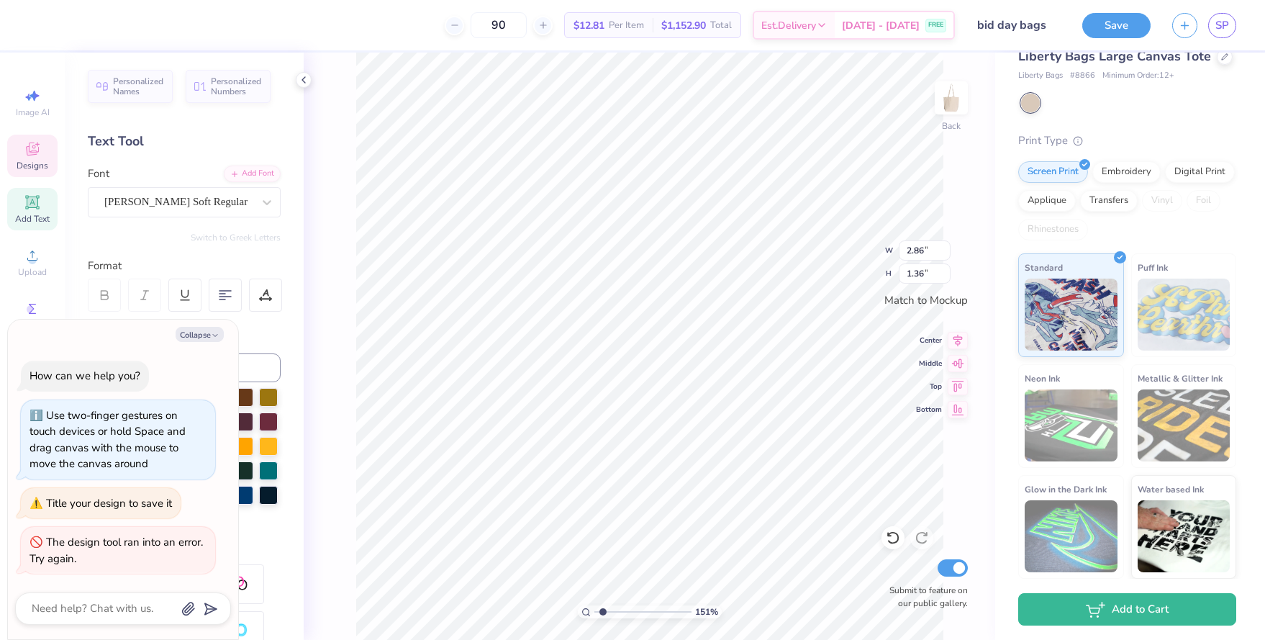
type textarea "x"
type textarea "CHI-"
type textarea "x"
type textarea "CHI"
type textarea "x"
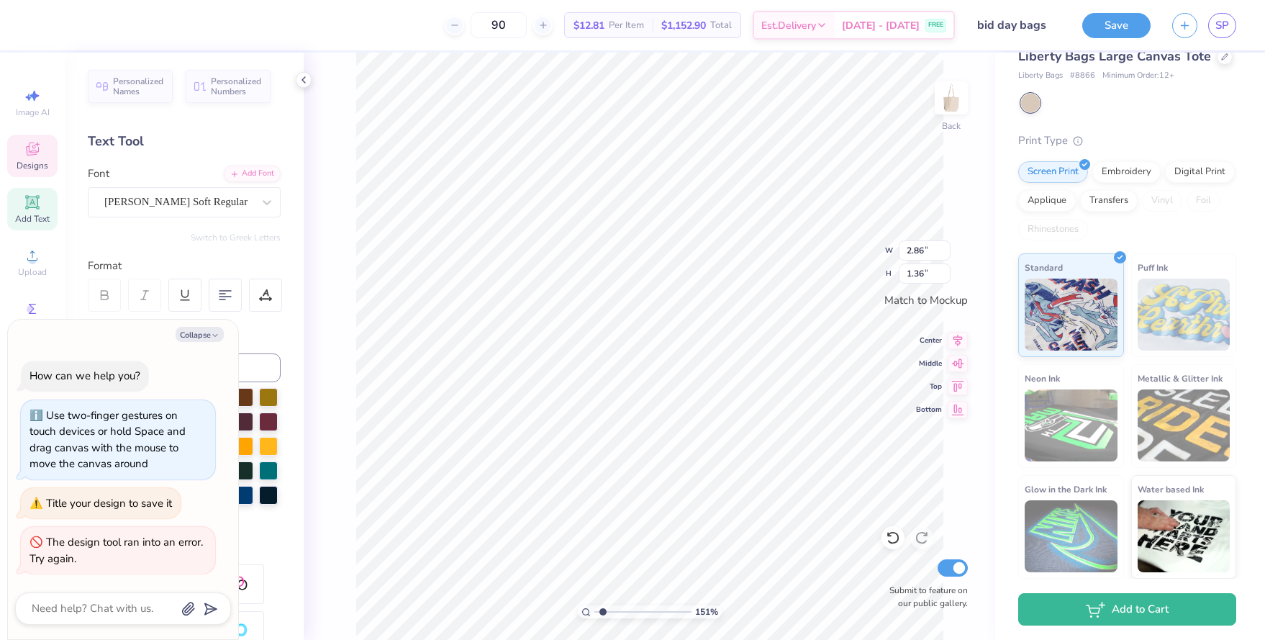
type textarea "CHI"
type textarea "x"
type textarea "CHI o"
type textarea "x"
type textarea "CHI o-"
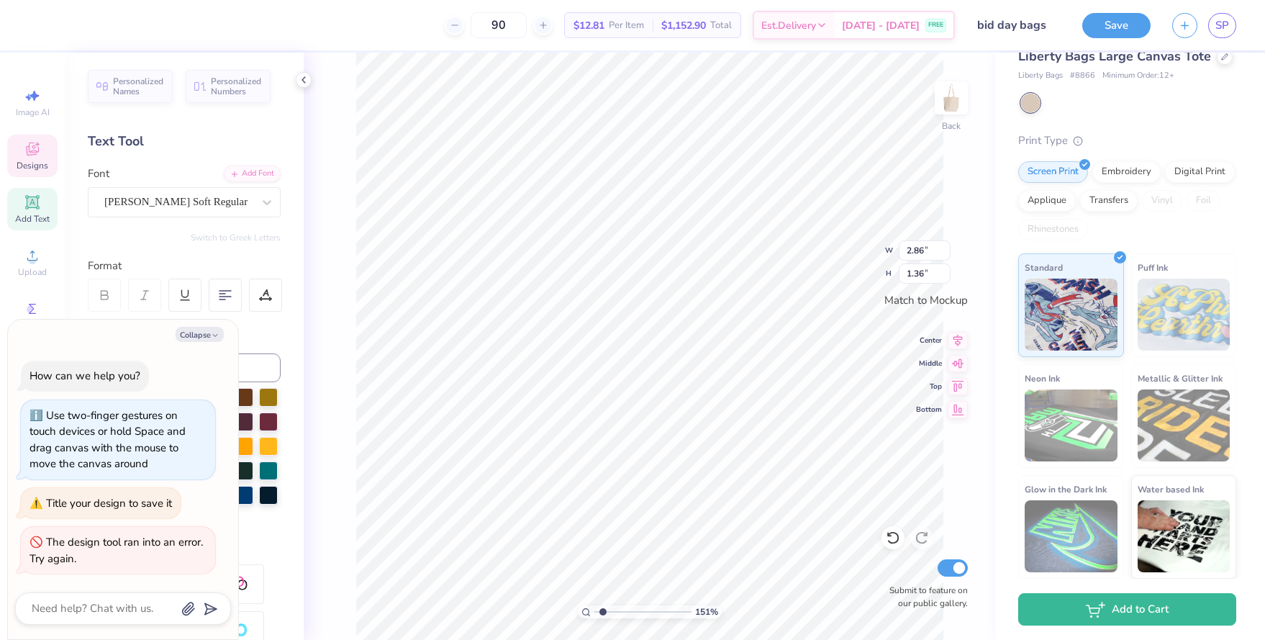
type textarea "x"
type textarea "CHI o-a"
type textarea "x"
type textarea "CHI o-asi"
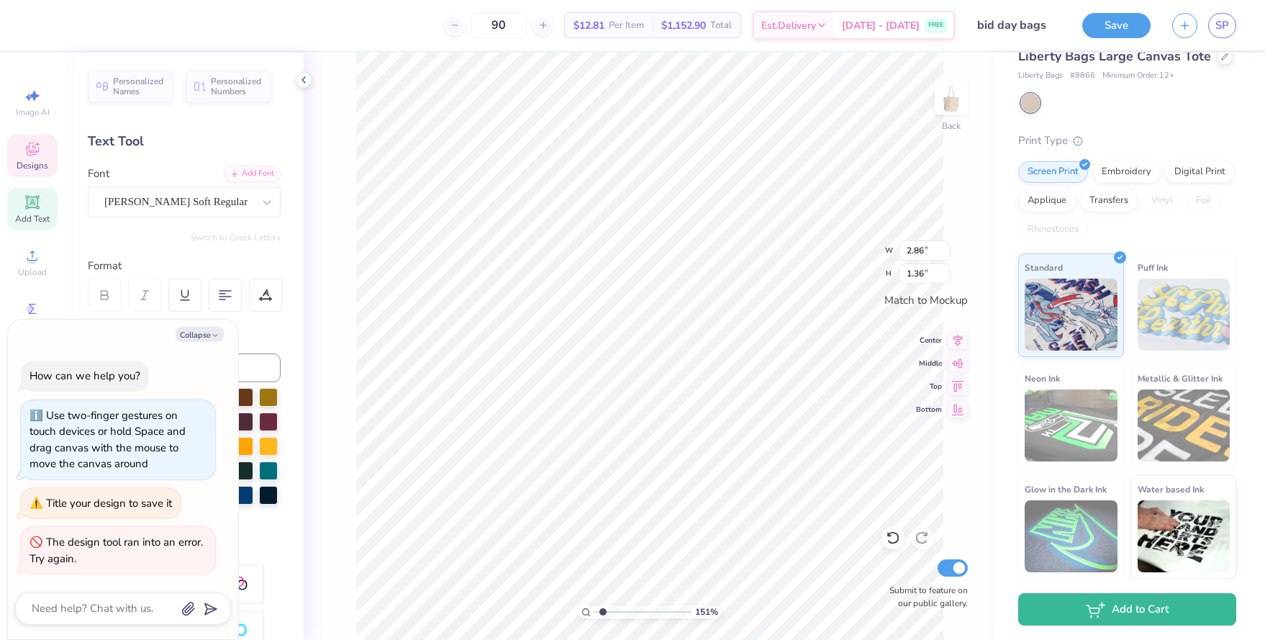
type textarea "x"
type textarea "CHI o-asi"
type textarea "x"
type textarea "CHI o-as"
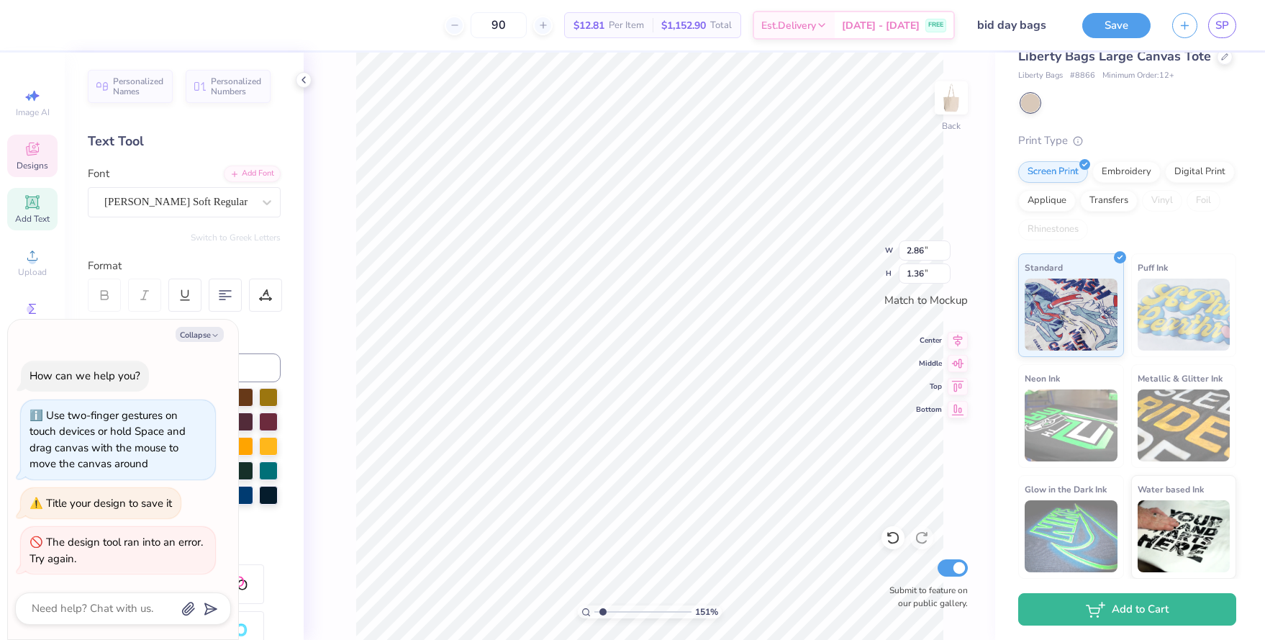
type textarea "x"
type textarea "CHI o-"
type textarea "x"
type textarea "CHI"
type textarea "x"
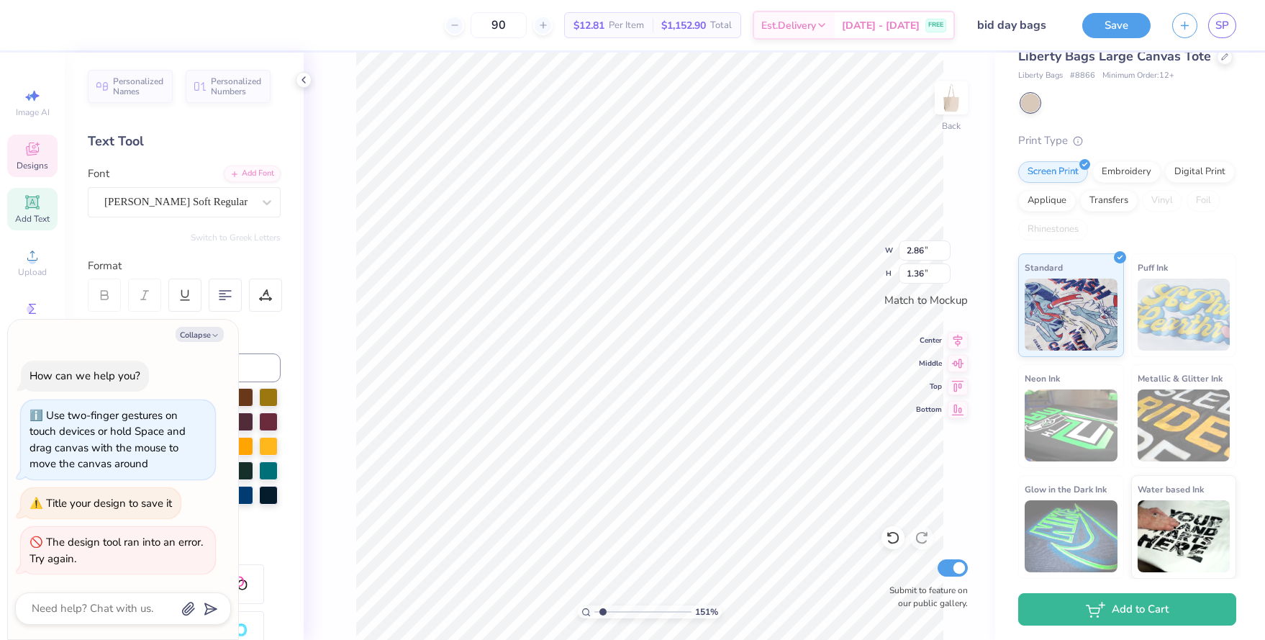
scroll to position [0, 0]
type textarea "CHI"
type textarea "x"
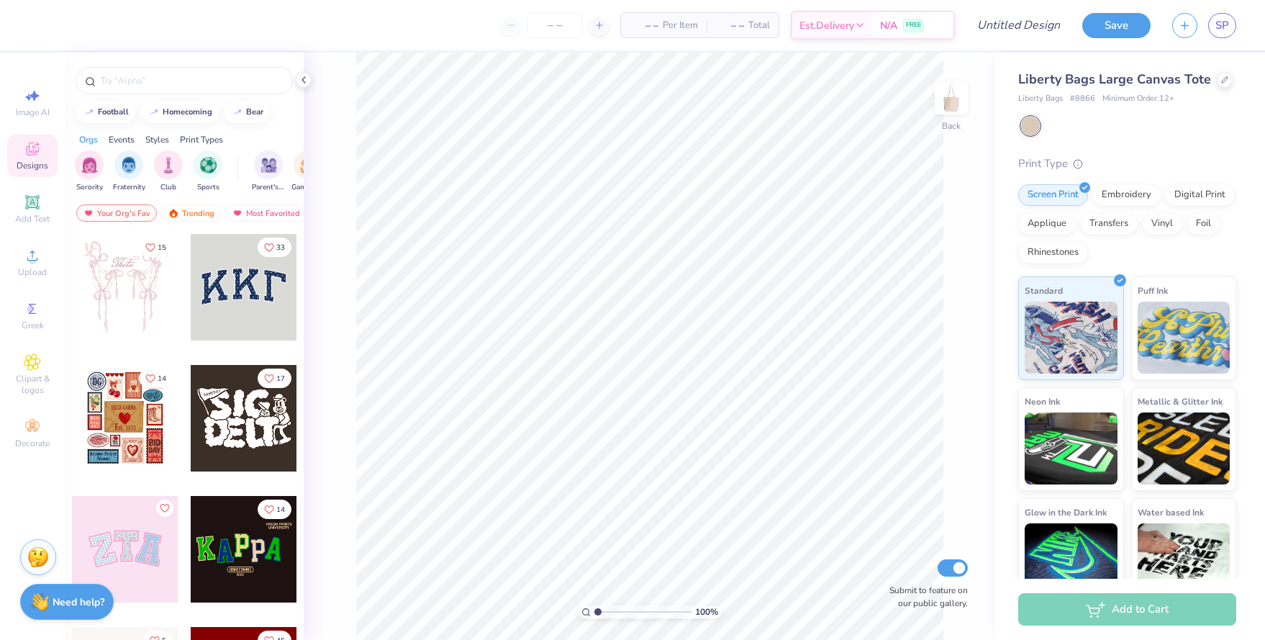
click at [1204, 29] on div "SP" at bounding box center [1204, 25] width 64 height 25
click at [1220, 30] on span "SP" at bounding box center [1222, 25] width 14 height 17
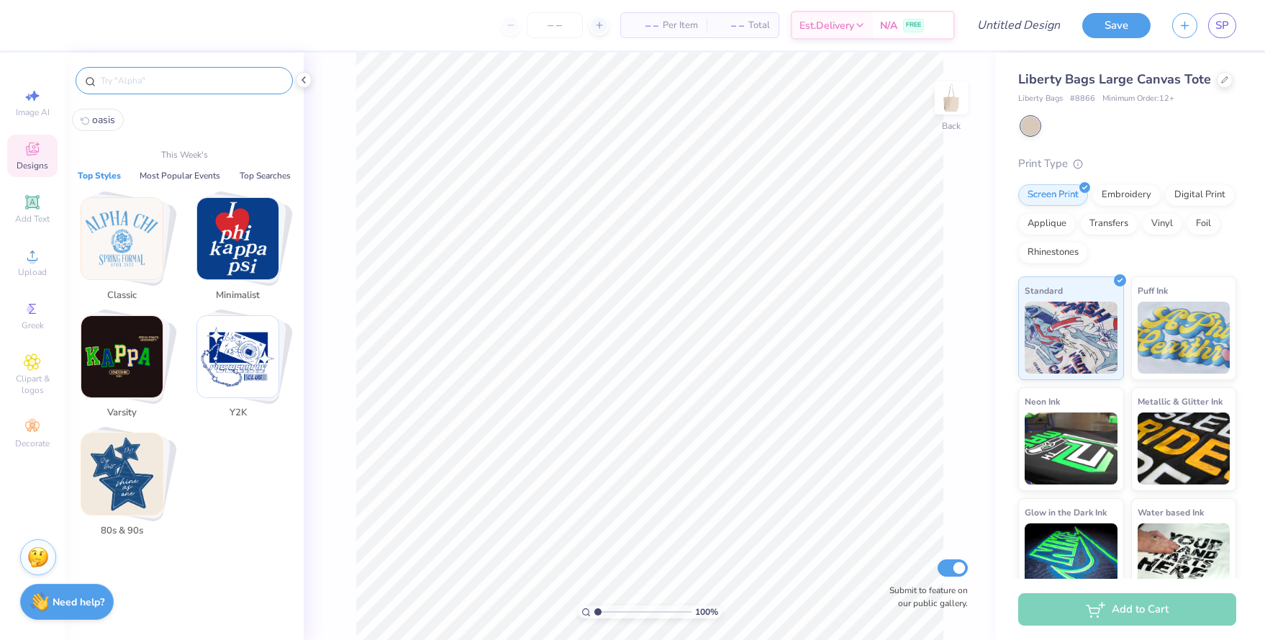
click at [145, 86] on input "text" at bounding box center [191, 80] width 184 height 14
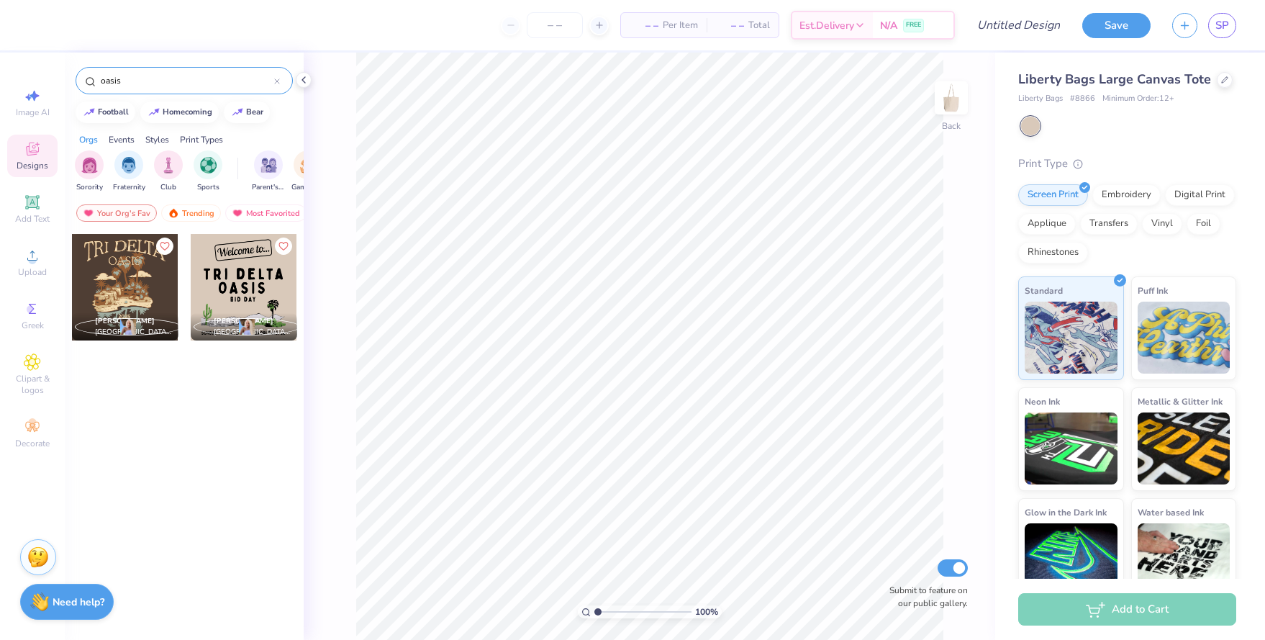
type input "oasis"
click at [242, 281] on div at bounding box center [244, 287] width 106 height 106
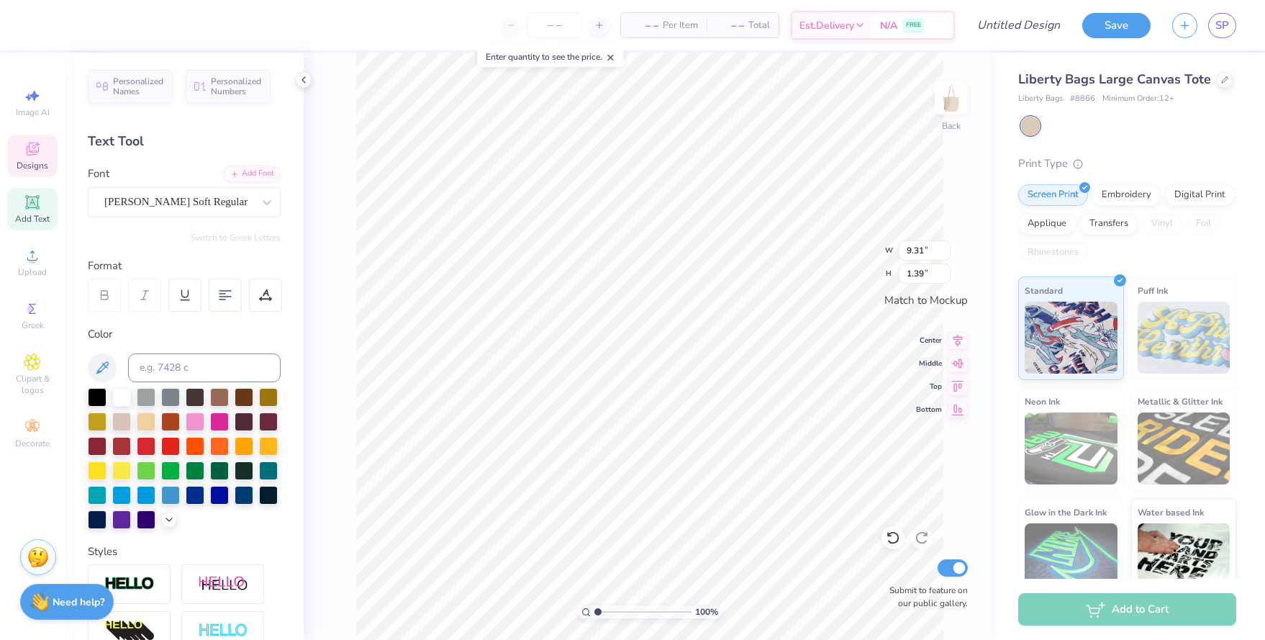
type textarea "t"
type textarea "chi"
type input "5.40"
type input "1.37"
type textarea "omega"
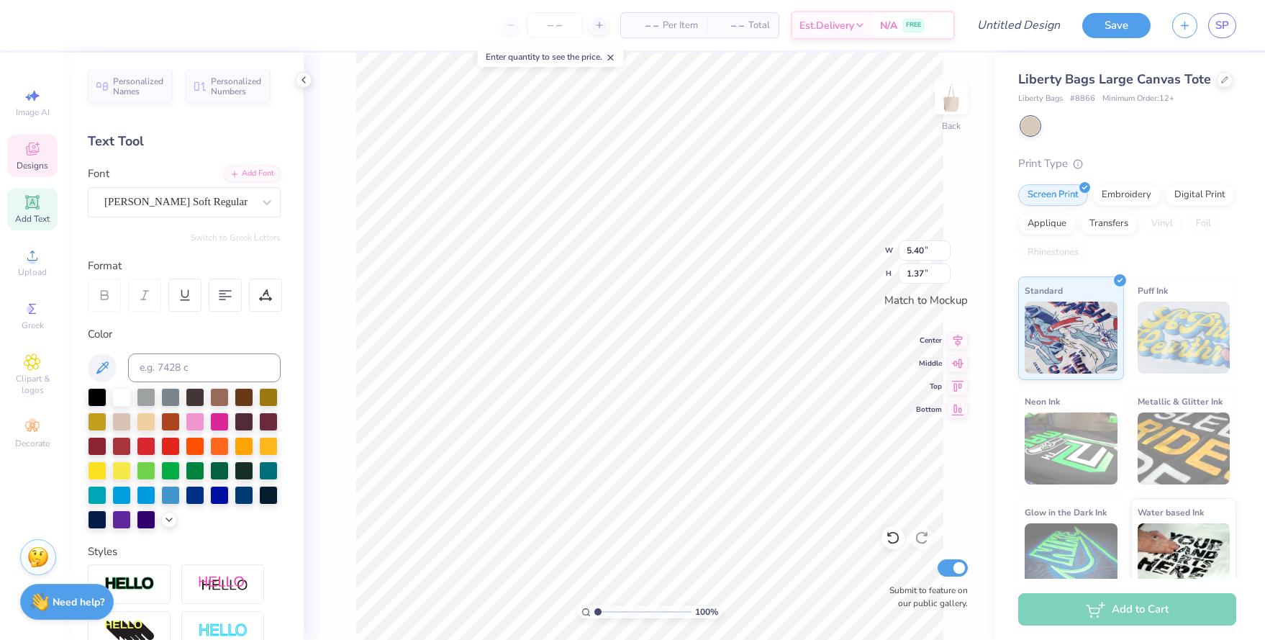
scroll to position [0, 1]
type input "5.10"
type input "0.44"
type textarea "september, 2025"
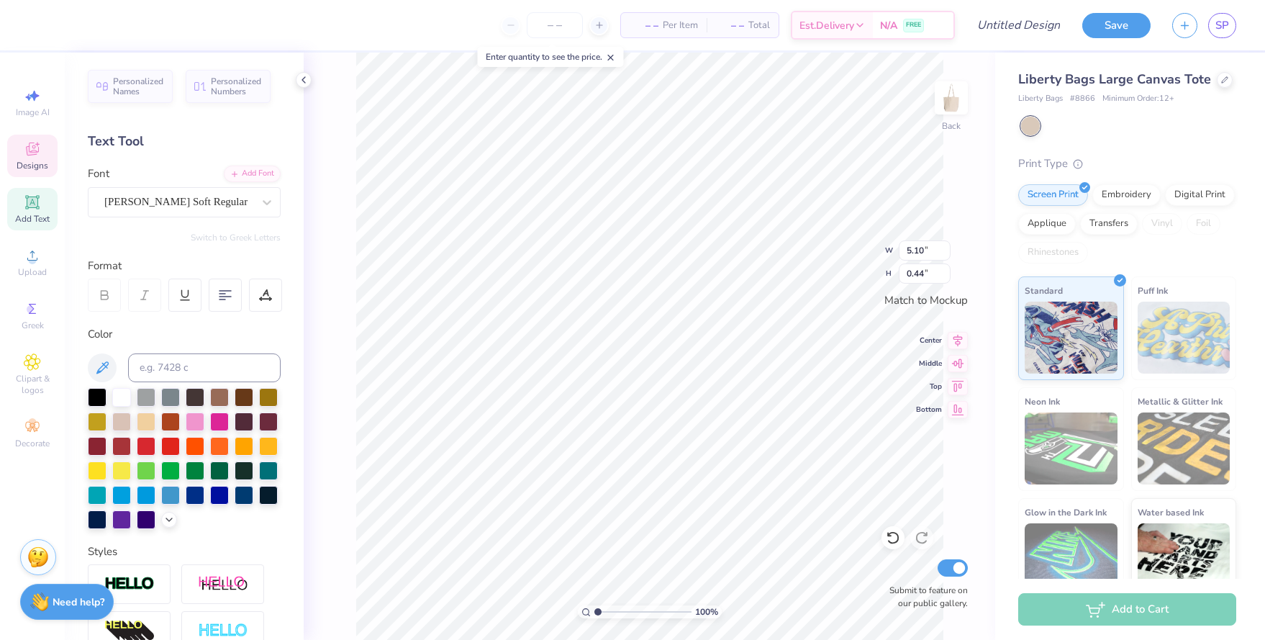
scroll to position [0, 2]
type input "3.98"
type textarea "boston, ma"
click at [601, 614] on input "range" at bounding box center [642, 611] width 97 height 13
click at [616, 609] on input "range" at bounding box center [642, 611] width 97 height 13
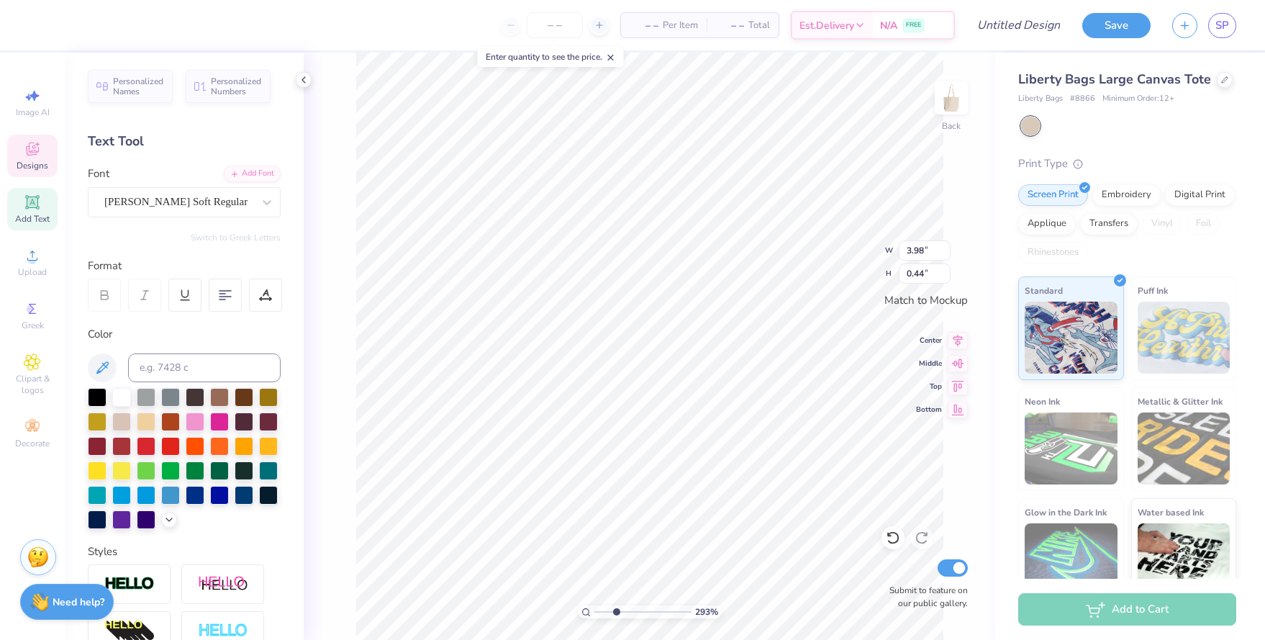
type input "2.22"
click at [609, 613] on input "range" at bounding box center [642, 611] width 97 height 13
click at [550, 27] on input "number" at bounding box center [555, 25] width 56 height 26
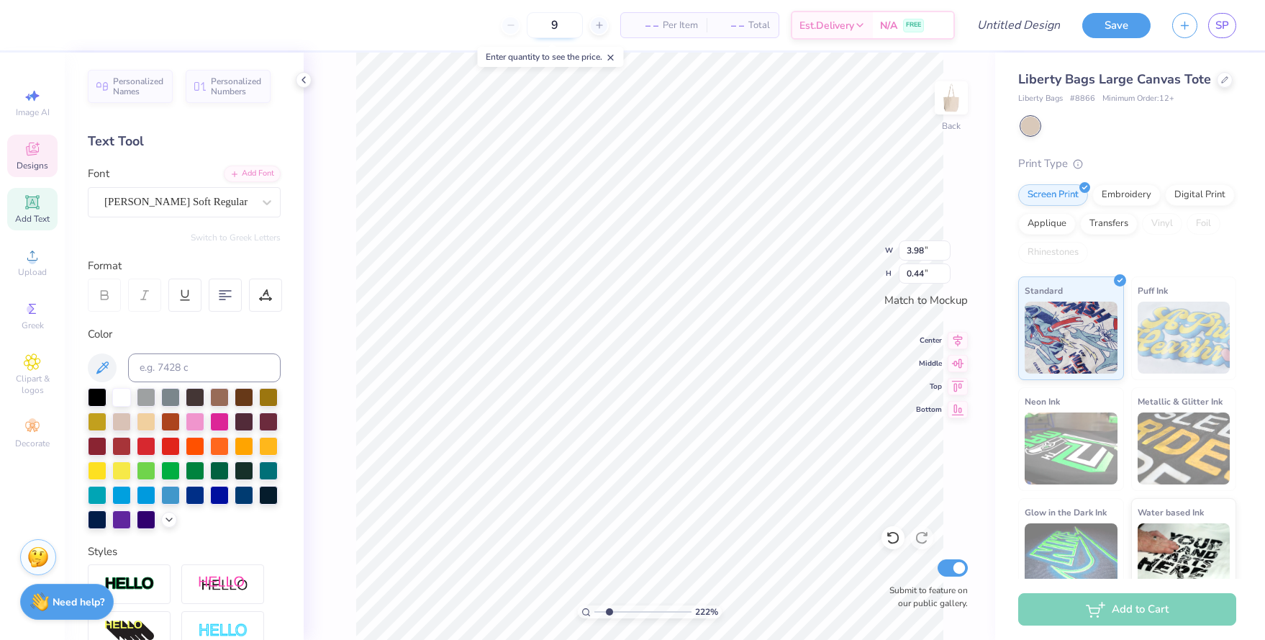
type input "90"
type input "2.68"
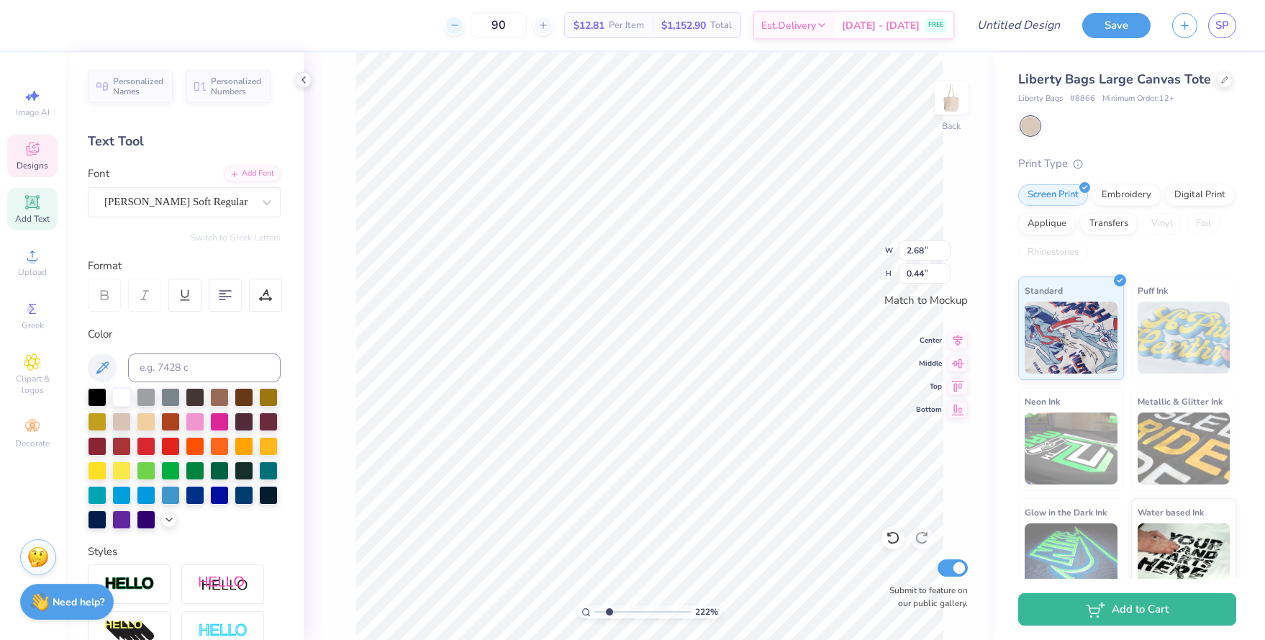
click at [460, 24] on icon at bounding box center [455, 25] width 10 height 10
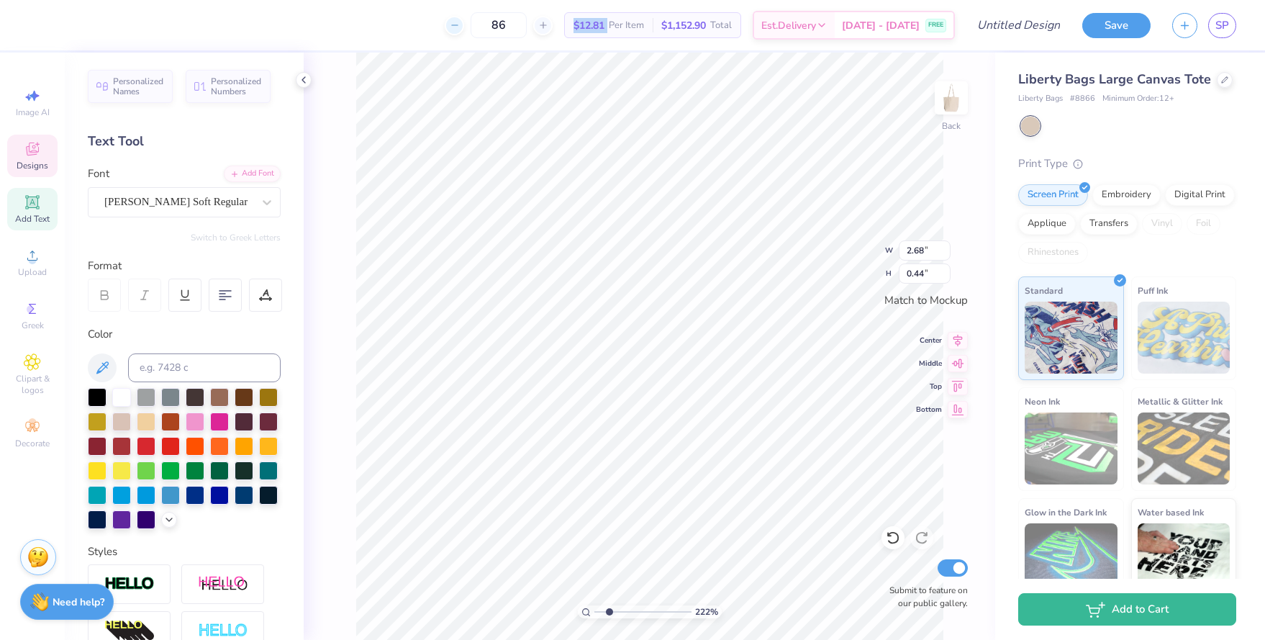
type input "85"
click at [325, 117] on div "222 % Back W 2.68 2.68 " H 0.44 0.44 " Match to Mockup Center Middle Top Bottom…" at bounding box center [649, 346] width 691 height 587
